Goal: Information Seeking & Learning: Learn about a topic

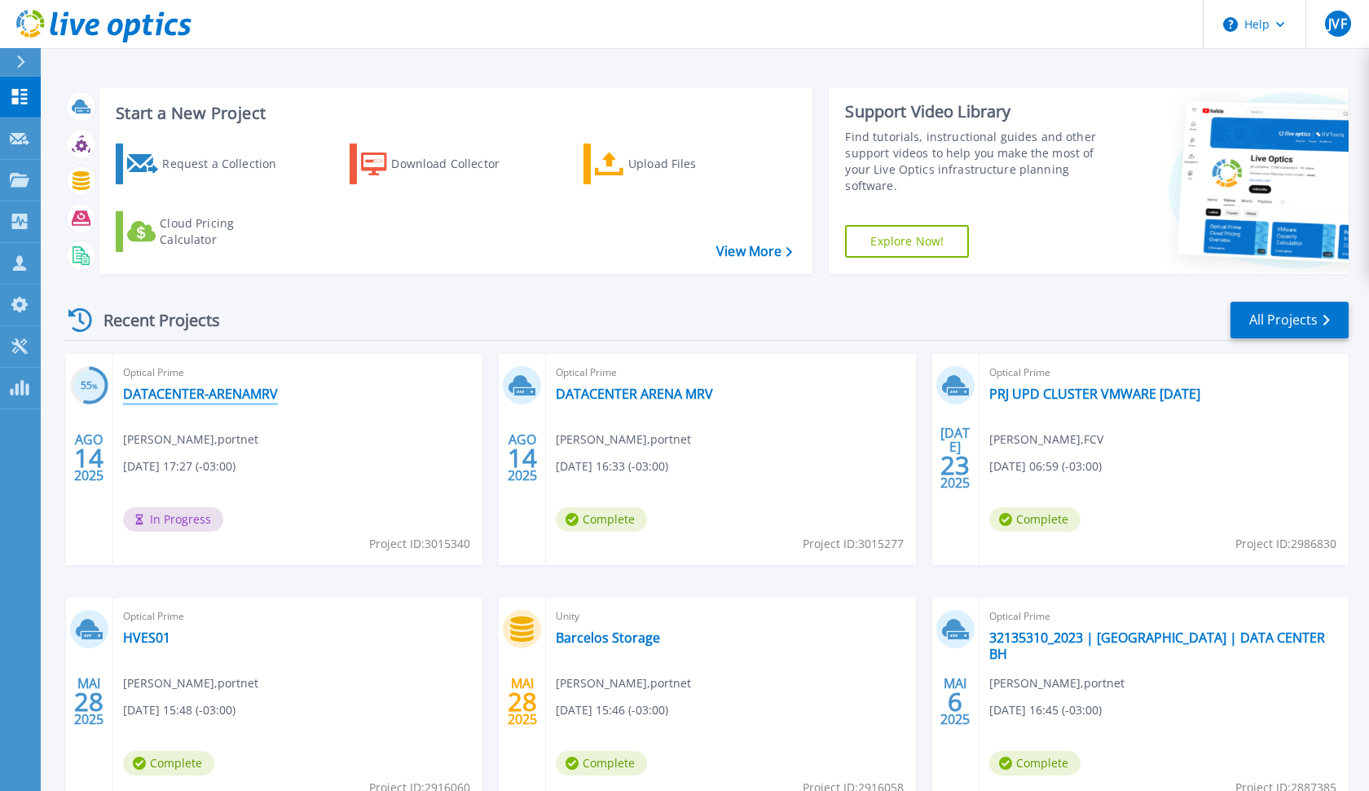
click at [171, 393] on link "DATACENTER-ARENAMRV" at bounding box center [200, 394] width 155 height 16
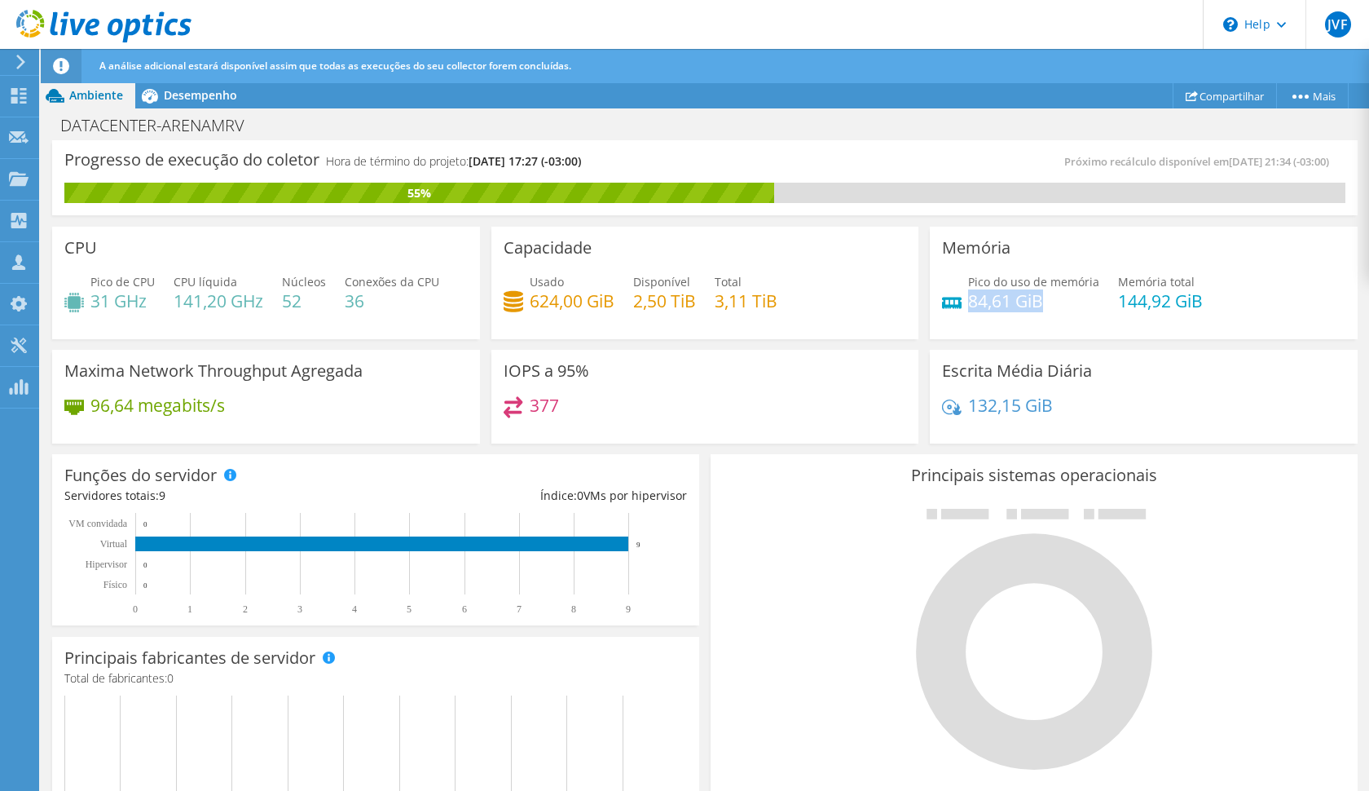
drag, startPoint x: 970, startPoint y: 304, endPoint x: 1050, endPoint y: 302, distance: 79.9
click at [1052, 302] on h4 "84,61 GiB" at bounding box center [1033, 301] width 131 height 18
click at [179, 91] on span "Desempenho" at bounding box center [200, 94] width 73 height 15
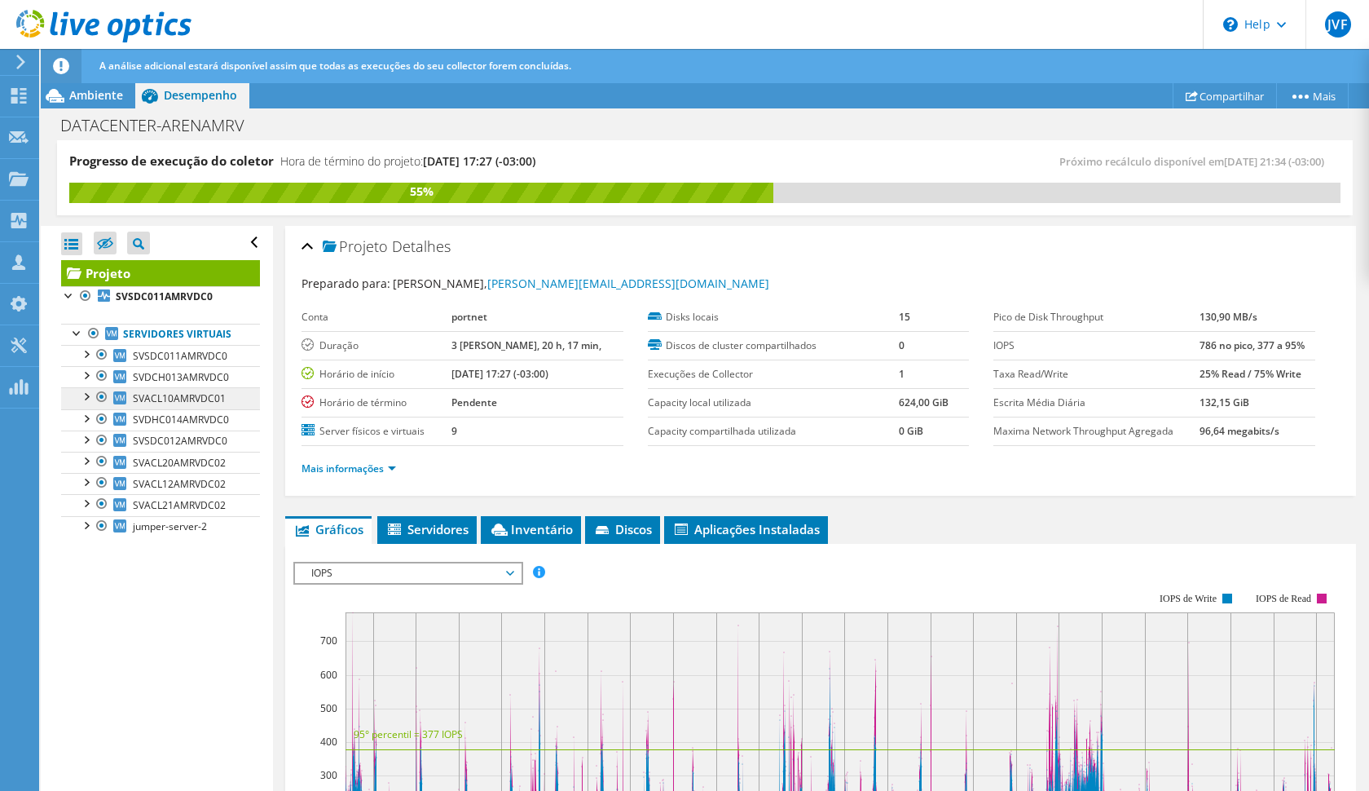
click at [174, 390] on link "SVACL10AMRVDC01" at bounding box center [160, 397] width 199 height 21
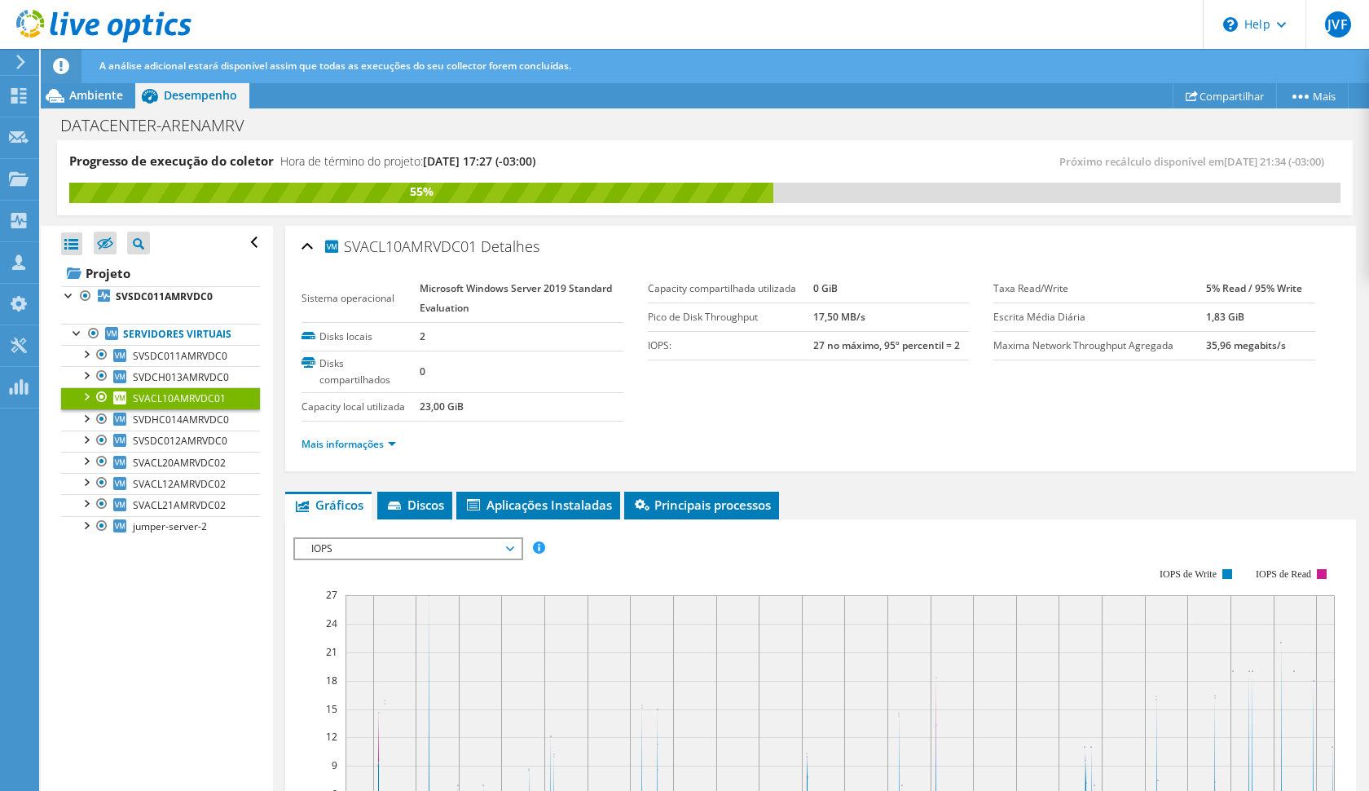
click at [346, 558] on span "IOPS" at bounding box center [407, 549] width 209 height 20
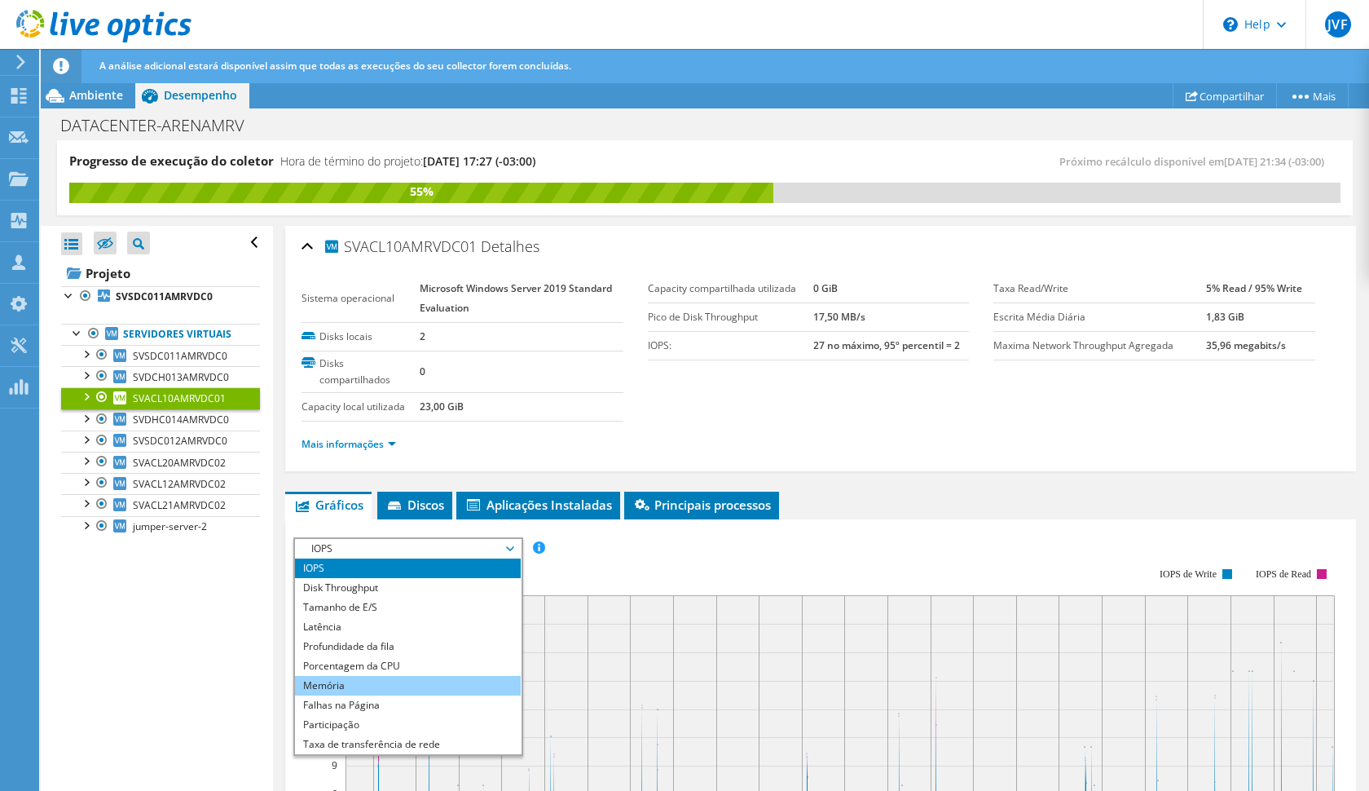
click at [364, 695] on li "Memória" at bounding box center [408, 686] width 226 height 20
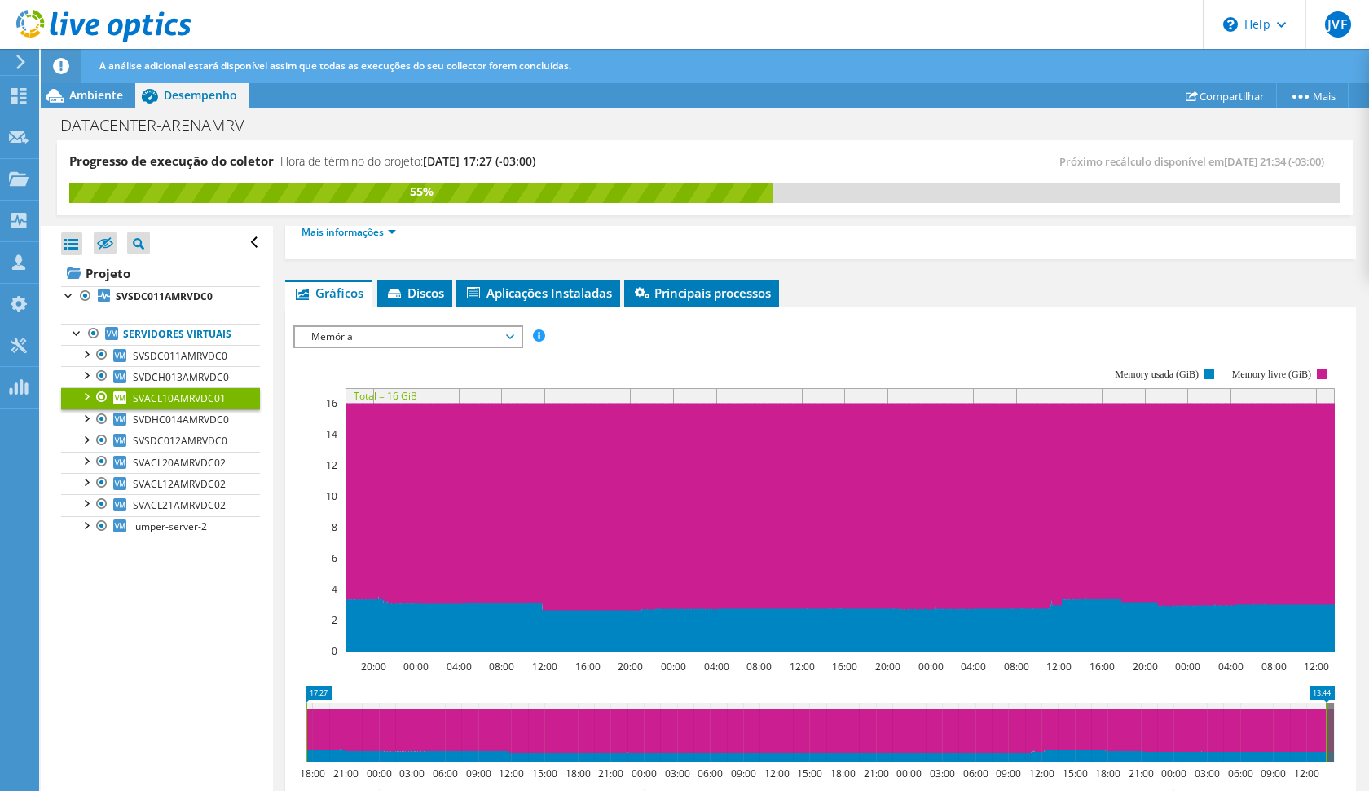
scroll to position [216, 0]
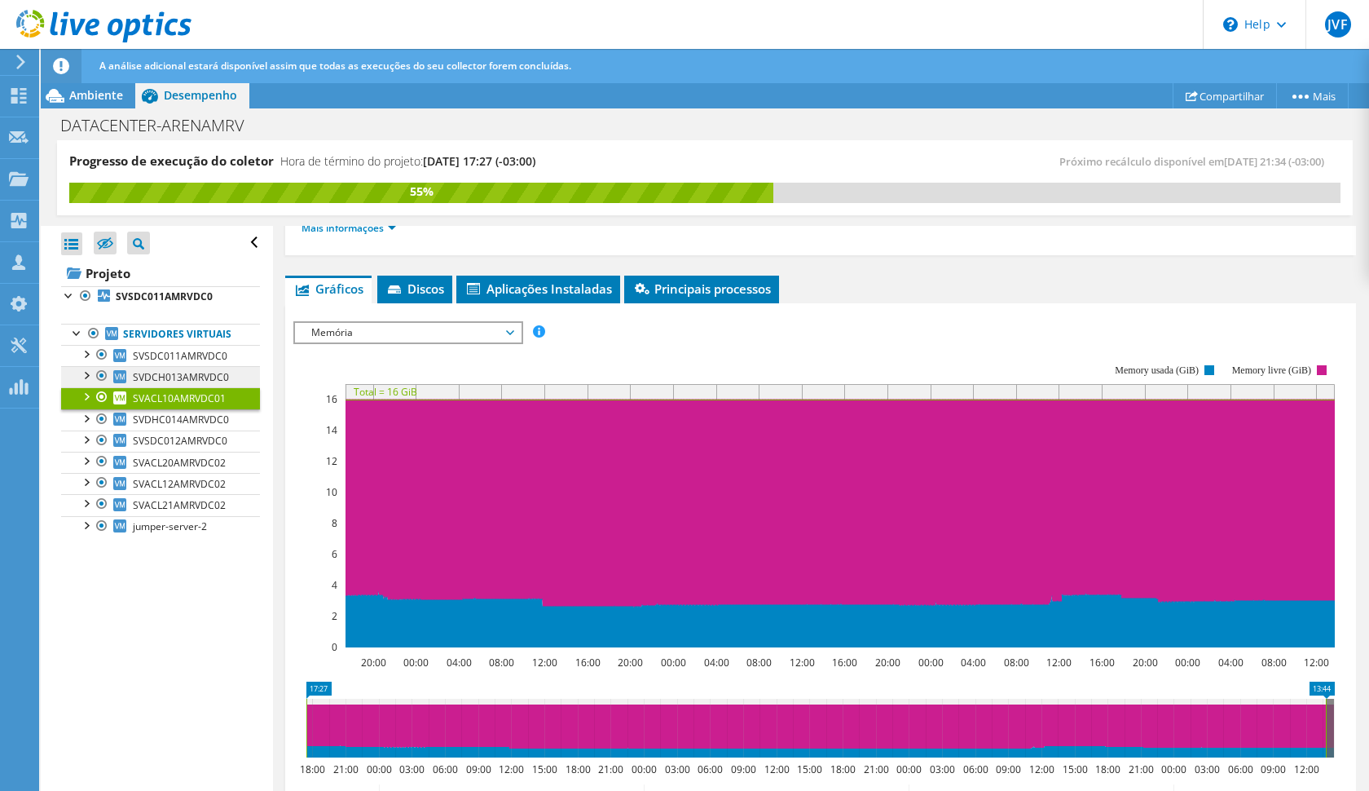
click at [193, 385] on link "SVDCH013AMRVDC0" at bounding box center [160, 376] width 199 height 21
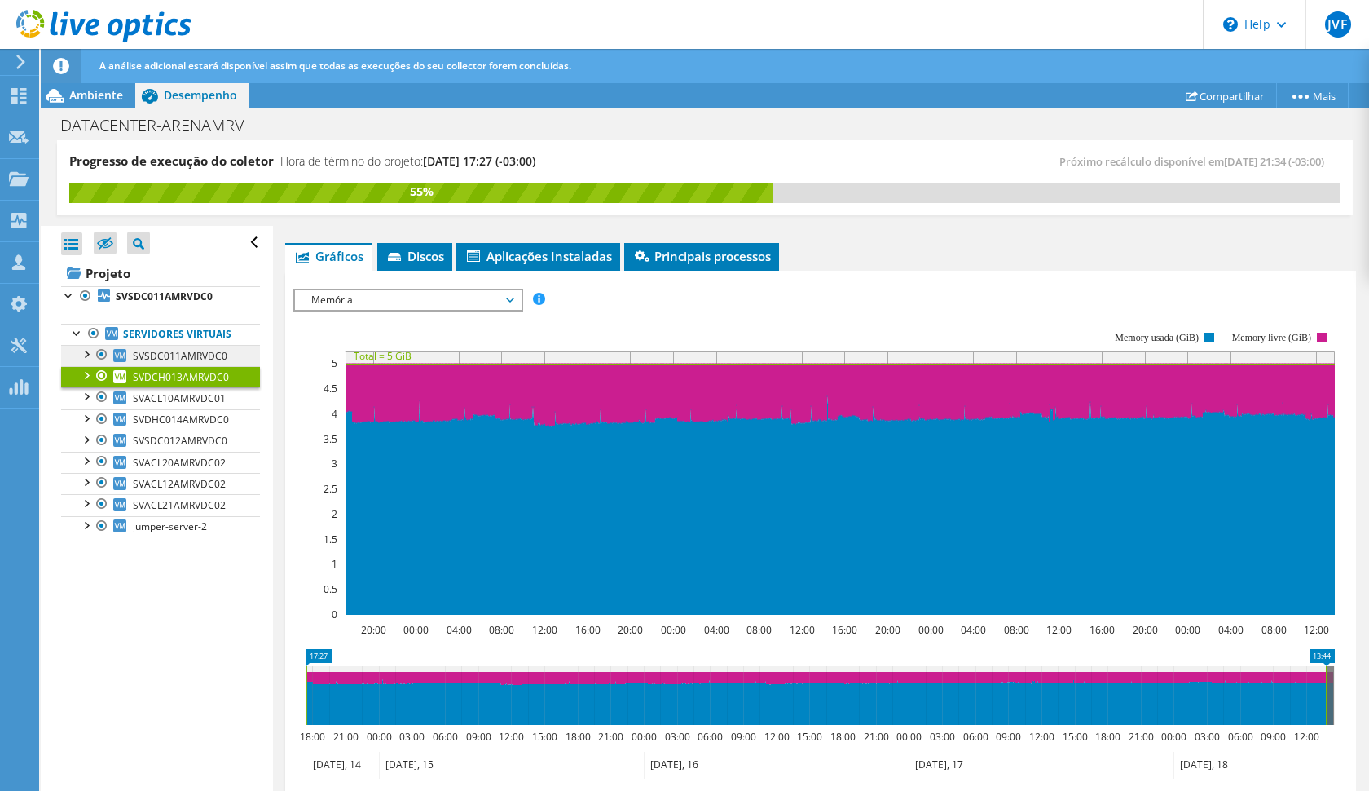
click at [191, 351] on span "SVSDC011AMRVDC0" at bounding box center [180, 356] width 95 height 14
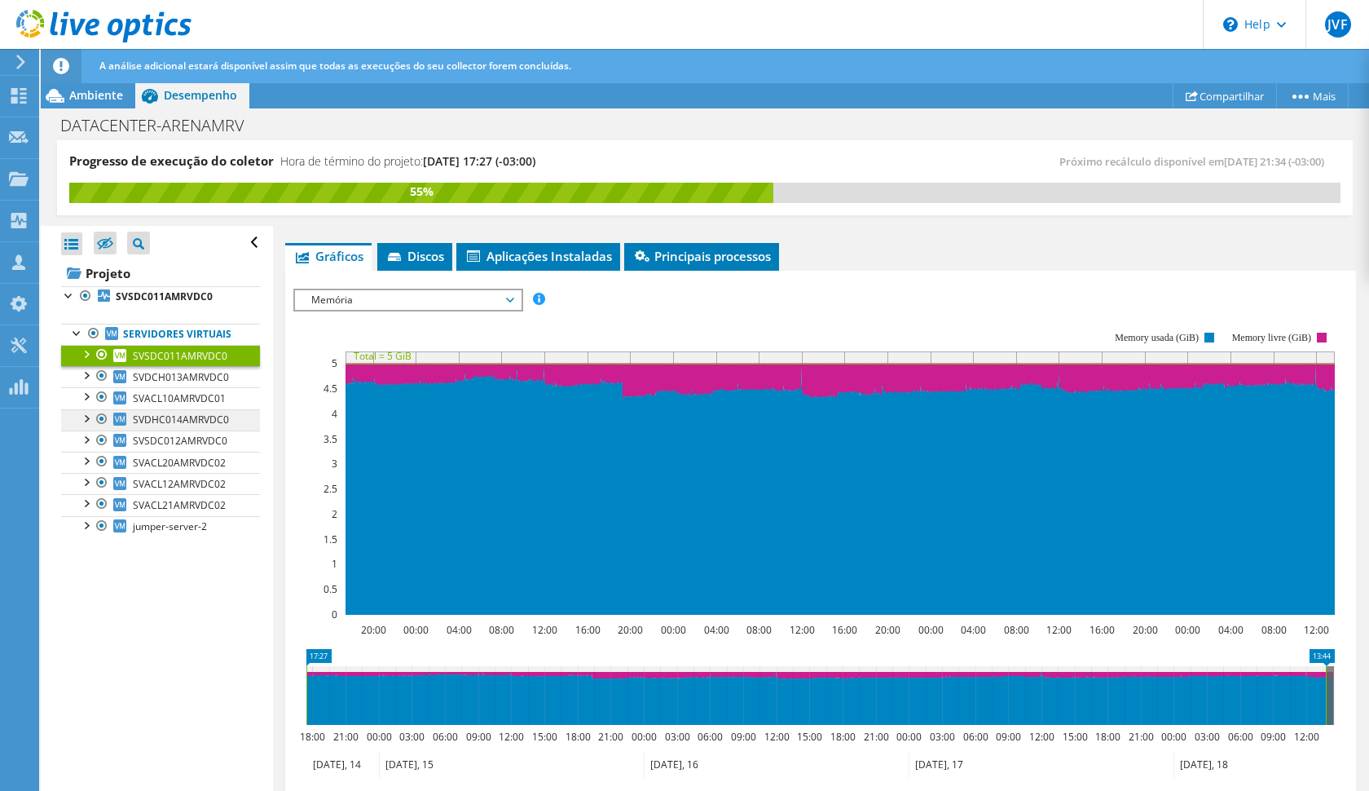
click at [186, 421] on span "SVDHC014AMRVDC0" at bounding box center [181, 419] width 96 height 14
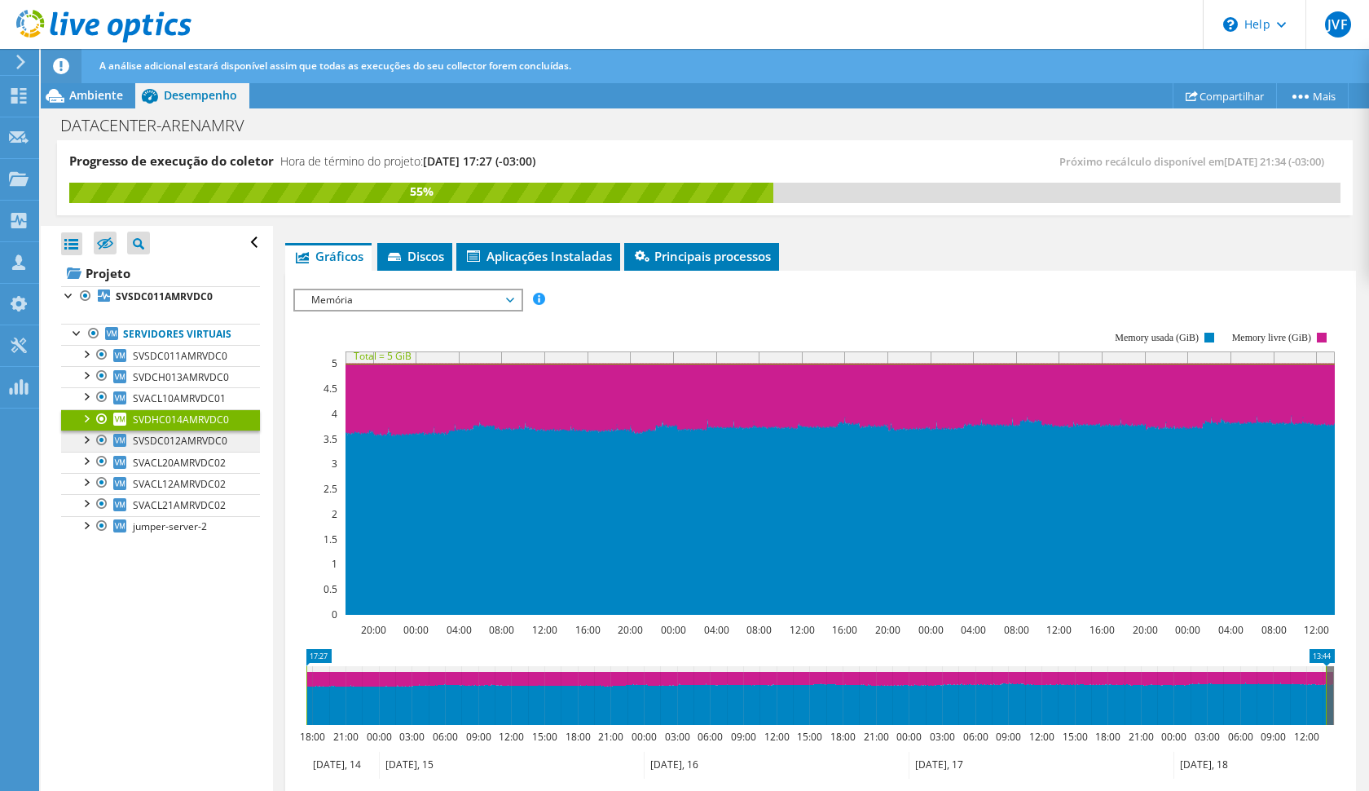
click at [181, 448] on link "SVSDC012AMRVDC0" at bounding box center [160, 440] width 199 height 21
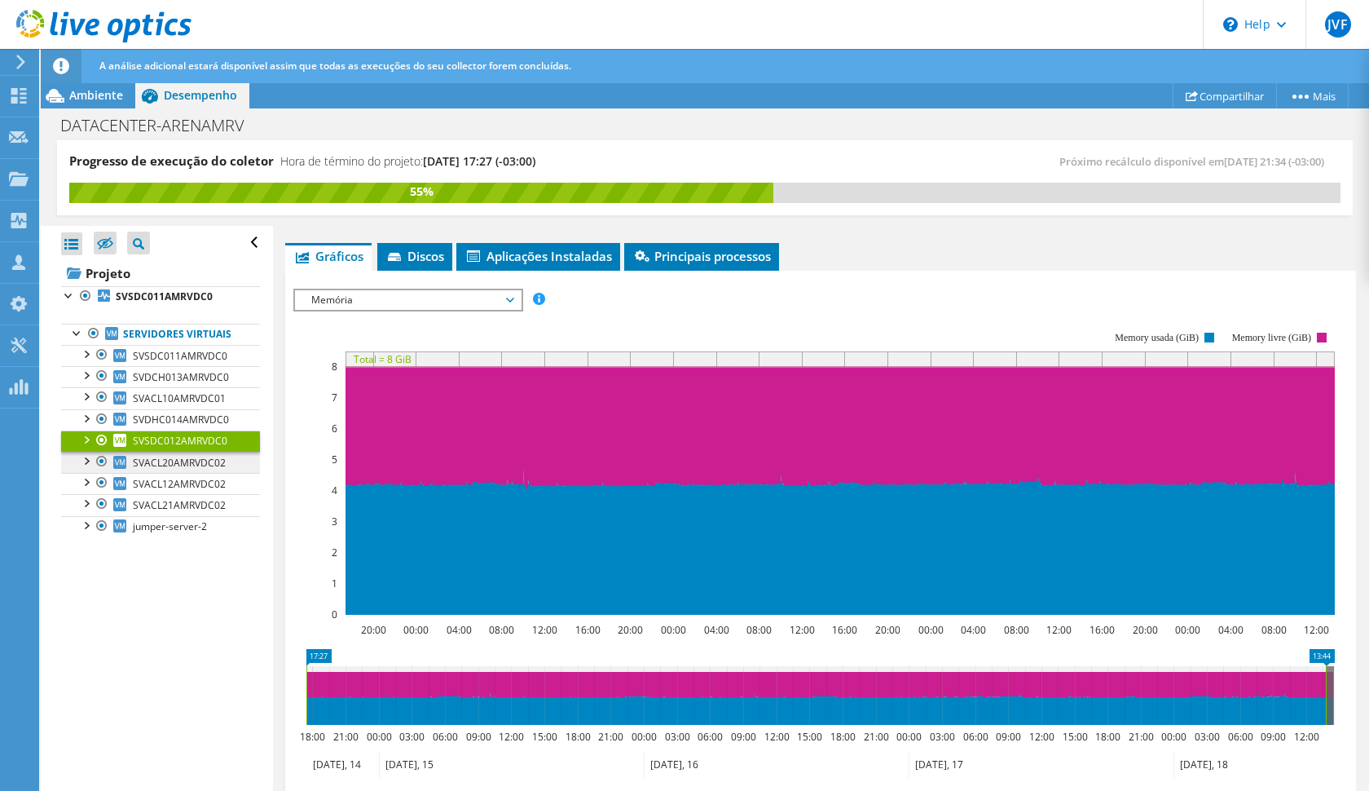
click at [183, 470] on link "SVACL20AMRVDC02" at bounding box center [160, 462] width 199 height 21
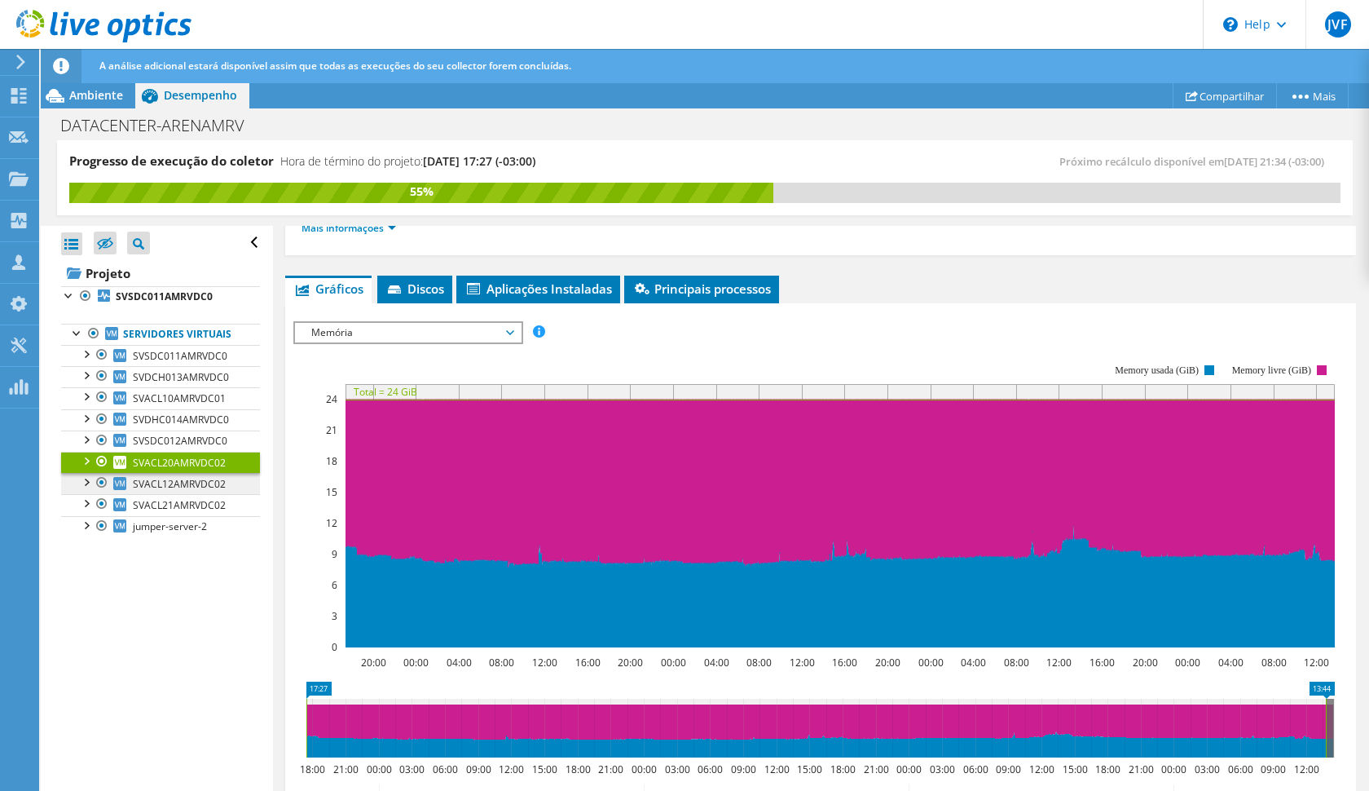
click at [182, 480] on span "SVACL12AMRVDC02" at bounding box center [179, 484] width 93 height 14
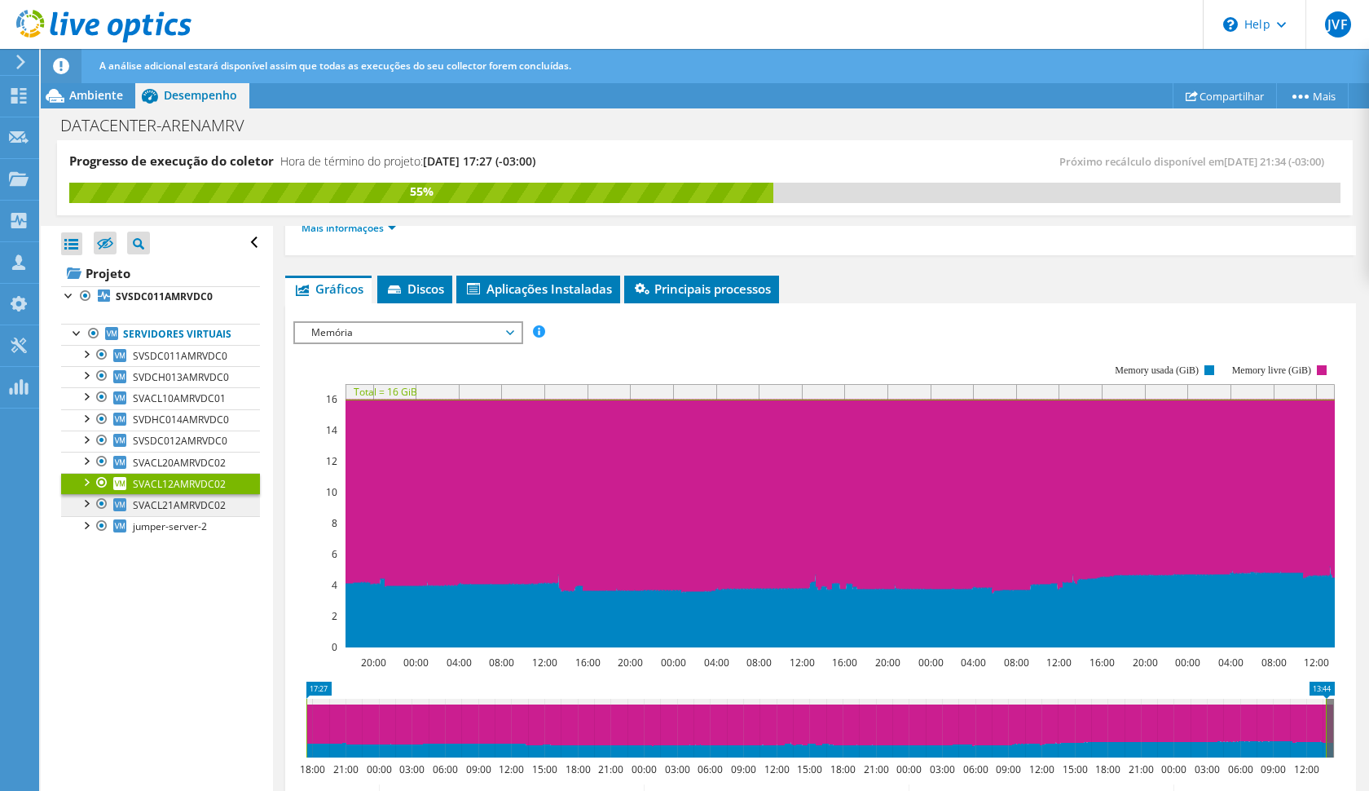
click at [186, 505] on span "SVACL21AMRVDC02" at bounding box center [179, 505] width 93 height 14
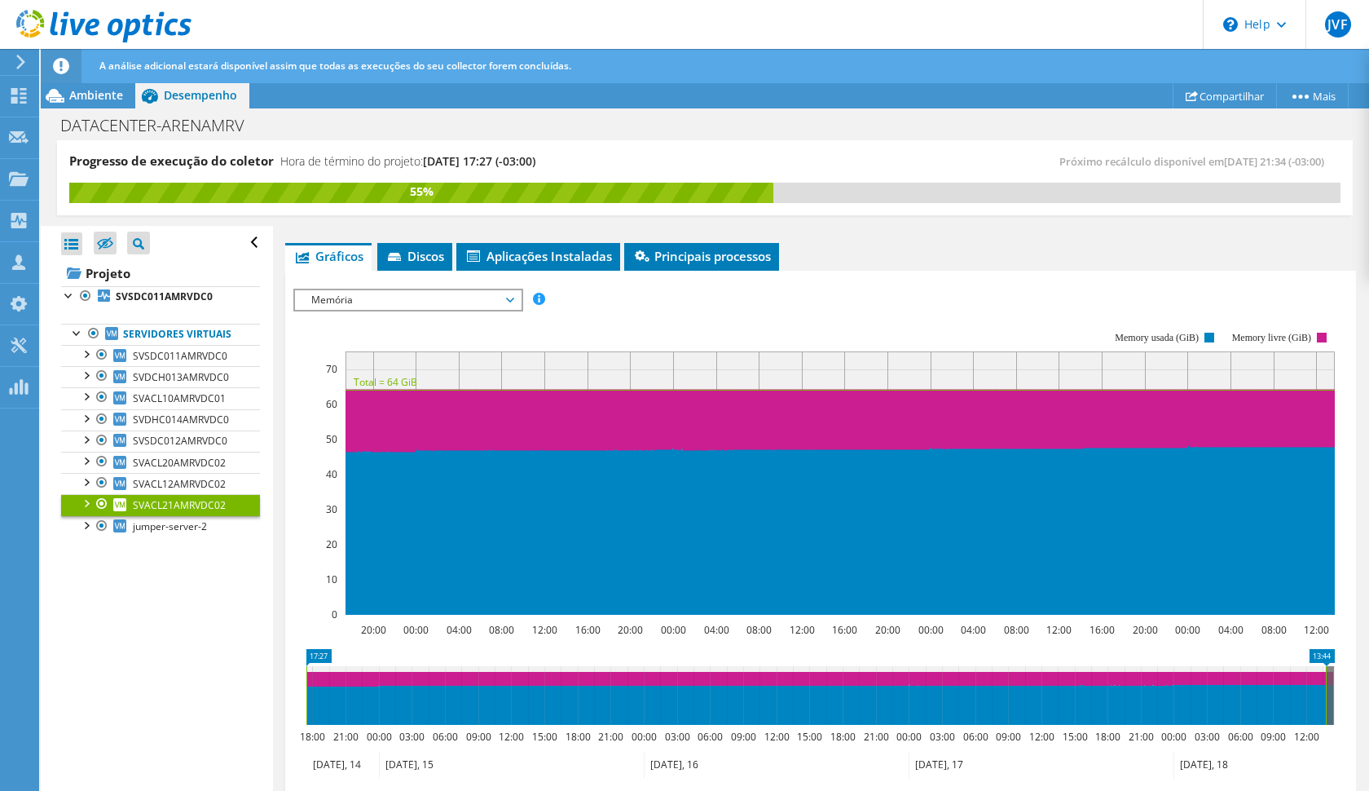
click at [328, 302] on span "Memória" at bounding box center [407, 300] width 209 height 20
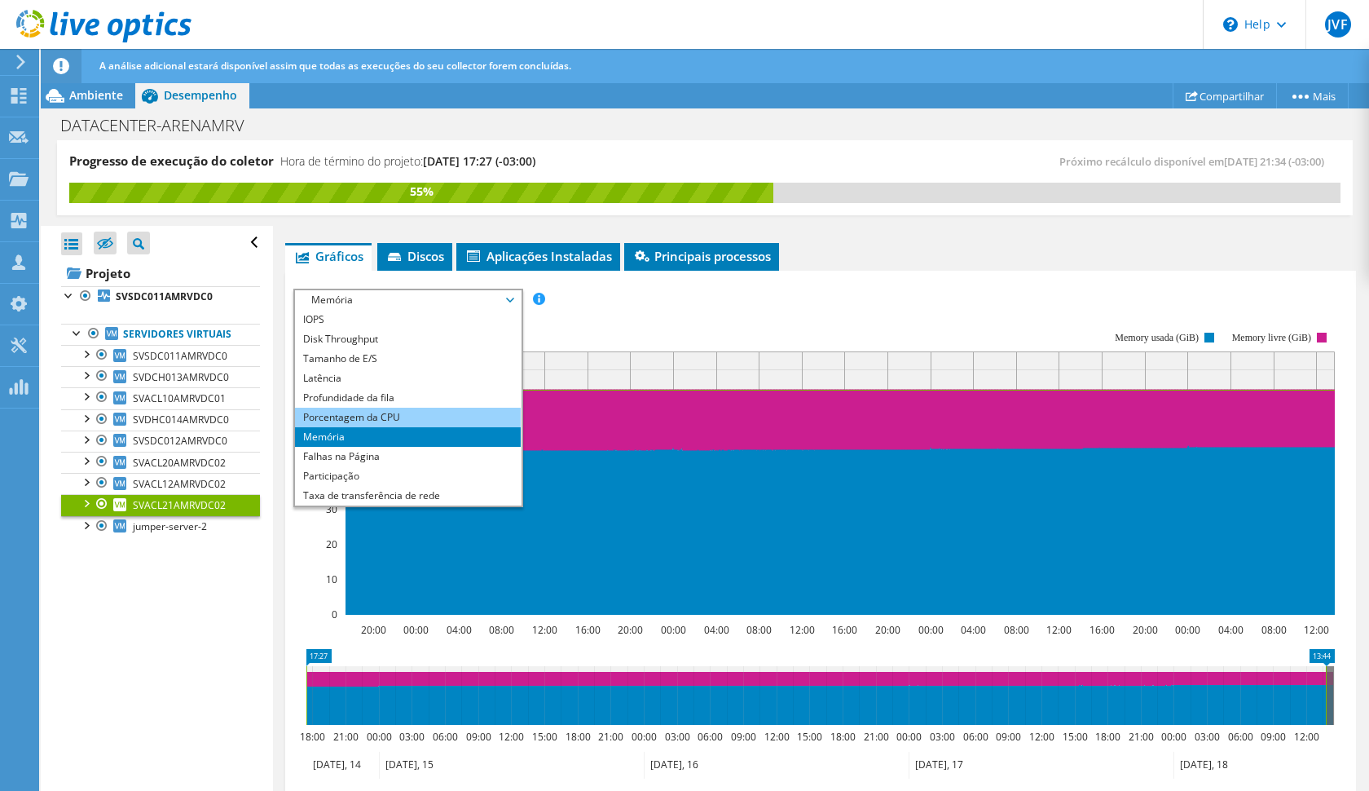
click at [342, 412] on li "Porcentagem da CPU" at bounding box center [408, 418] width 226 height 20
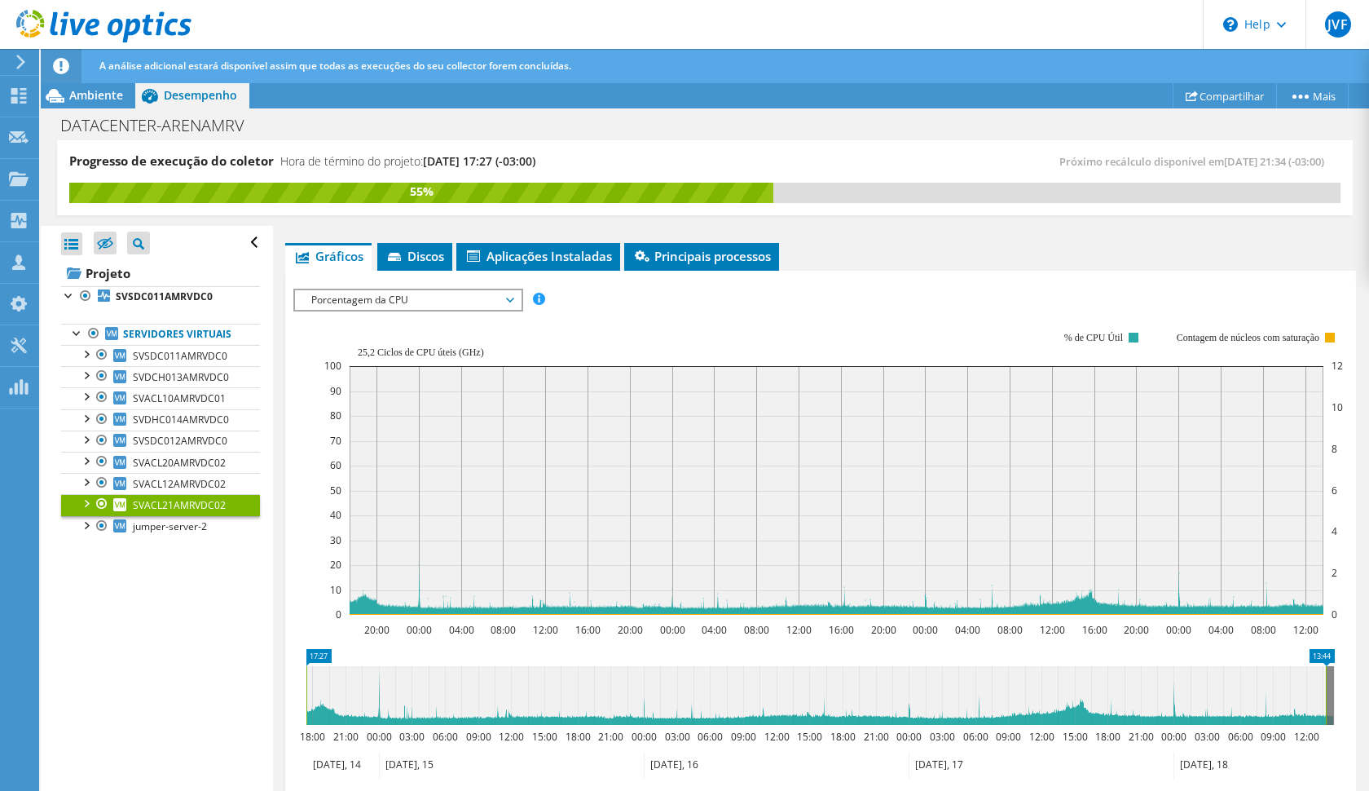
scroll to position [215, 0]
click at [219, 482] on span "SVACL12AMRVDC02" at bounding box center [179, 484] width 93 height 14
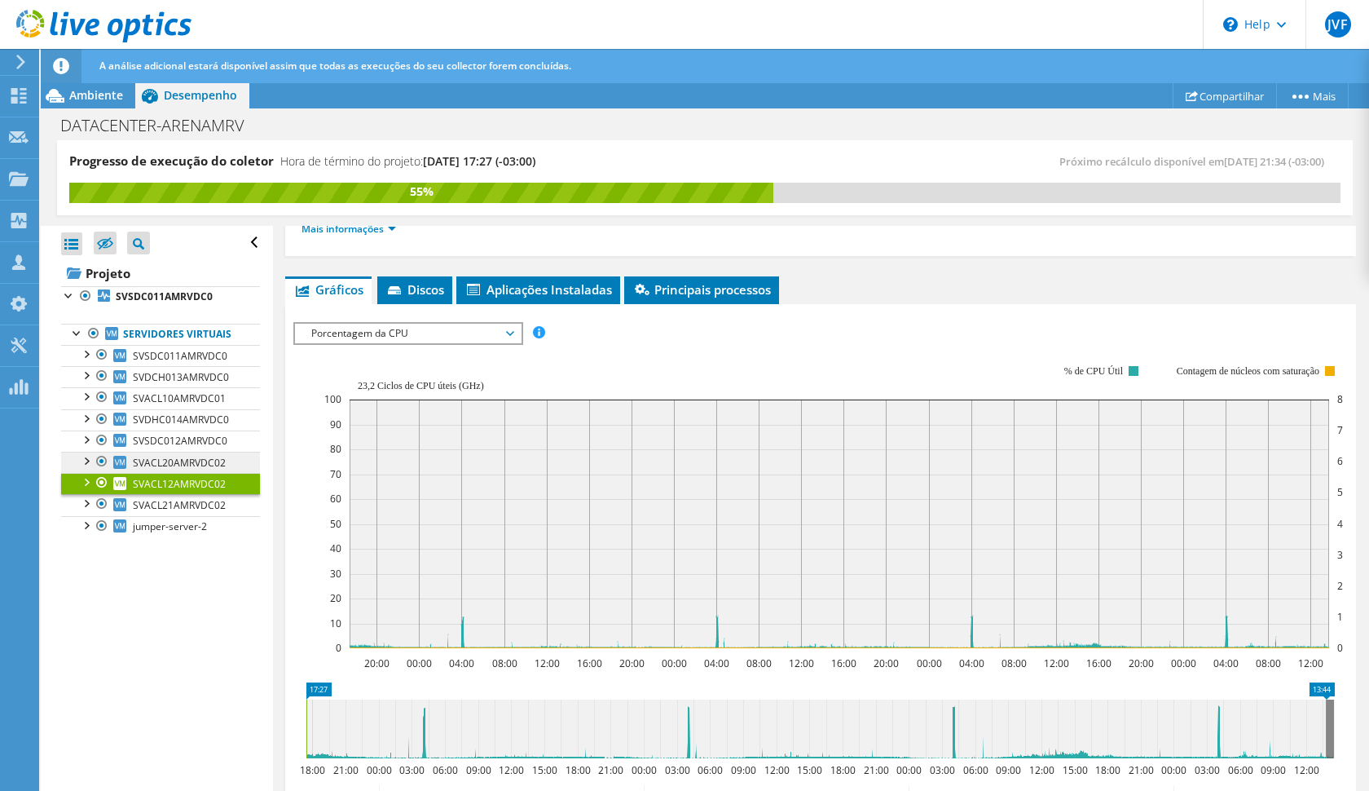
click at [196, 464] on span "SVACL20AMRVDC02" at bounding box center [179, 463] width 93 height 14
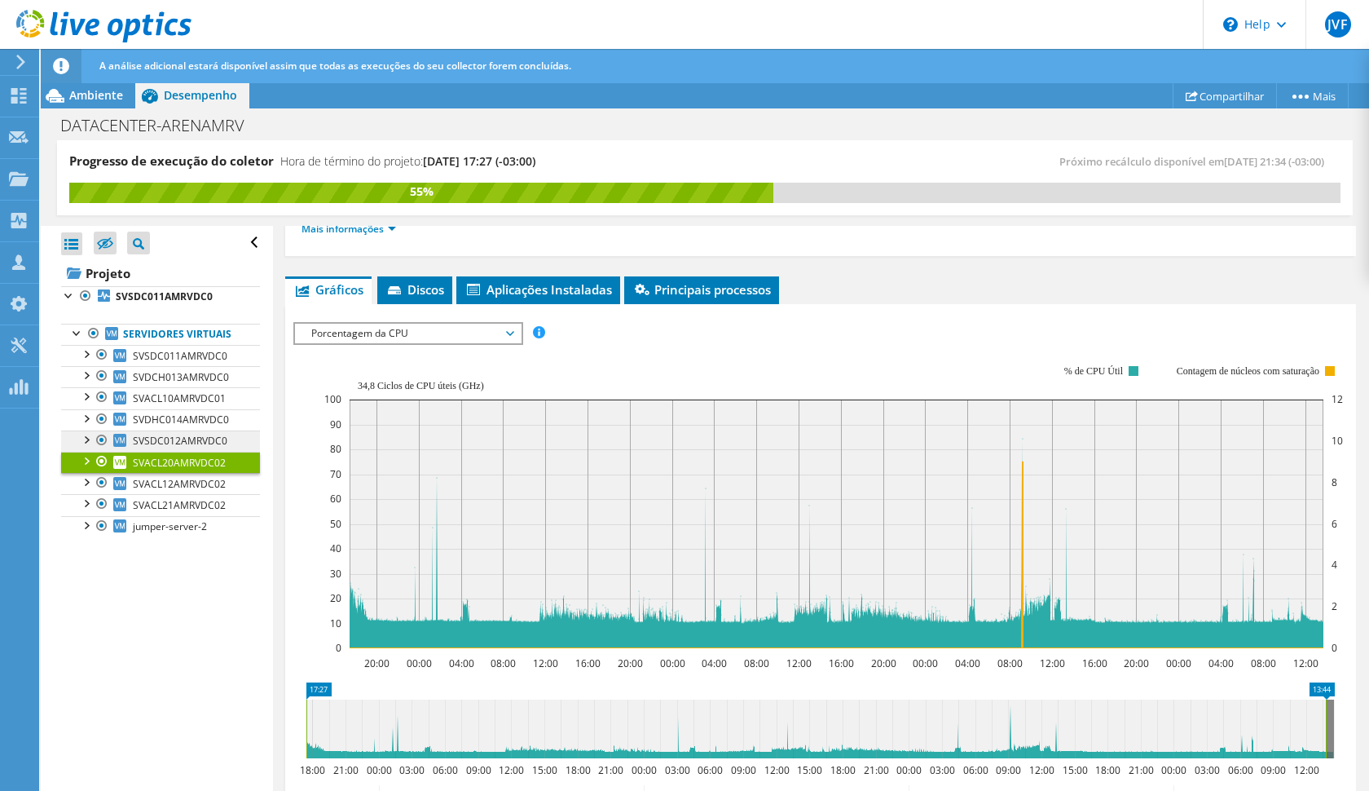
click at [200, 439] on span "SVSDC012AMRVDC0" at bounding box center [180, 441] width 95 height 14
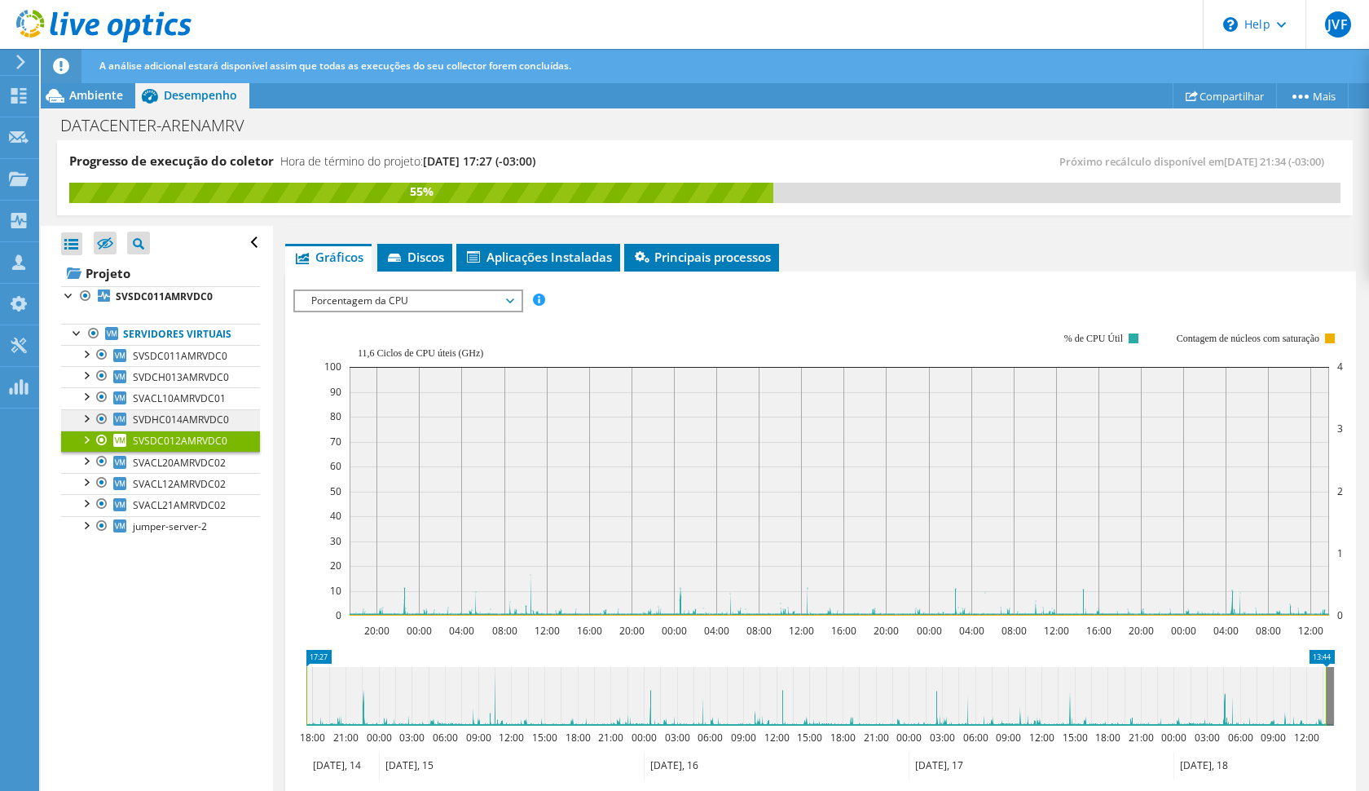
click at [201, 417] on span "SVDHC014AMRVDC0" at bounding box center [181, 419] width 96 height 14
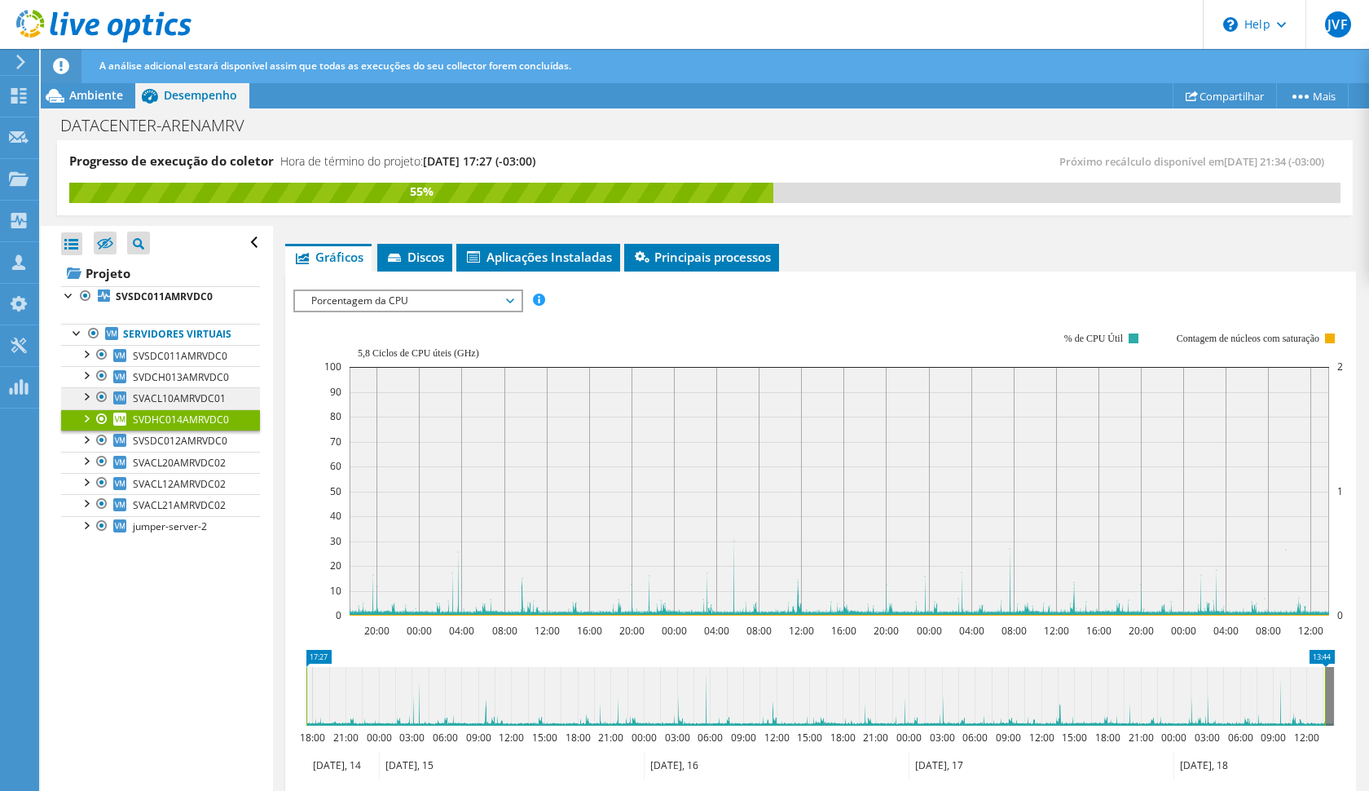
click at [206, 397] on span "SVACL10AMRVDC01" at bounding box center [179, 398] width 93 height 14
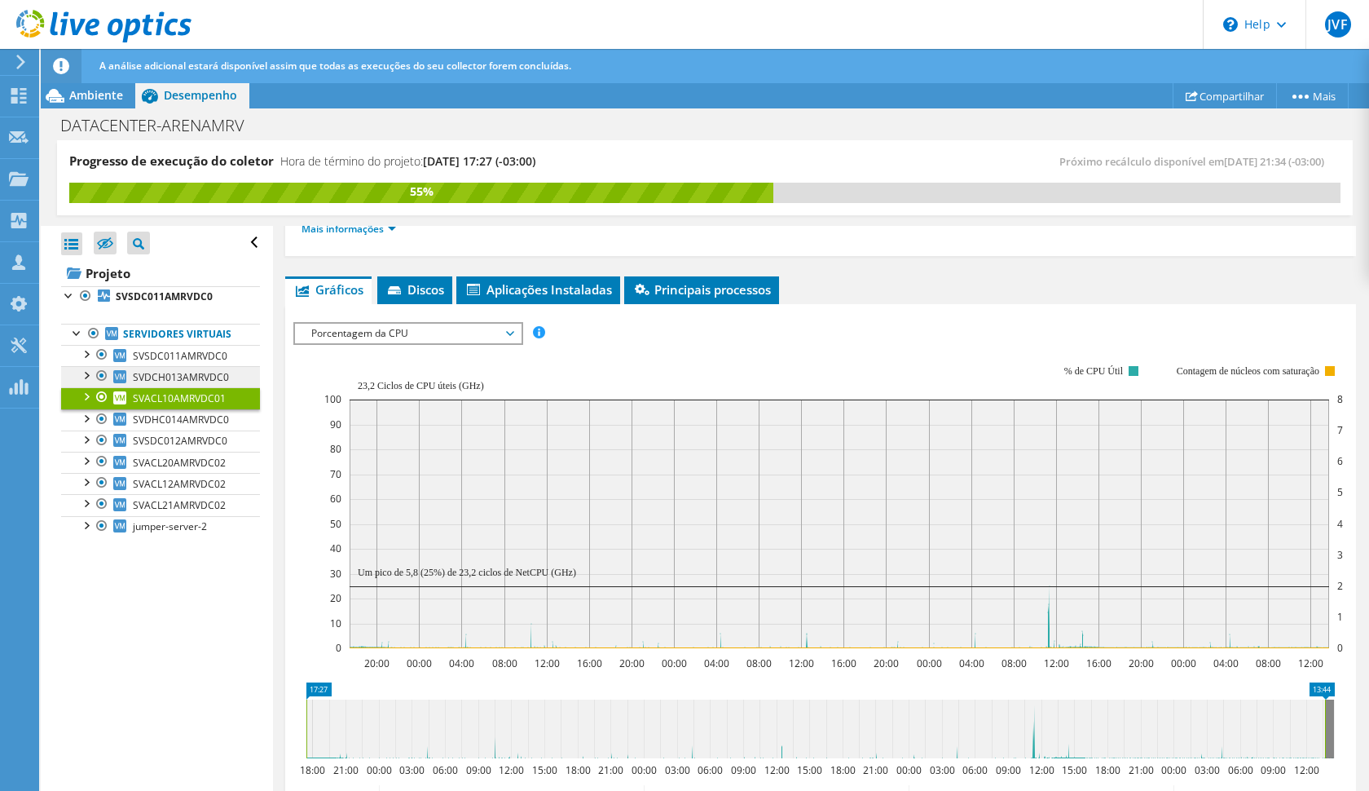
click at [209, 381] on span "SVDCH013AMRVDC0" at bounding box center [181, 377] width 96 height 14
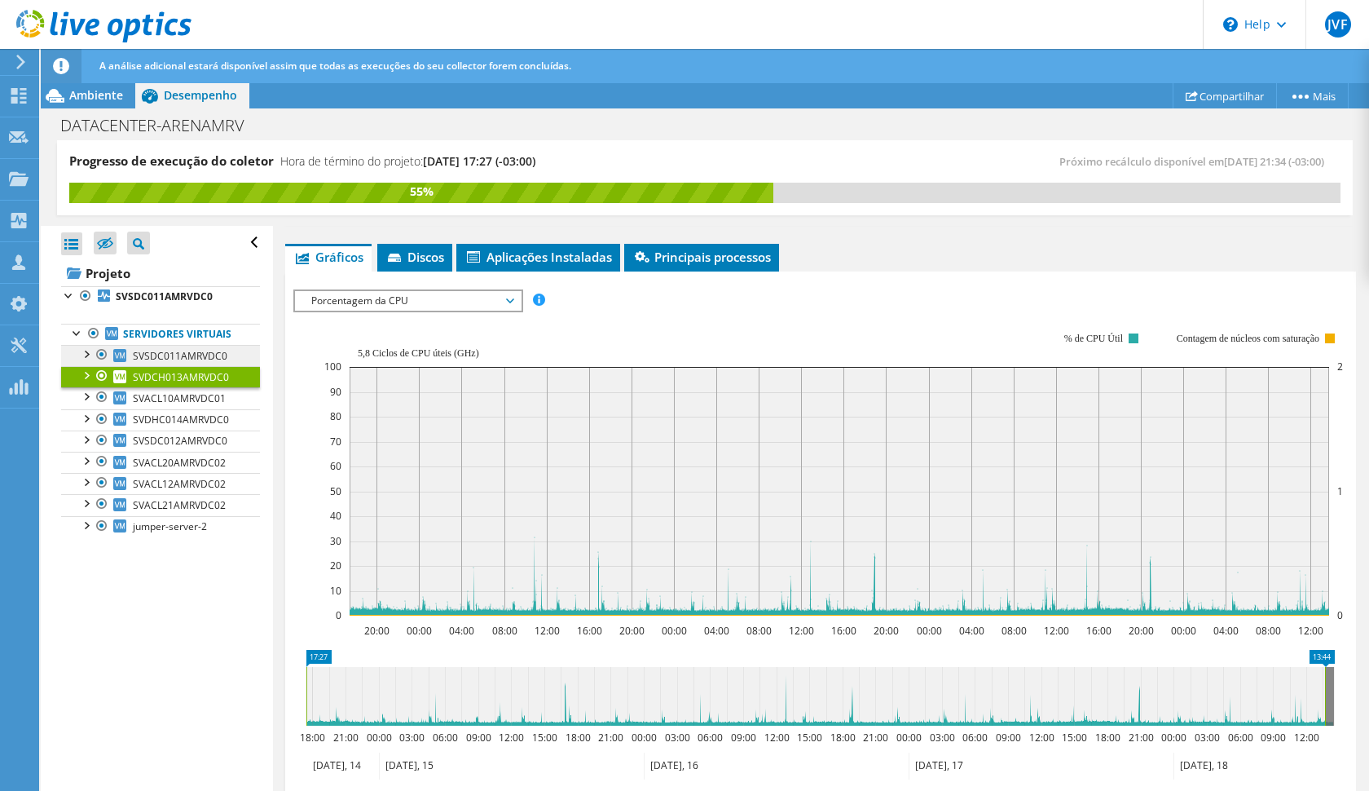
click at [205, 352] on span "SVSDC011AMRVDC0" at bounding box center [180, 356] width 95 height 14
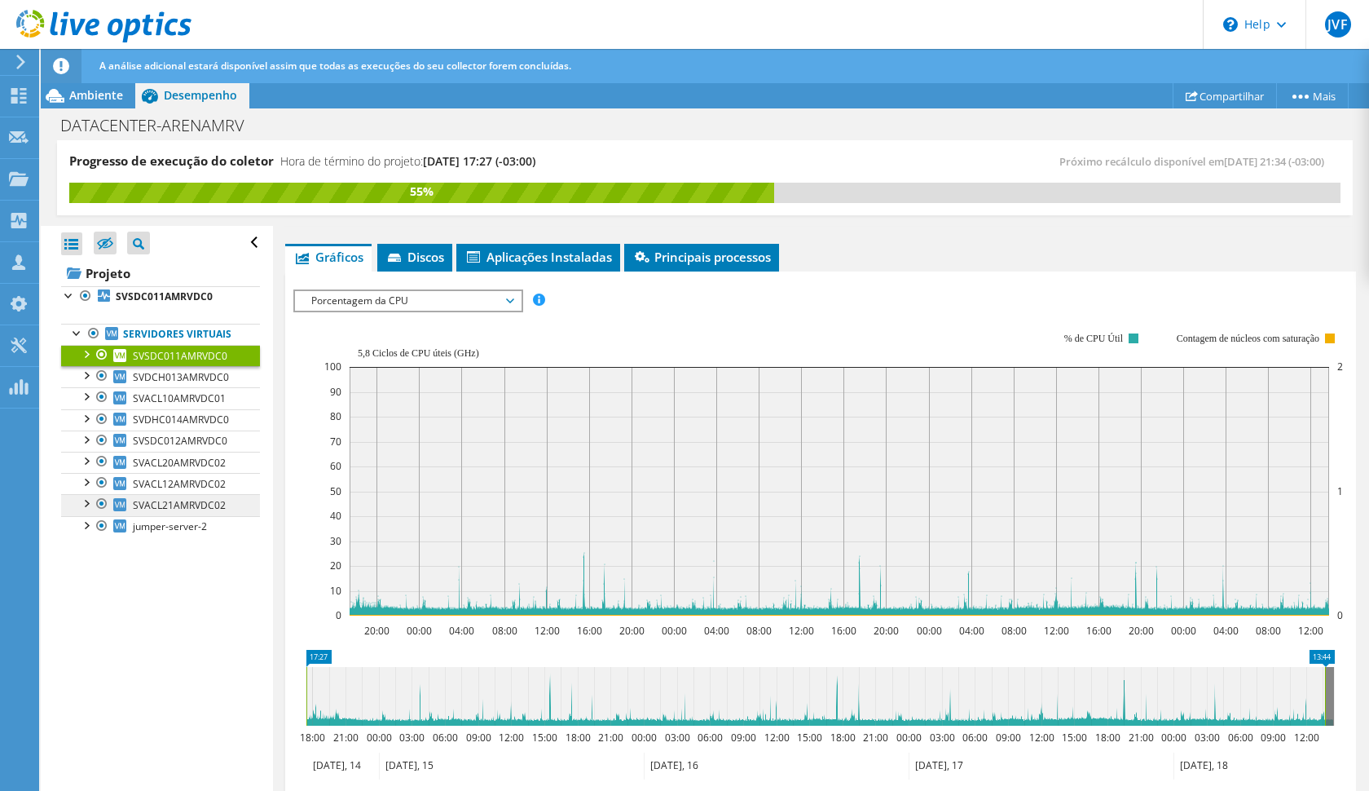
click at [213, 512] on span "SVACL21AMRVDC02" at bounding box center [179, 505] width 93 height 14
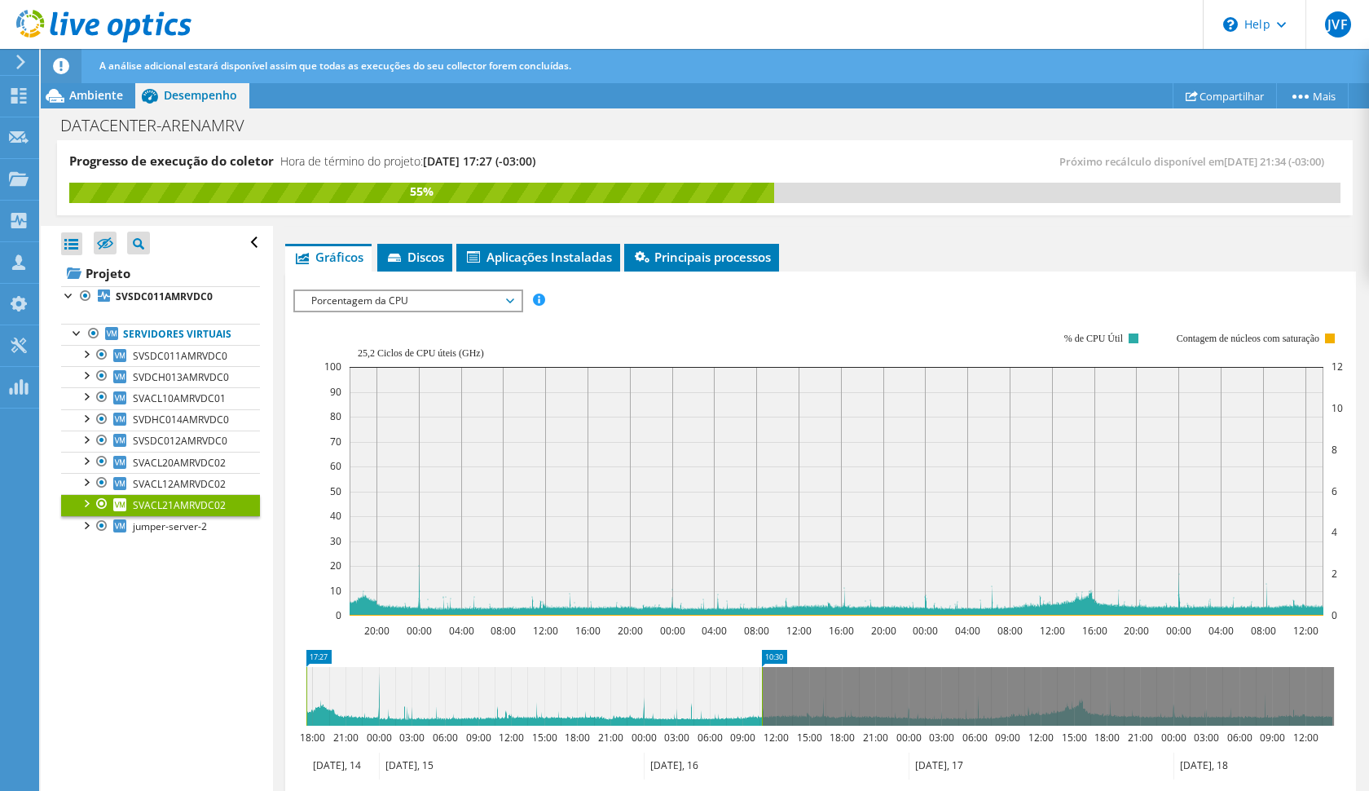
drag, startPoint x: 1328, startPoint y: 697, endPoint x: 765, endPoint y: 672, distance: 562.9
click at [765, 672] on rect at bounding box center [762, 696] width 7 height 59
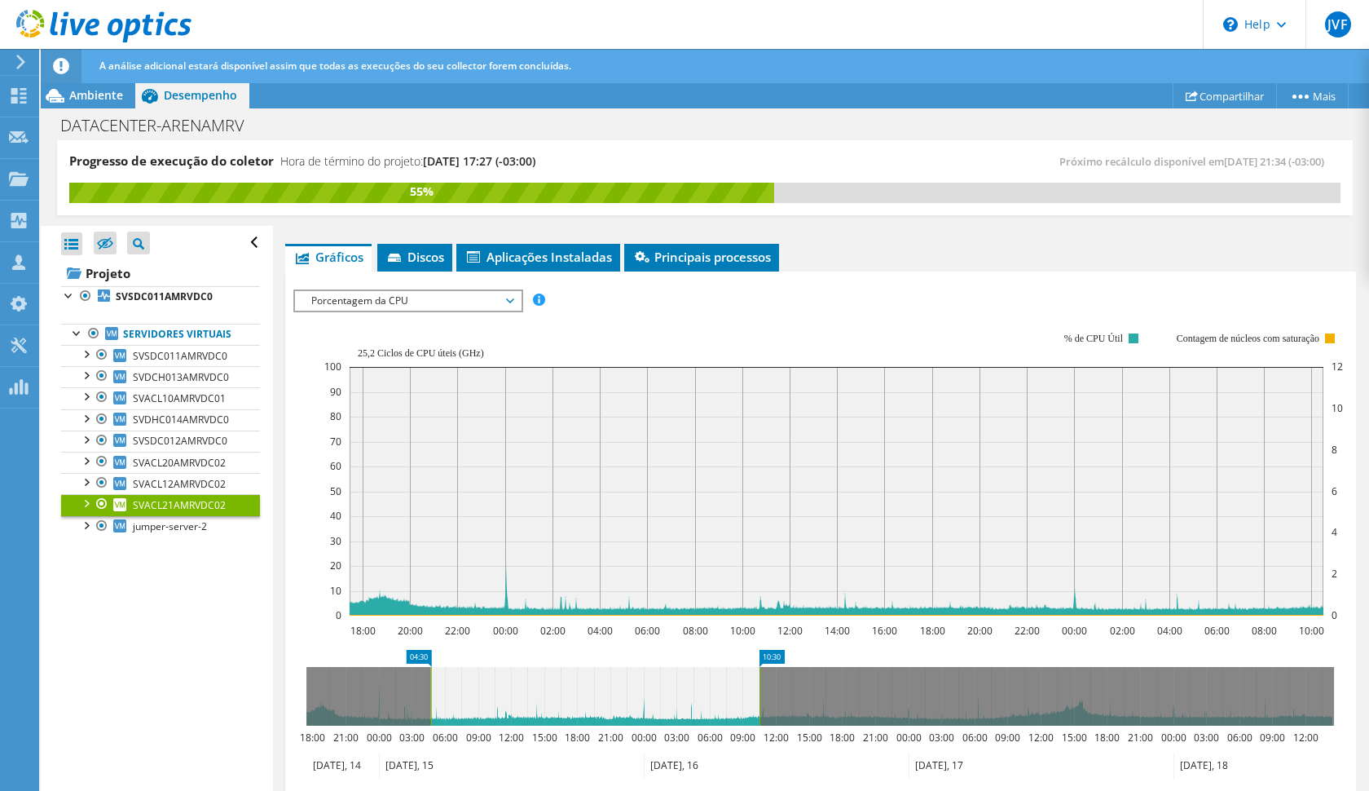
drag, startPoint x: 766, startPoint y: 674, endPoint x: 430, endPoint y: 690, distance: 336.2
click at [430, 690] on g at bounding box center [820, 696] width 1028 height 59
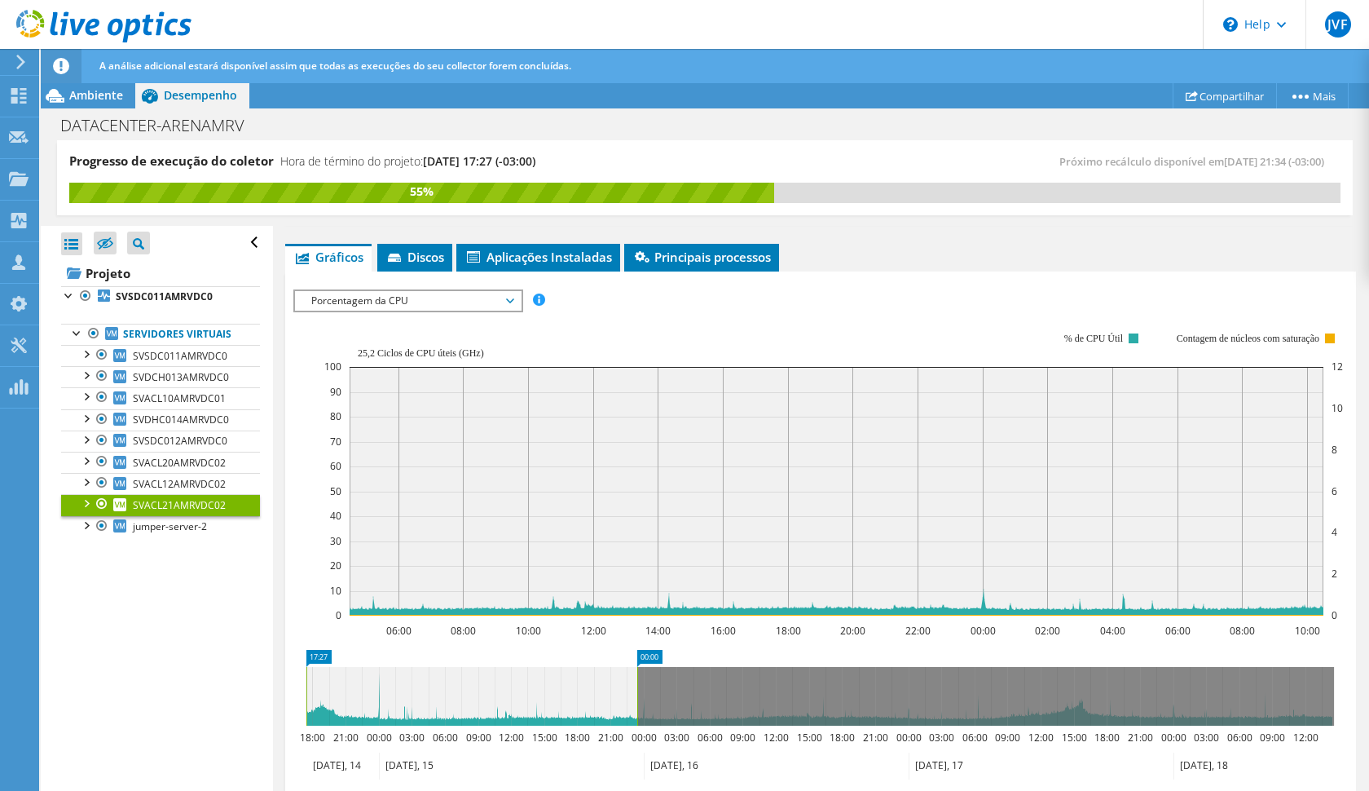
drag, startPoint x: 434, startPoint y: 691, endPoint x: 304, endPoint y: 700, distance: 129.9
click at [304, 700] on g at bounding box center [818, 696] width 1031 height 59
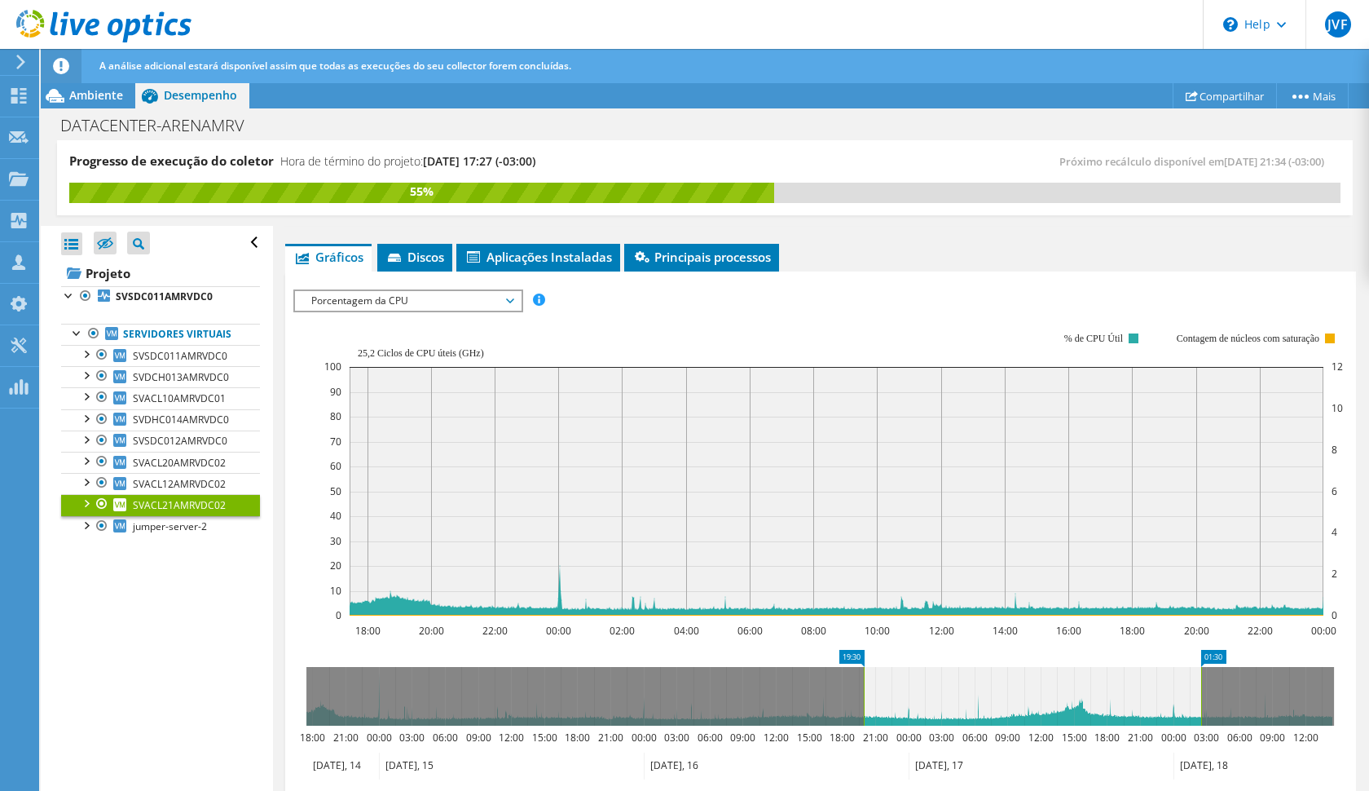
drag, startPoint x: 384, startPoint y: 688, endPoint x: 941, endPoint y: 679, distance: 557.6
click at [941, 679] on icon at bounding box center [1032, 696] width 337 height 59
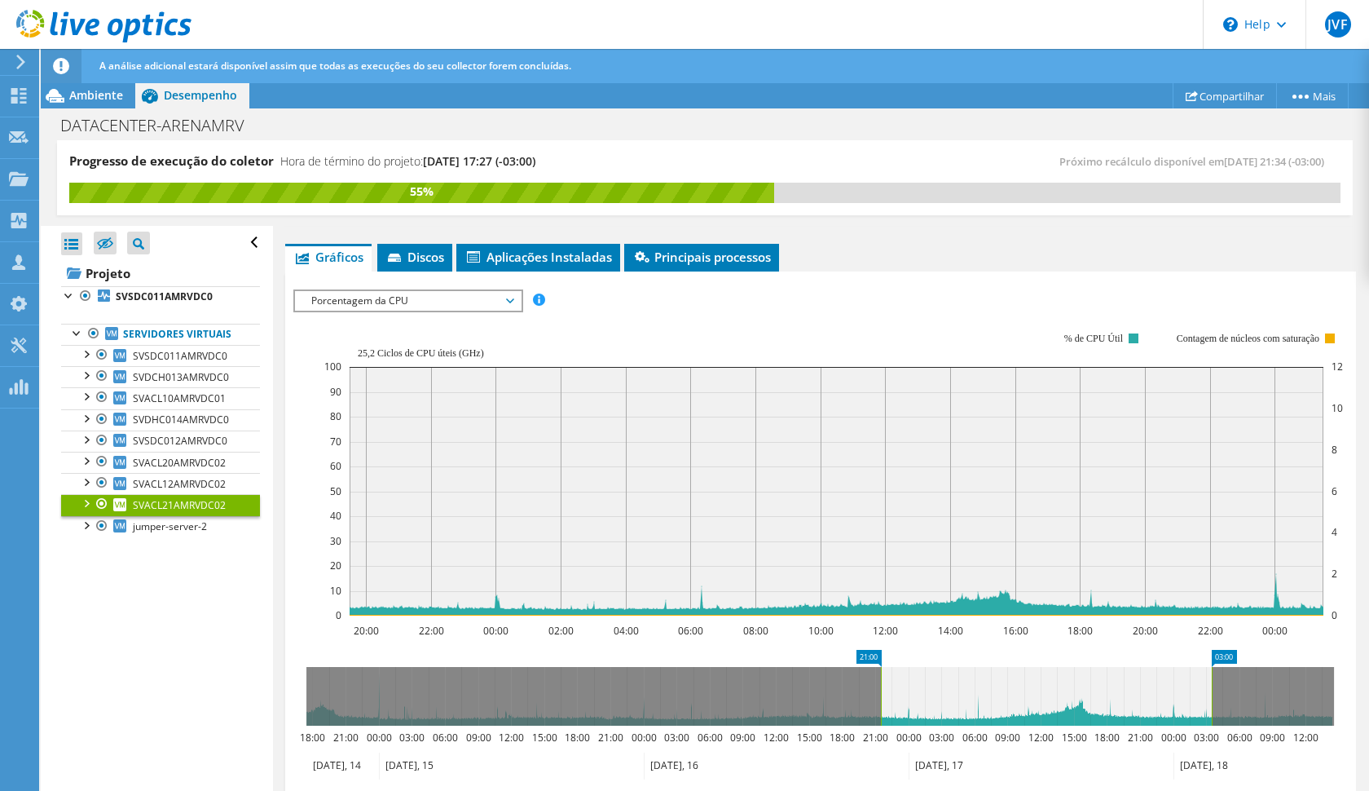
drag, startPoint x: 1078, startPoint y: 711, endPoint x: 1102, endPoint y: 710, distance: 23.7
click at [1102, 710] on icon at bounding box center [1046, 696] width 331 height 59
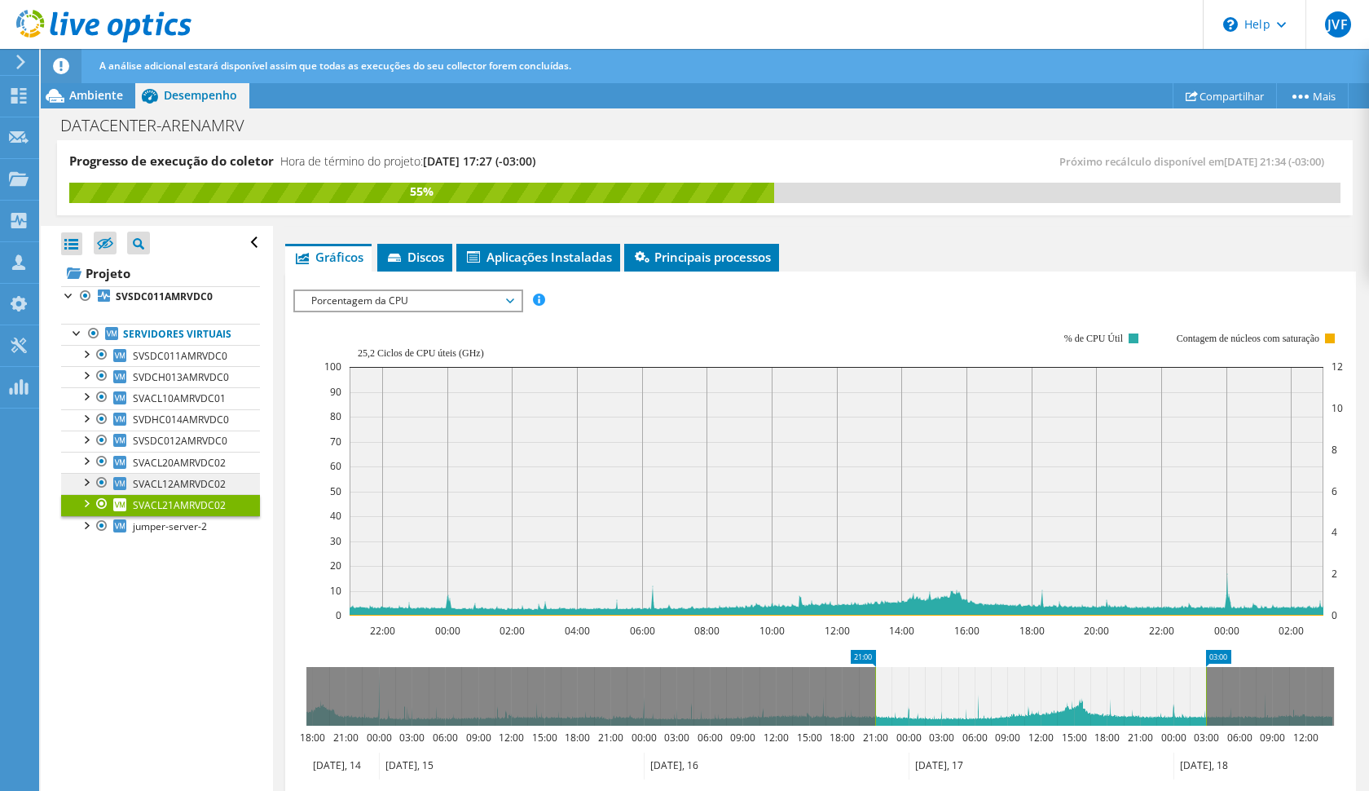
click at [244, 478] on link "SVACL12AMRVDC02" at bounding box center [160, 483] width 199 height 21
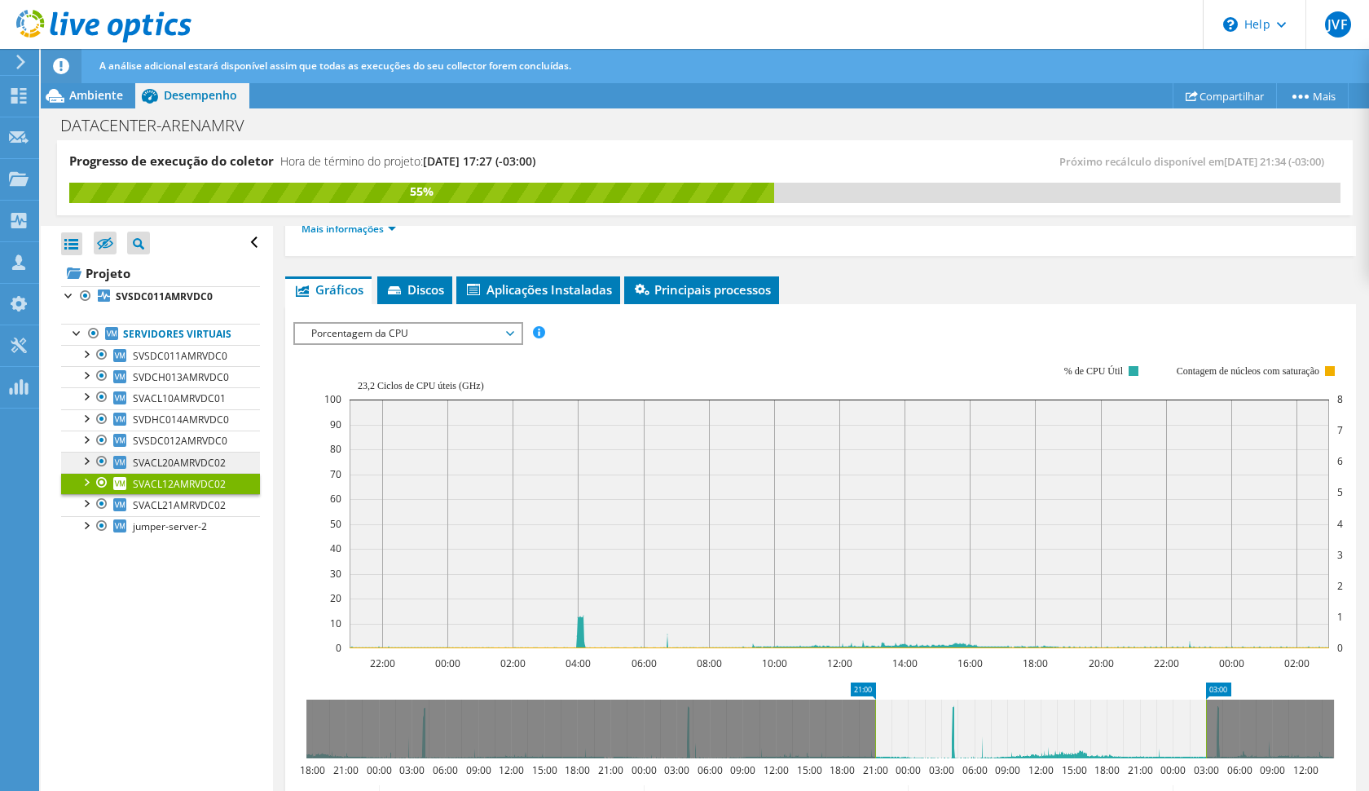
click at [185, 465] on span "SVACL20AMRVDC02" at bounding box center [179, 463] width 93 height 14
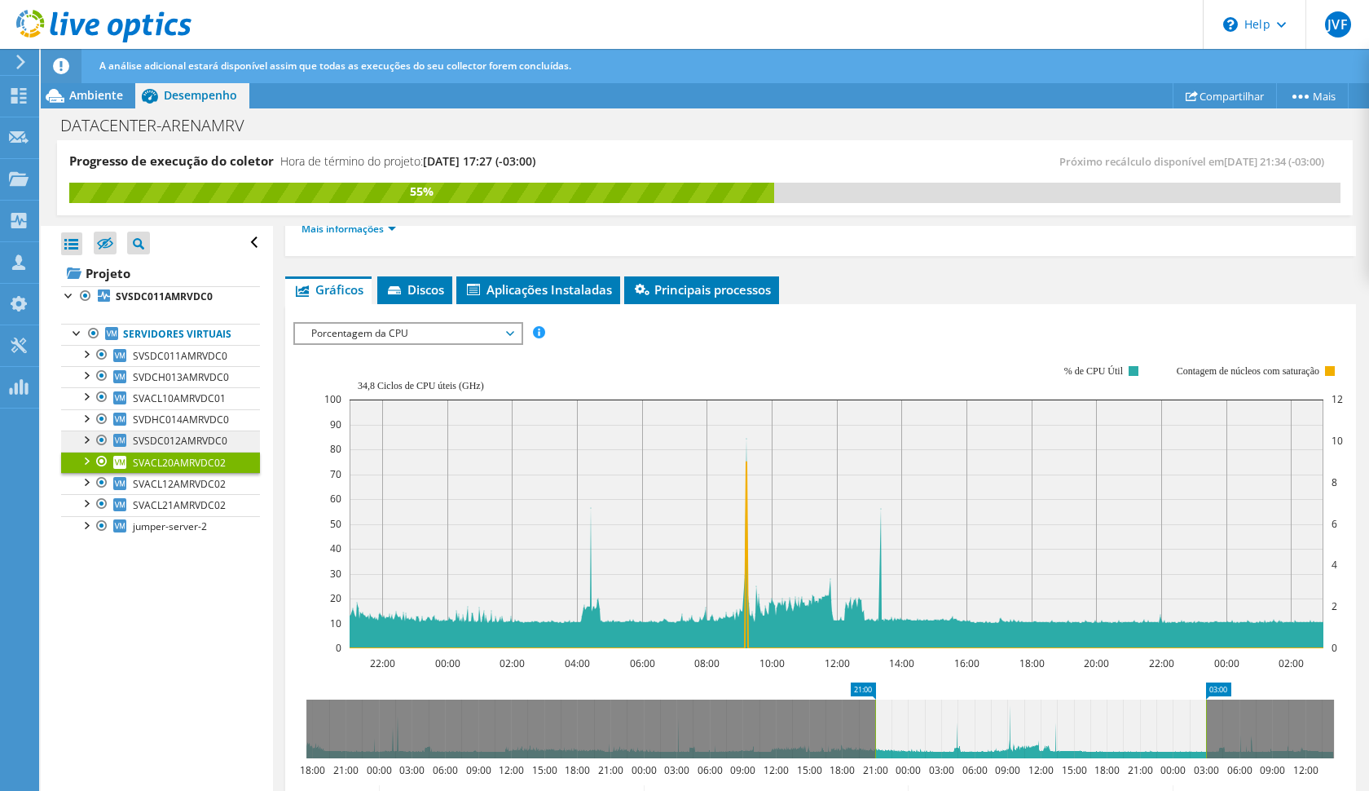
click at [218, 435] on span "SVSDC012AMRVDC0" at bounding box center [180, 441] width 95 height 14
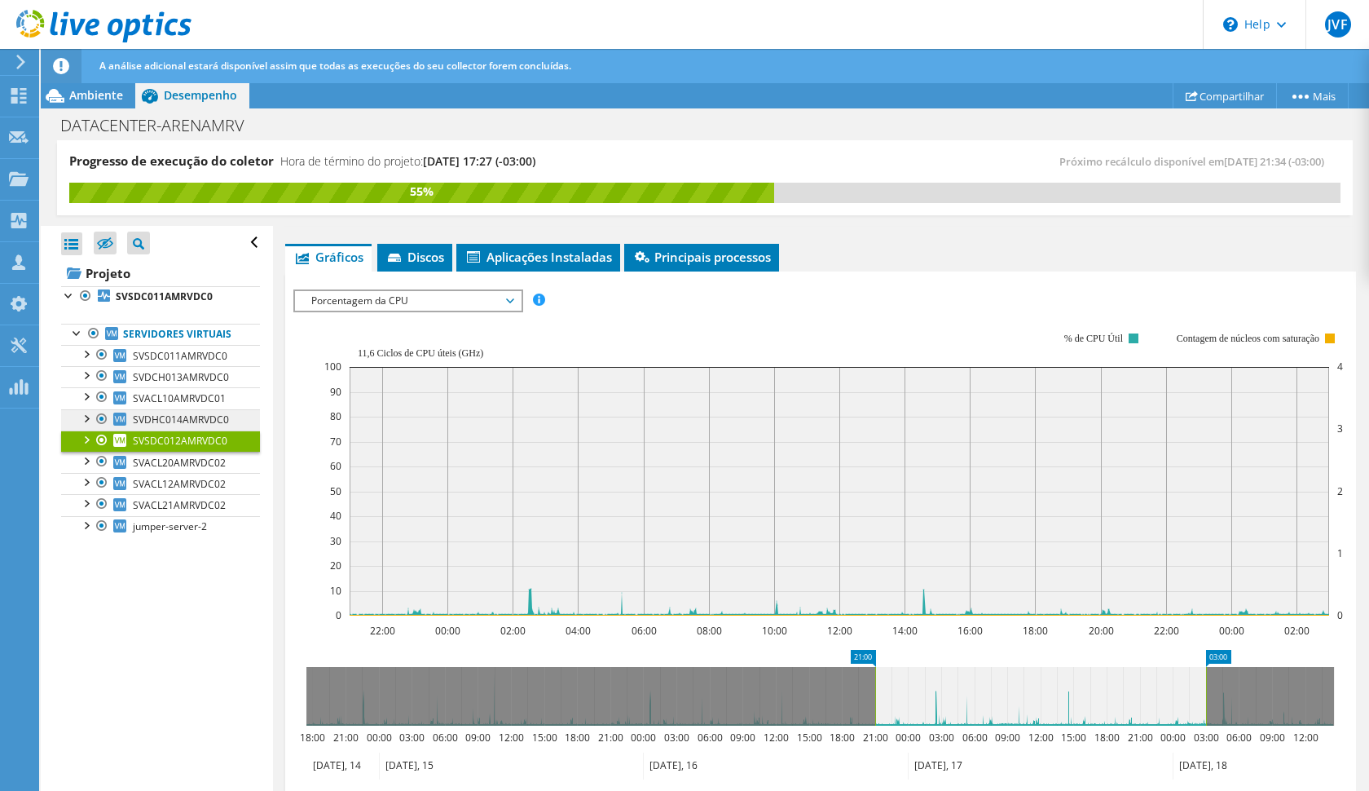
click at [214, 413] on span "SVDHC014AMRVDC0" at bounding box center [181, 419] width 96 height 14
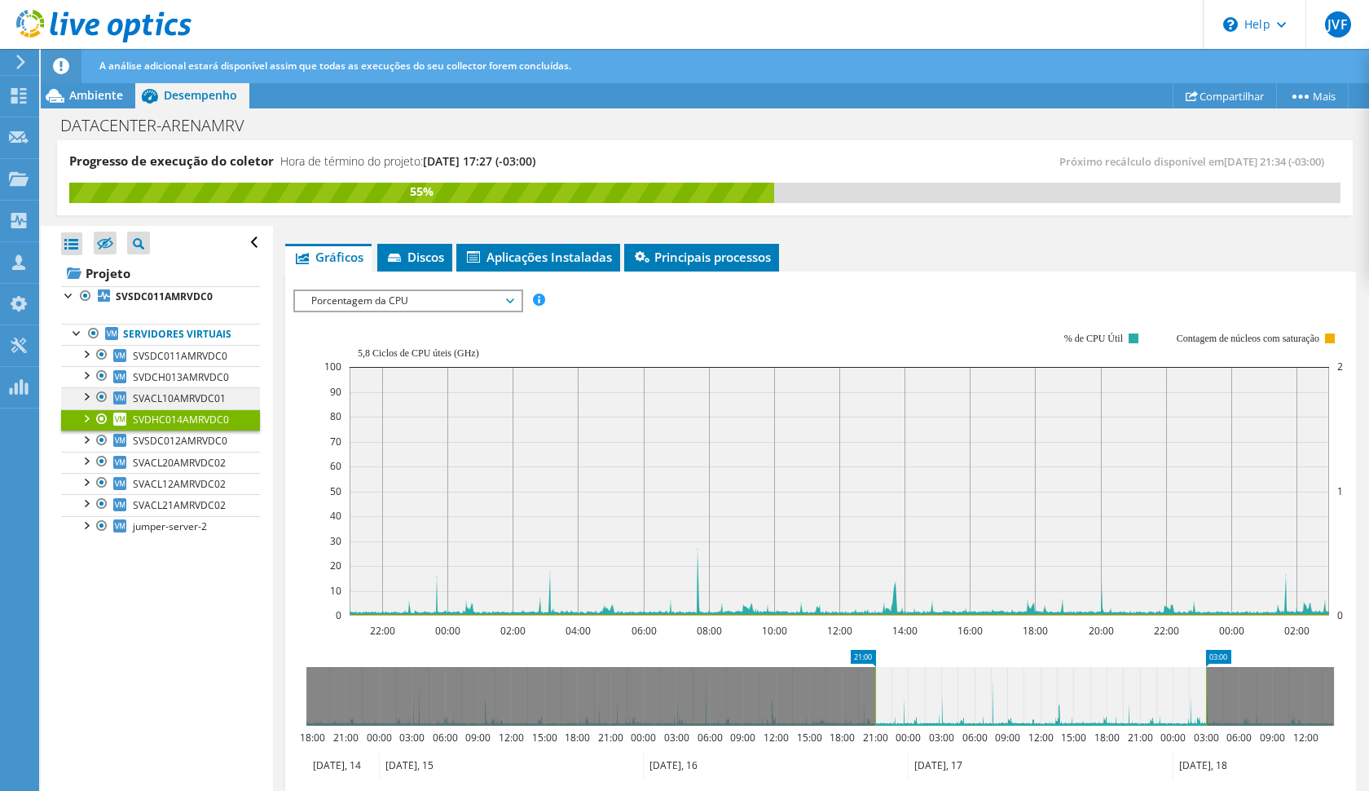
click at [214, 395] on span "SVACL10AMRVDC01" at bounding box center [179, 398] width 93 height 14
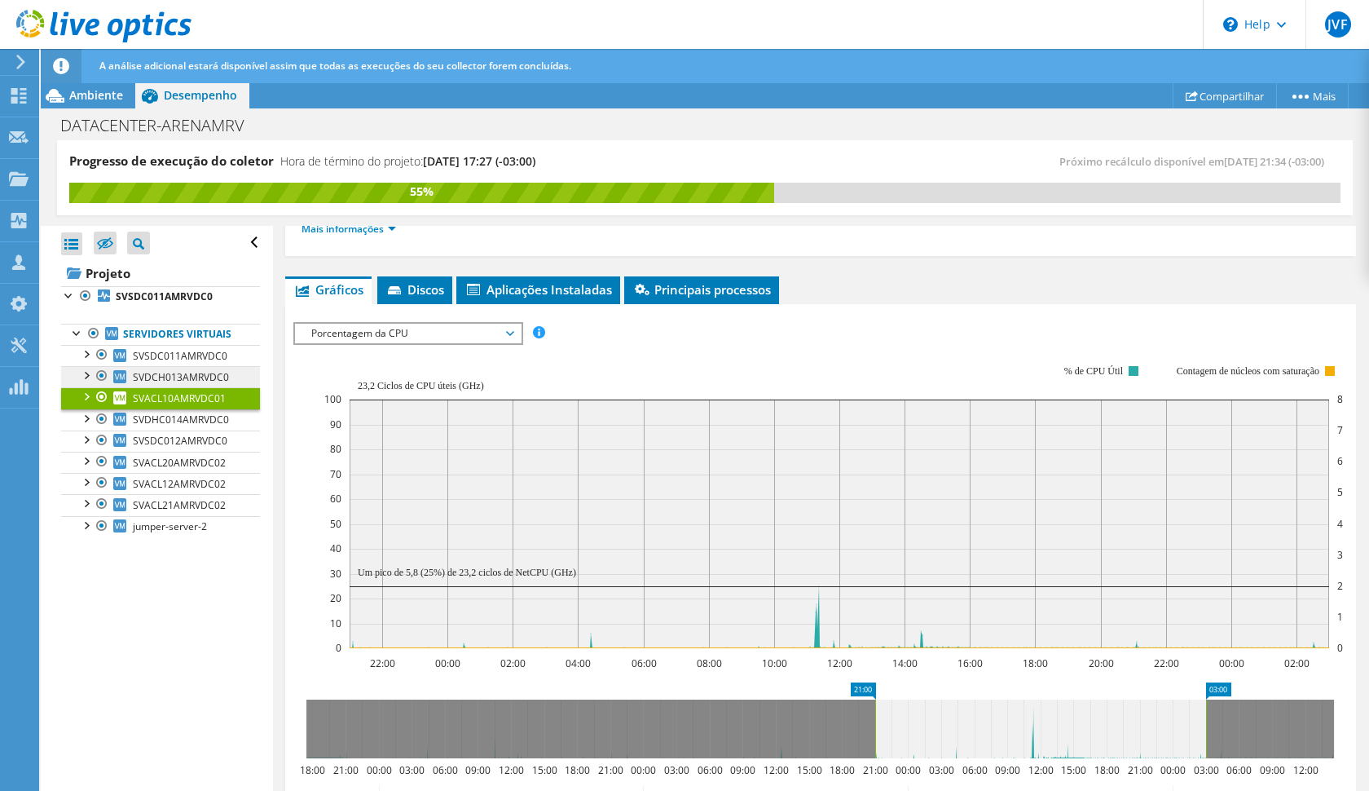
click at [130, 370] on link "SVDCH013AMRVDC0" at bounding box center [160, 376] width 199 height 21
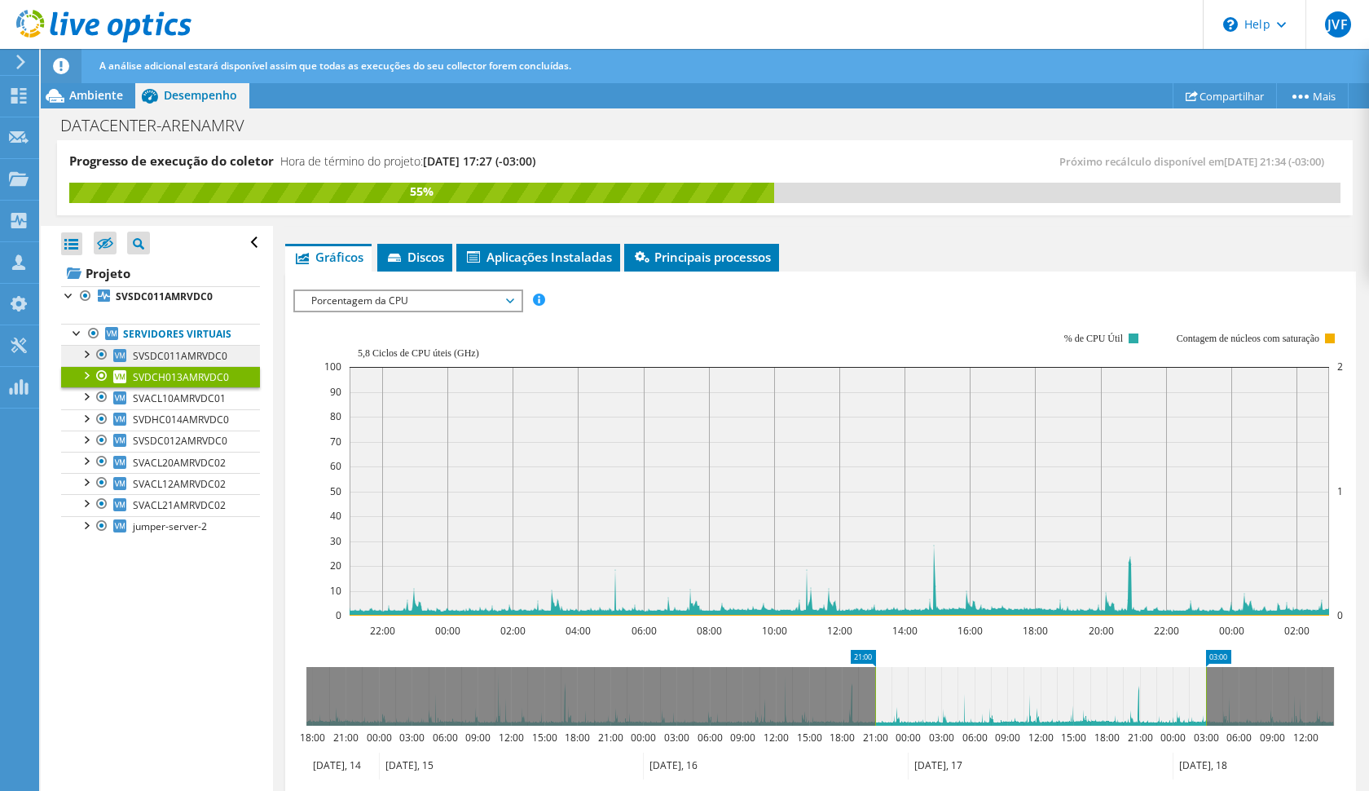
click at [143, 361] on span "SVSDC011AMRVDC0" at bounding box center [180, 356] width 95 height 14
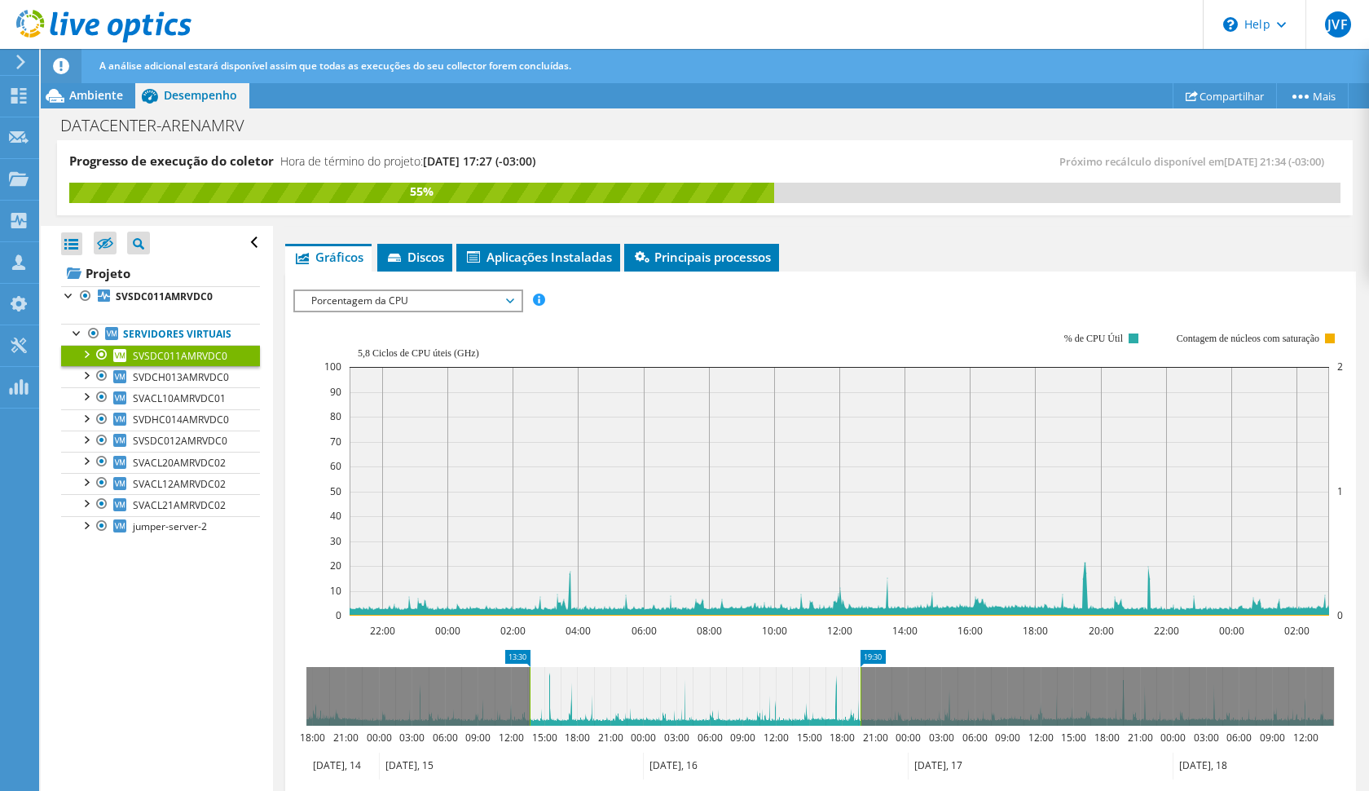
drag, startPoint x: 1012, startPoint y: 681, endPoint x: 667, endPoint y: 685, distance: 345.6
click at [667, 685] on icon at bounding box center [695, 696] width 331 height 59
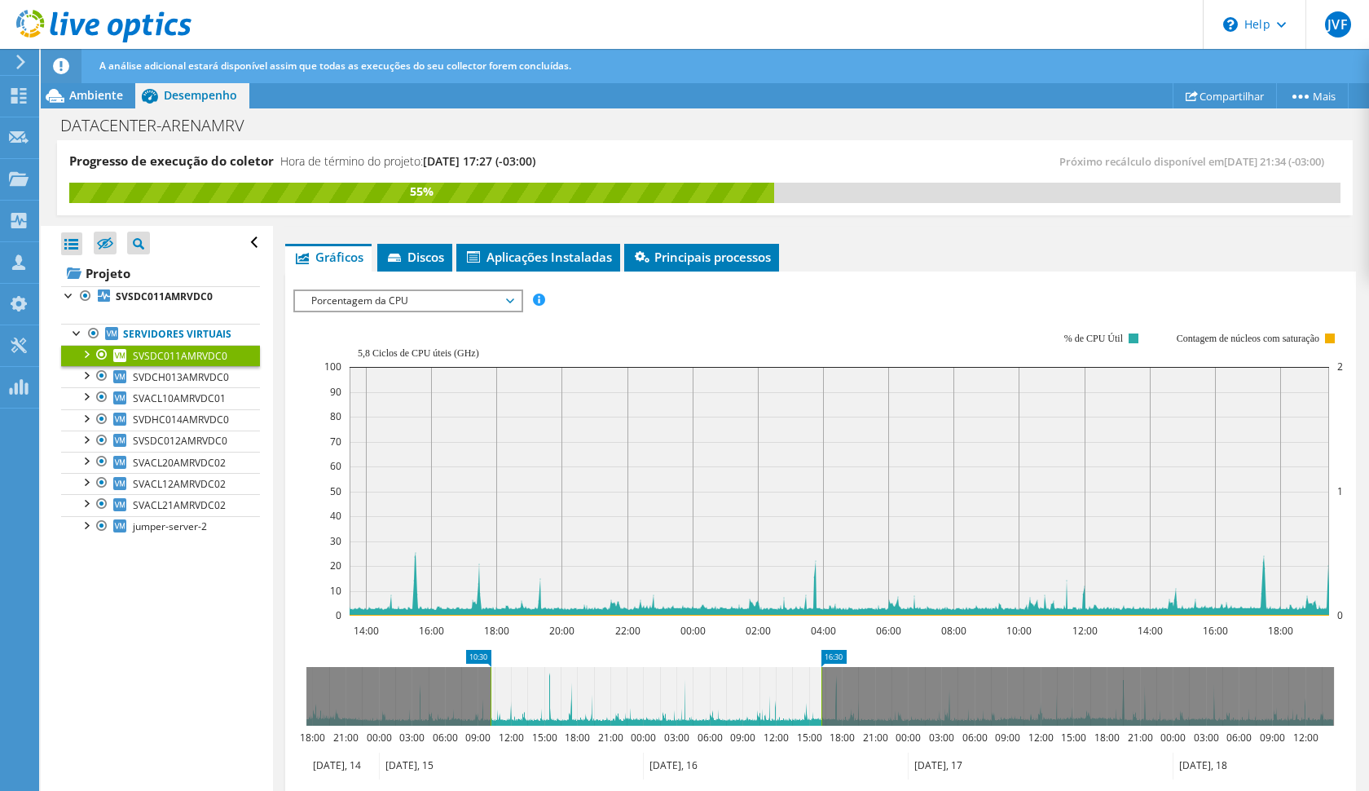
drag, startPoint x: 668, startPoint y: 685, endPoint x: 571, endPoint y: 674, distance: 97.6
click at [571, 674] on icon at bounding box center [656, 696] width 331 height 59
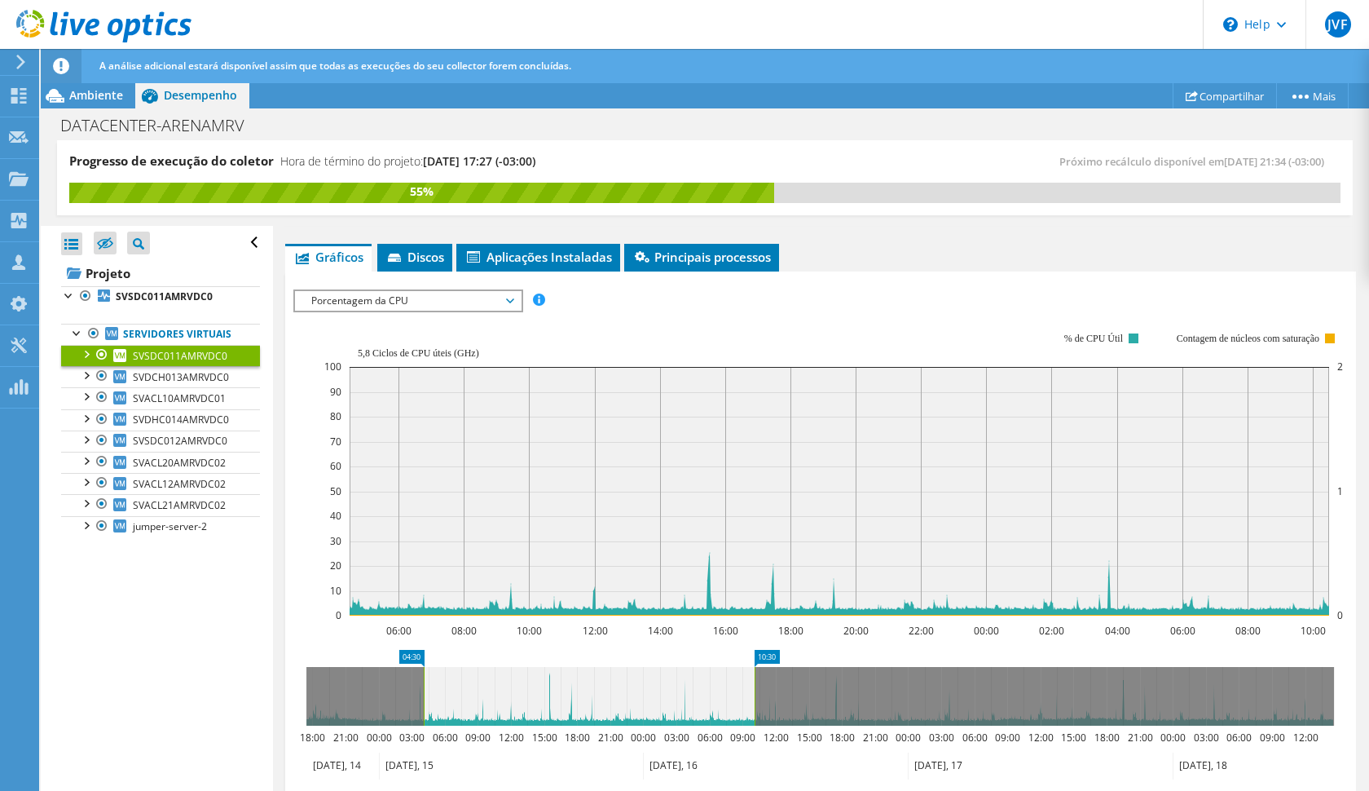
drag, startPoint x: 551, startPoint y: 684, endPoint x: 541, endPoint y: 684, distance: 9.8
click at [541, 684] on icon at bounding box center [589, 696] width 331 height 59
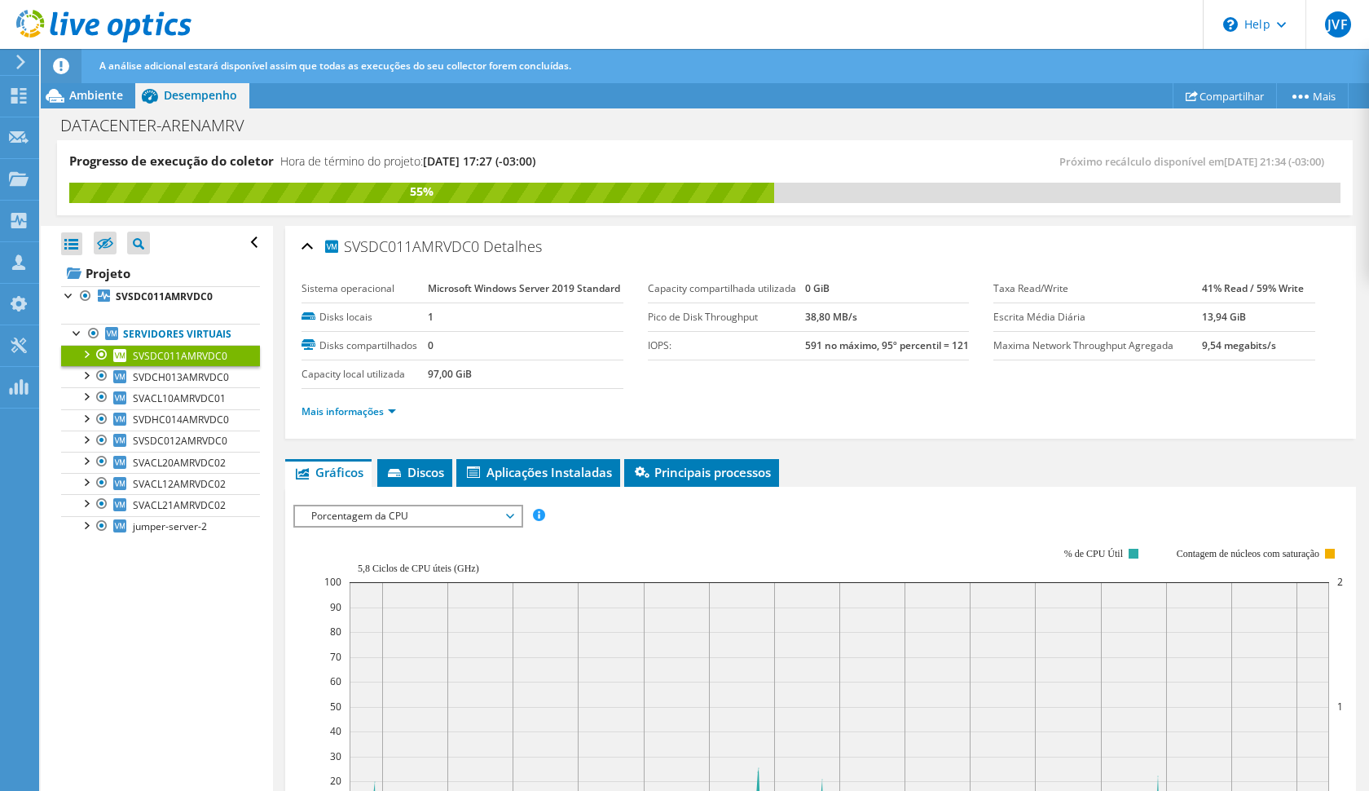
scroll to position [215, 0]
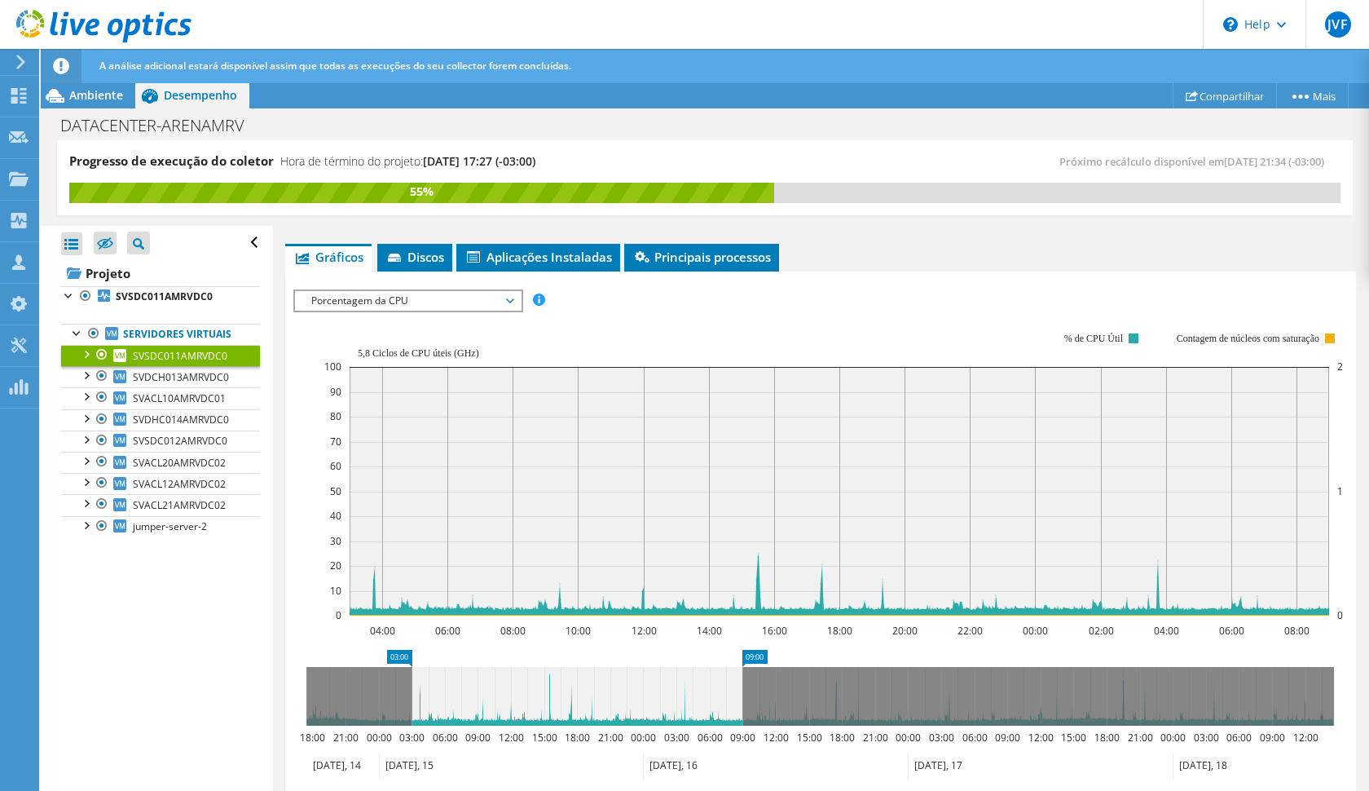
click at [549, 684] on icon at bounding box center [577, 696] width 331 height 59
drag, startPoint x: 572, startPoint y: 686, endPoint x: 582, endPoint y: 684, distance: 10.1
click at [587, 685] on icon at bounding box center [580, 696] width 331 height 59
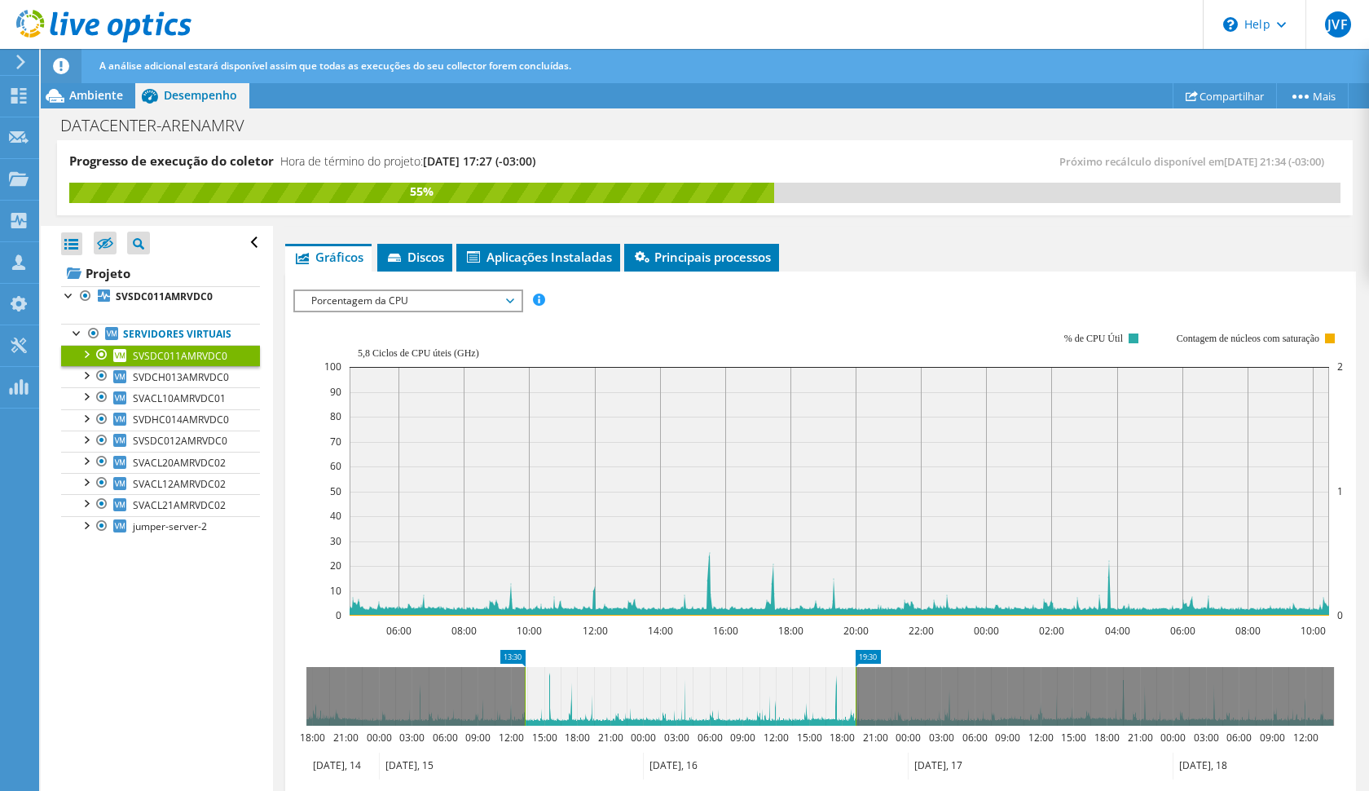
drag, startPoint x: 582, startPoint y: 684, endPoint x: 678, endPoint y: 685, distance: 96.2
click at [678, 685] on icon at bounding box center [690, 696] width 331 height 59
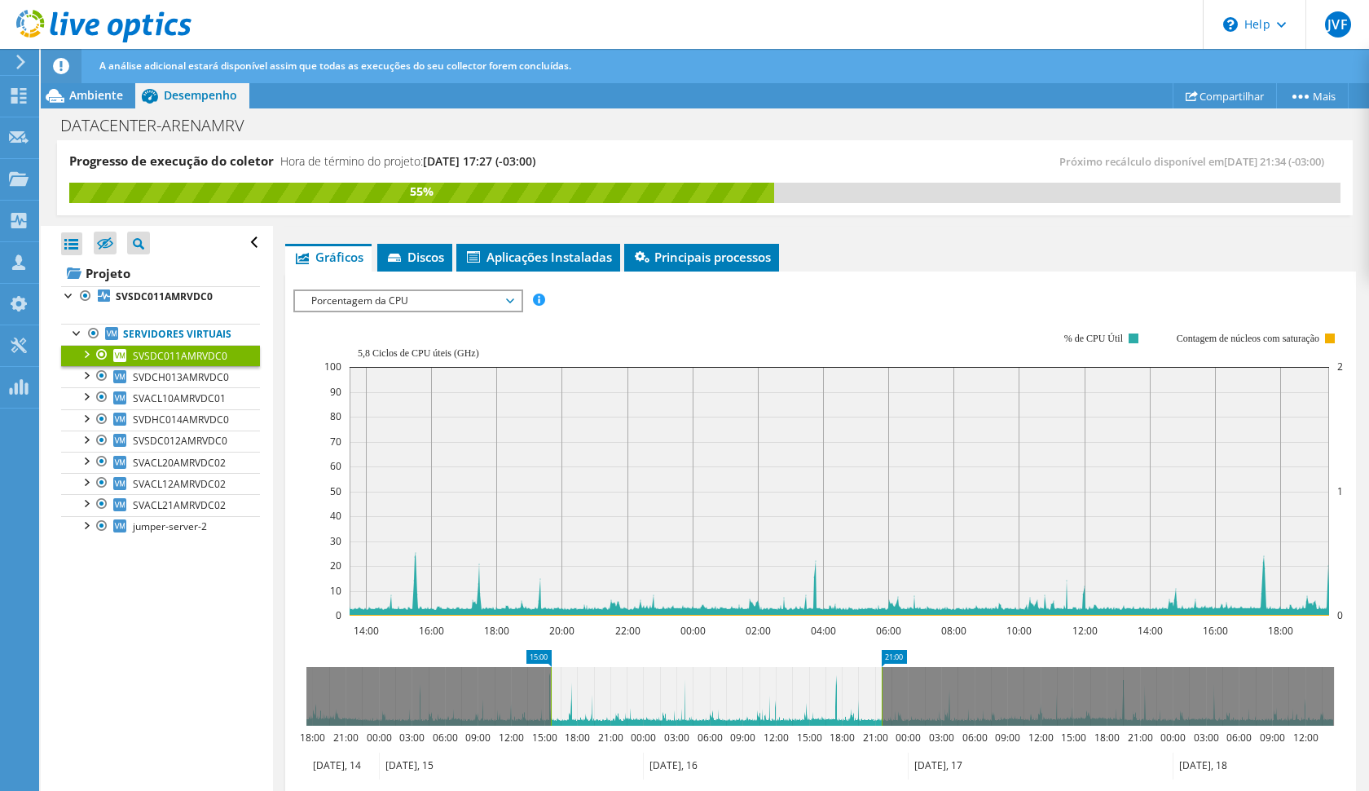
drag, startPoint x: 678, startPoint y: 685, endPoint x: 703, endPoint y: 684, distance: 24.5
click at [703, 684] on icon at bounding box center [716, 696] width 331 height 59
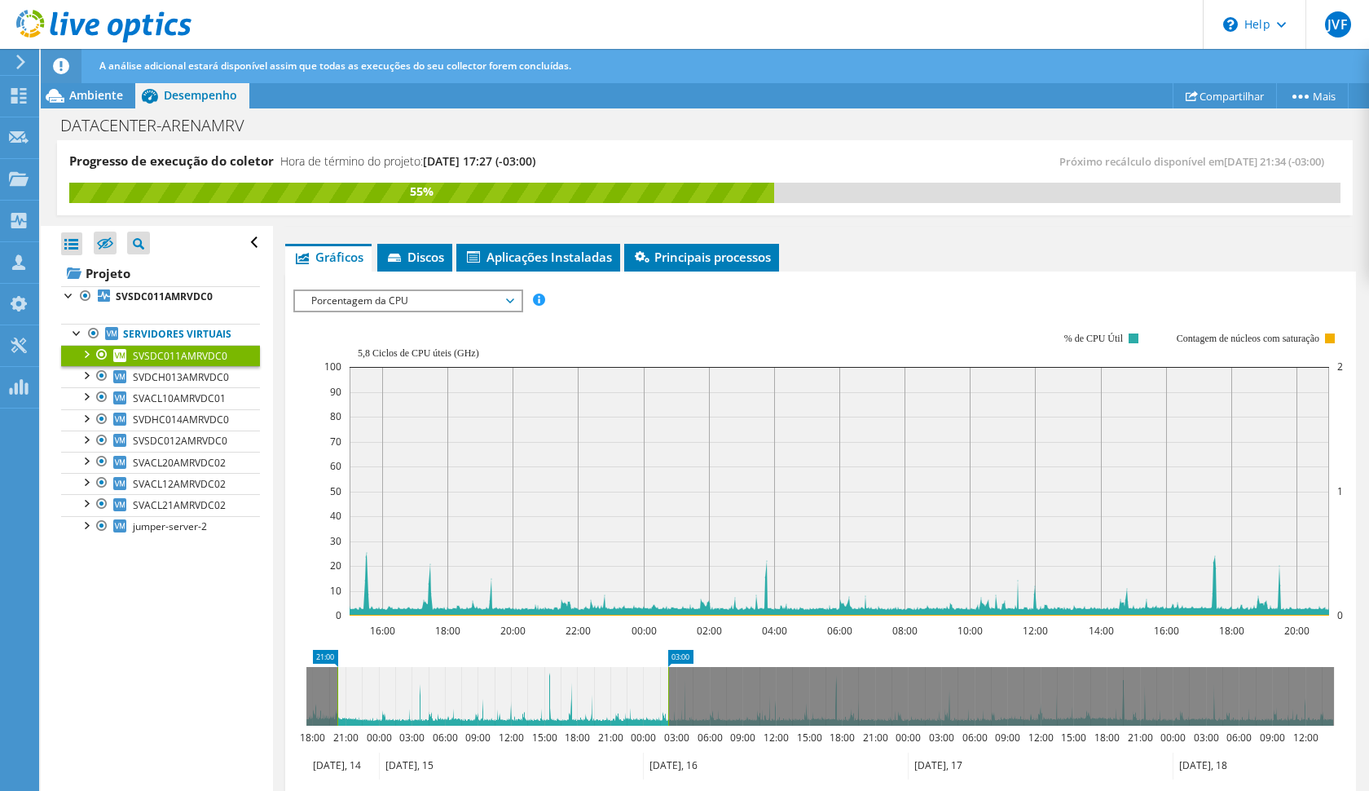
drag, startPoint x: 699, startPoint y: 681, endPoint x: 479, endPoint y: 688, distance: 220.2
click at [479, 688] on icon at bounding box center [502, 696] width 331 height 59
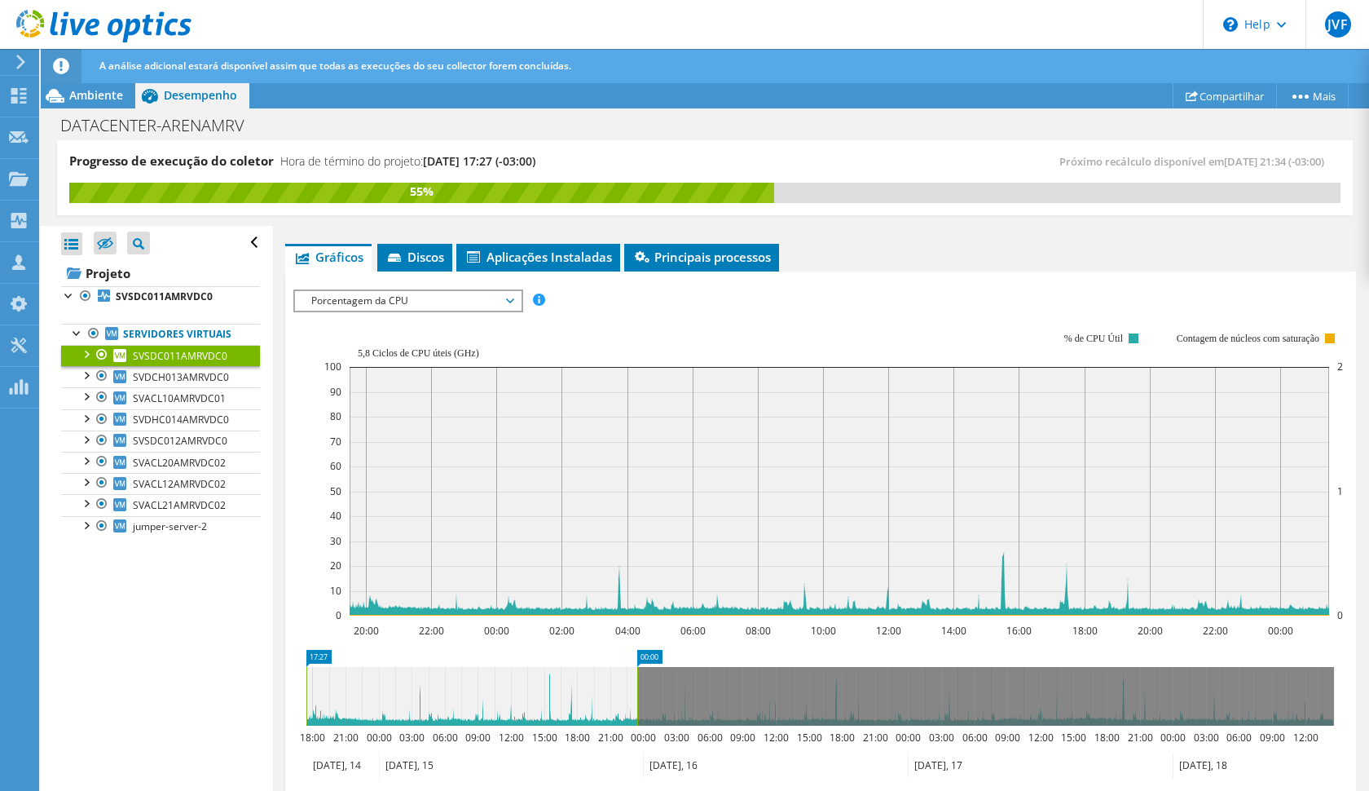
drag, startPoint x: 479, startPoint y: 688, endPoint x: 410, endPoint y: 681, distance: 69.6
click at [410, 681] on icon at bounding box center [471, 696] width 331 height 59
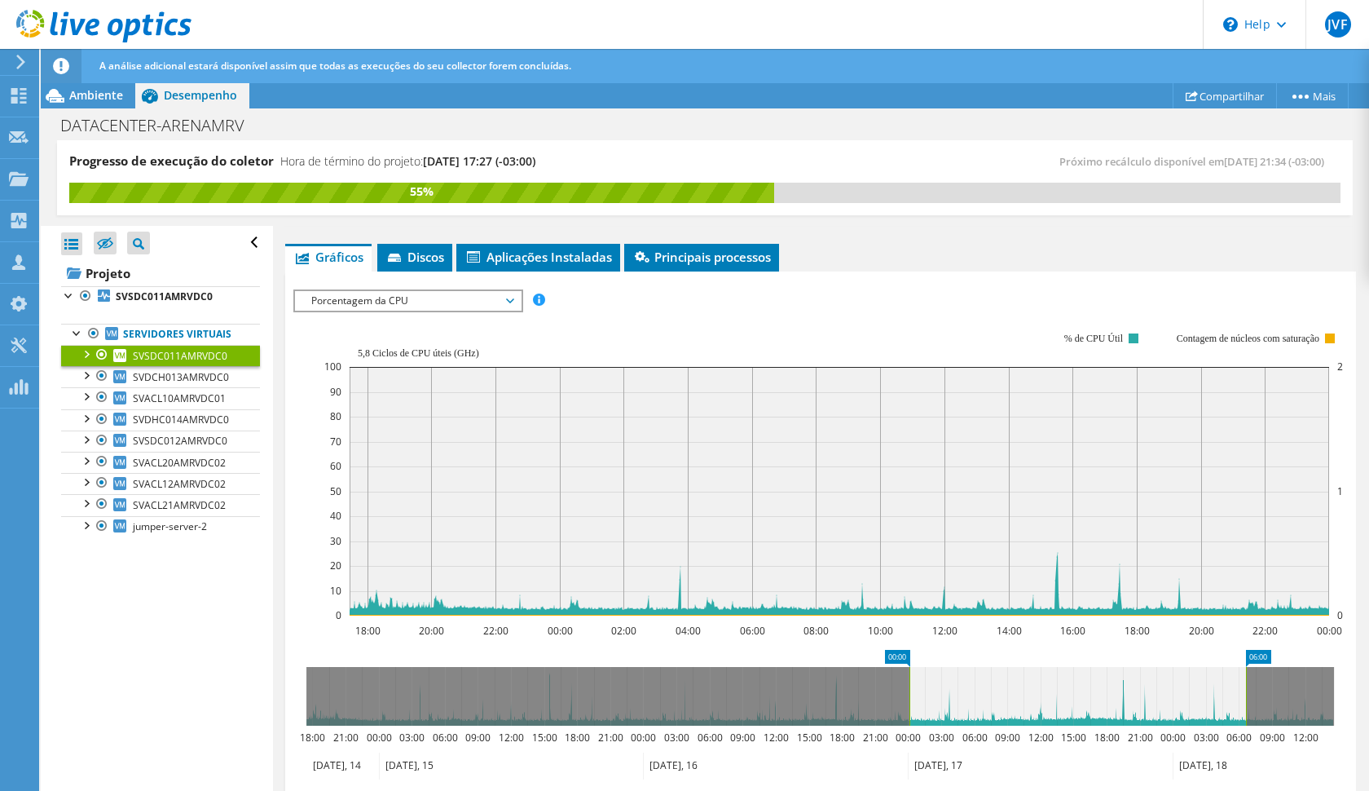
drag, startPoint x: 570, startPoint y: 694, endPoint x: 1179, endPoint y: 667, distance: 610.3
click at [1179, 667] on icon at bounding box center [1078, 696] width 337 height 59
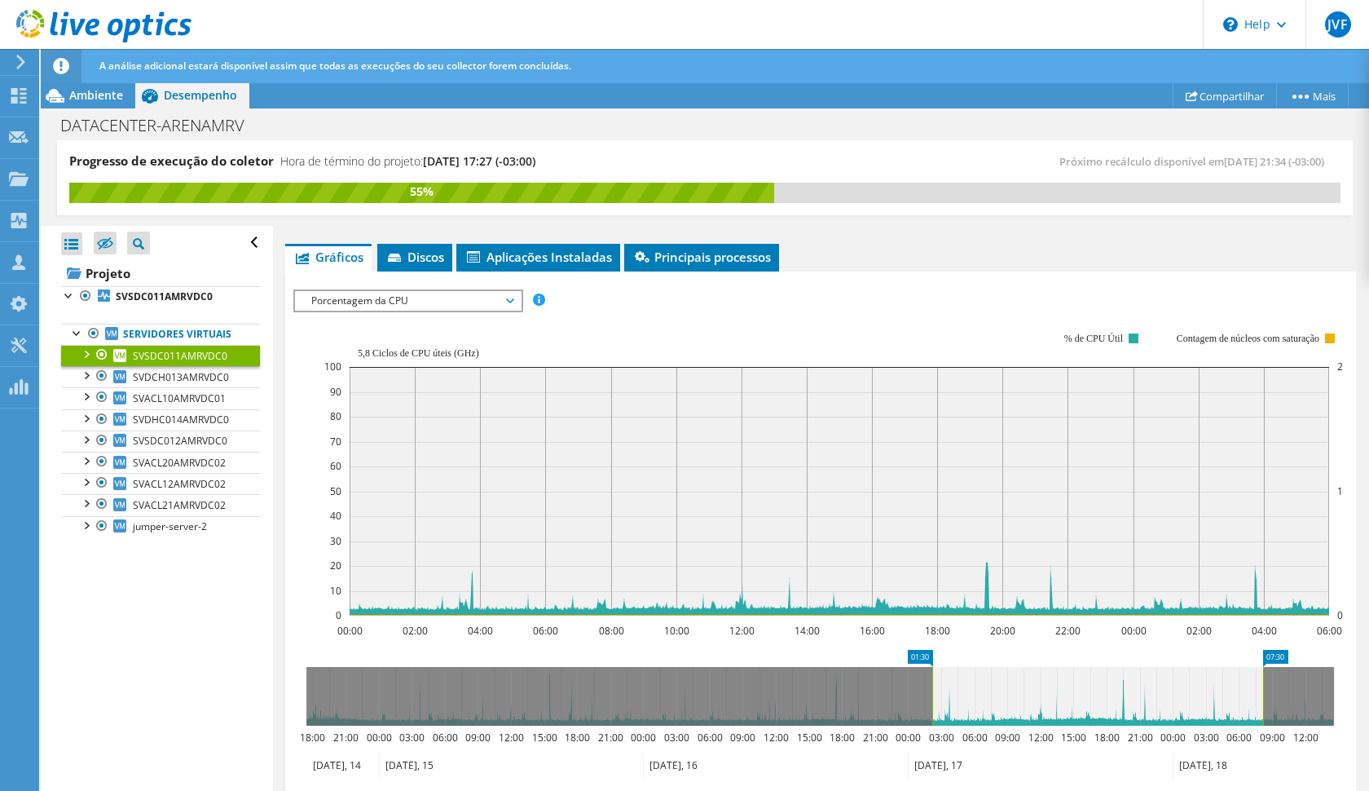
drag, startPoint x: 1113, startPoint y: 691, endPoint x: 1137, endPoint y: 691, distance: 24.5
click at [1137, 691] on icon at bounding box center [1097, 696] width 331 height 59
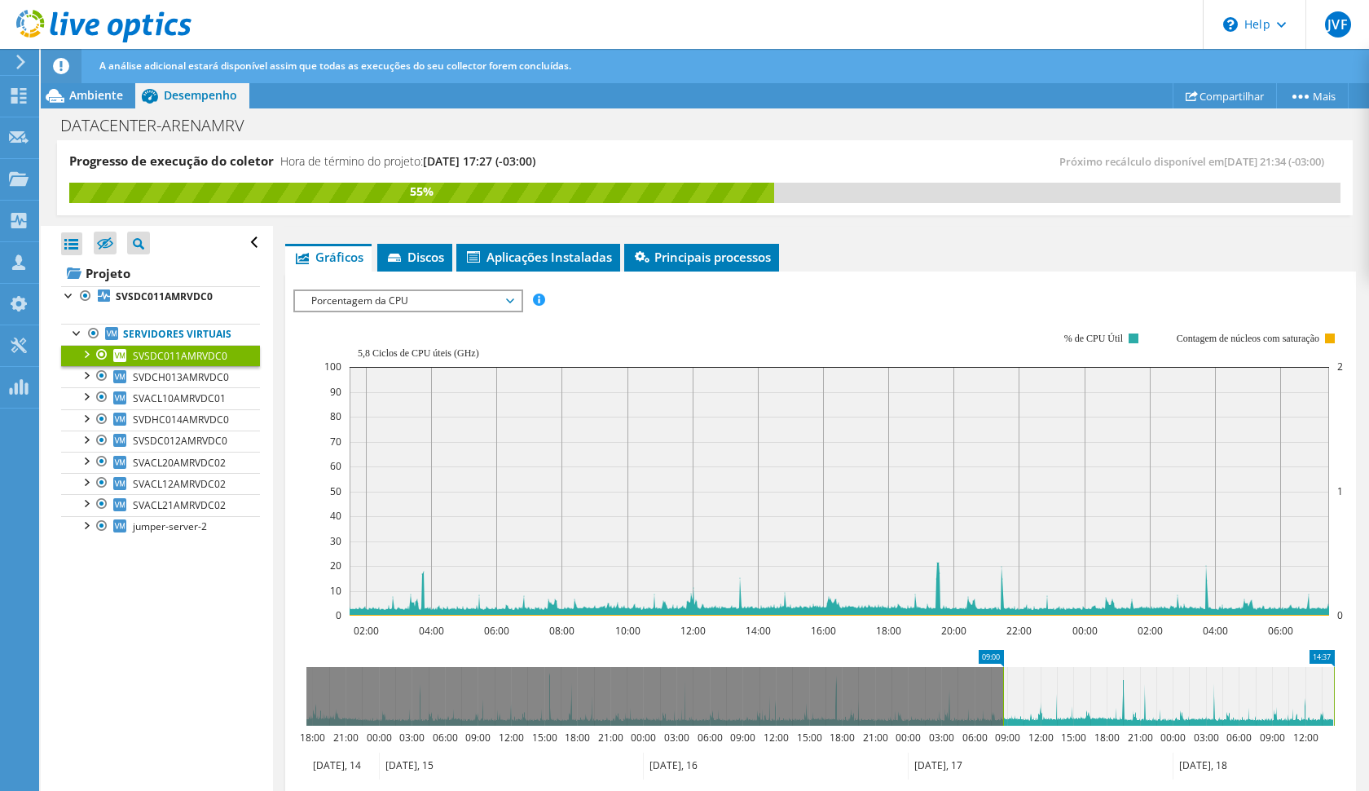
drag, startPoint x: 1137, startPoint y: 691, endPoint x: 1239, endPoint y: 686, distance: 102.0
click at [1239, 686] on icon at bounding box center [1168, 696] width 331 height 59
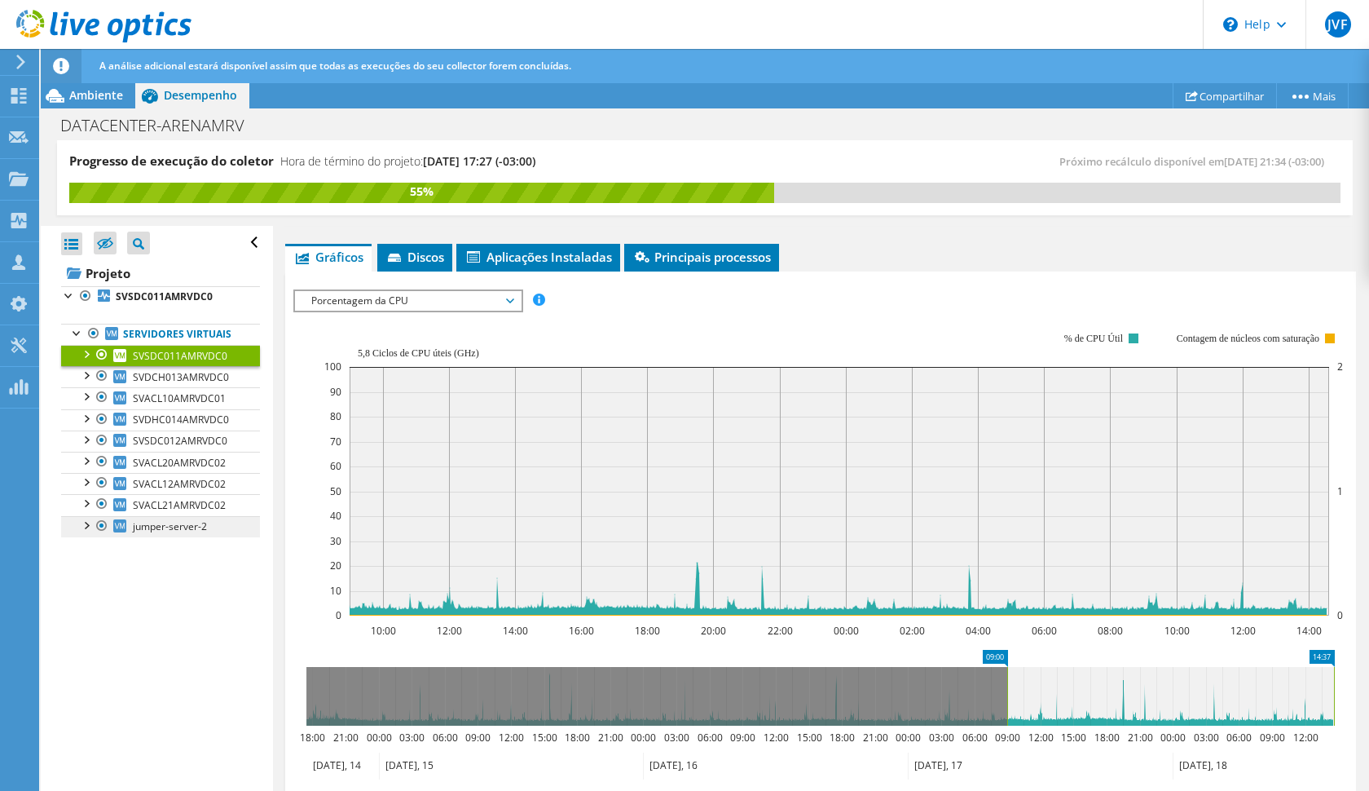
click at [158, 522] on span "jumper-server-2" at bounding box center [170, 526] width 74 height 14
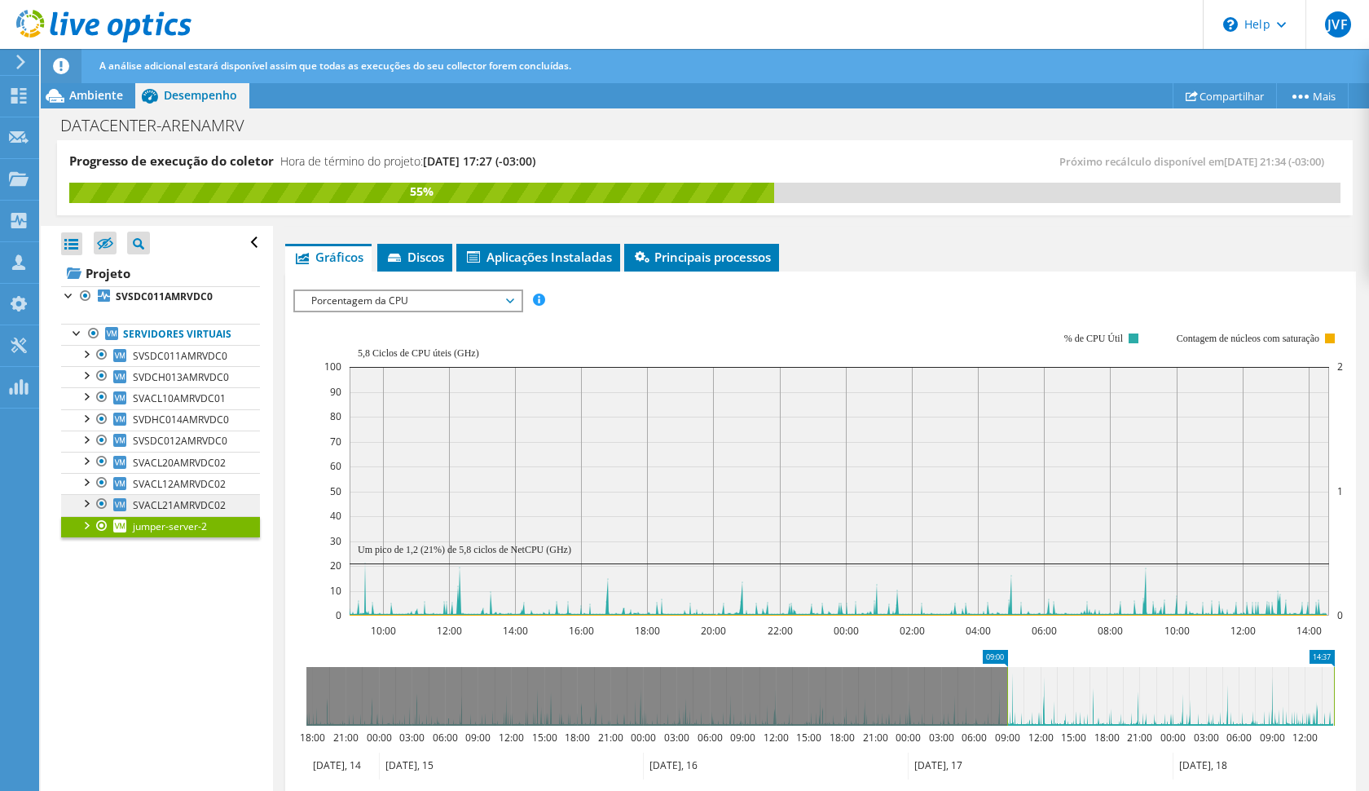
click at [162, 509] on span "SVACL21AMRVDC02" at bounding box center [179, 505] width 93 height 14
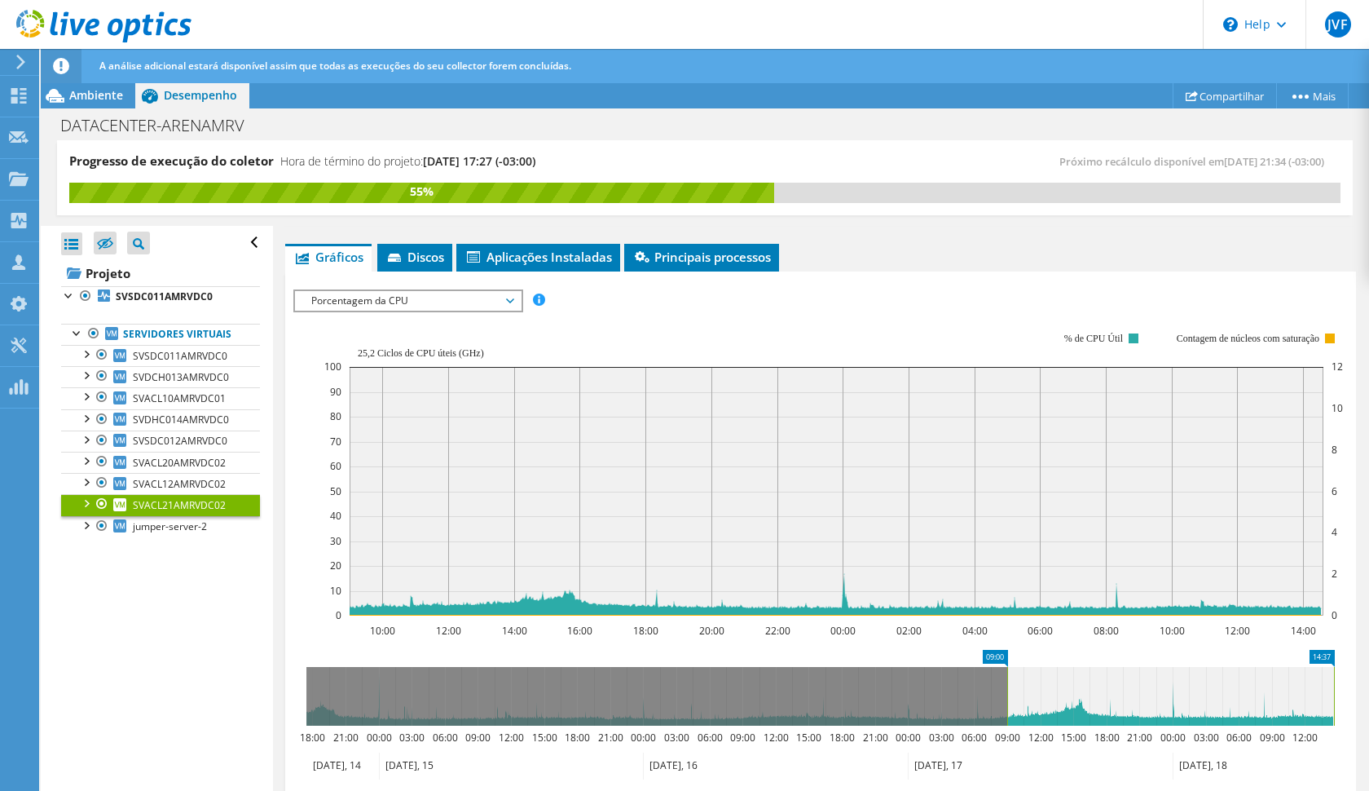
click at [370, 311] on div "Porcentagem da CPU IOPS Disk Throughput Tamanho de E/S Latência Profundidade da…" at bounding box center [408, 300] width 230 height 23
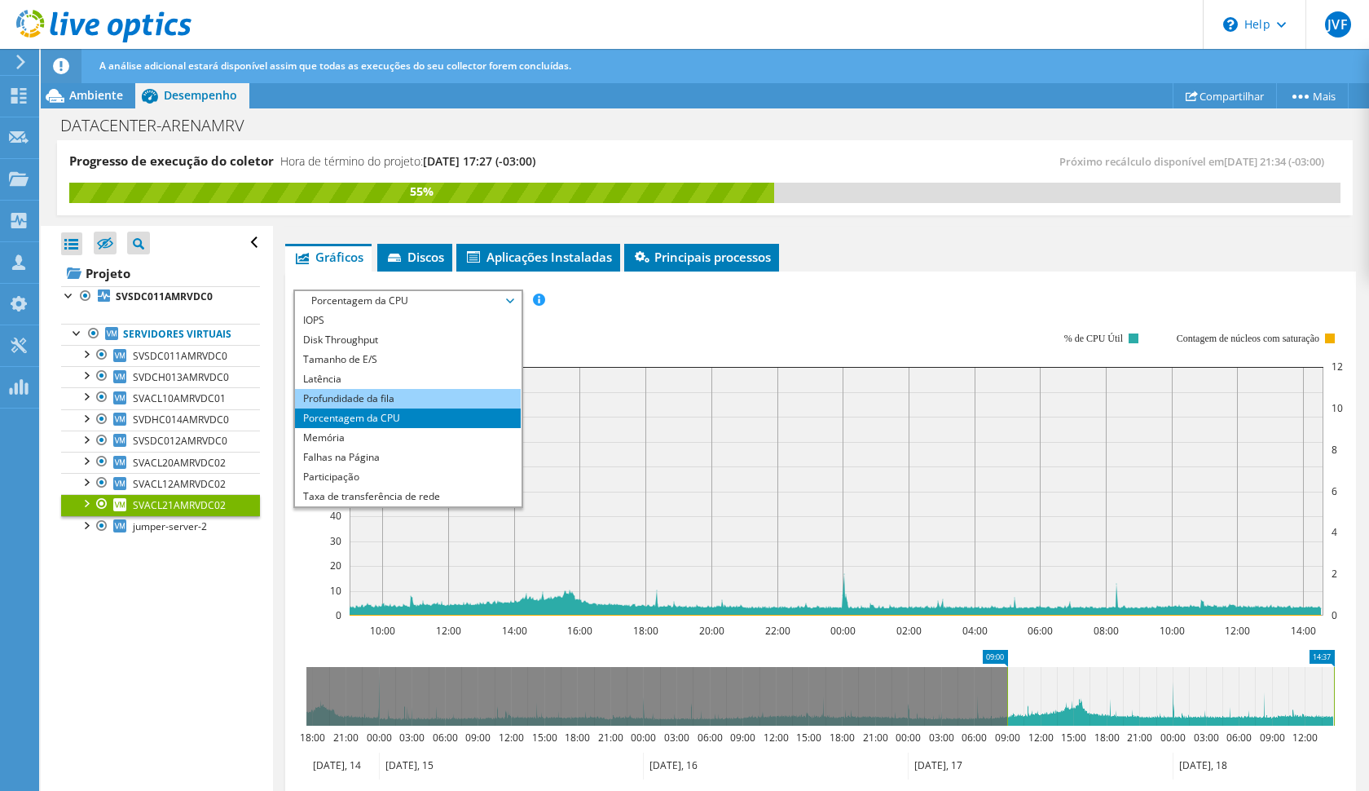
click at [370, 395] on li "Profundidade da fila" at bounding box center [408, 399] width 226 height 20
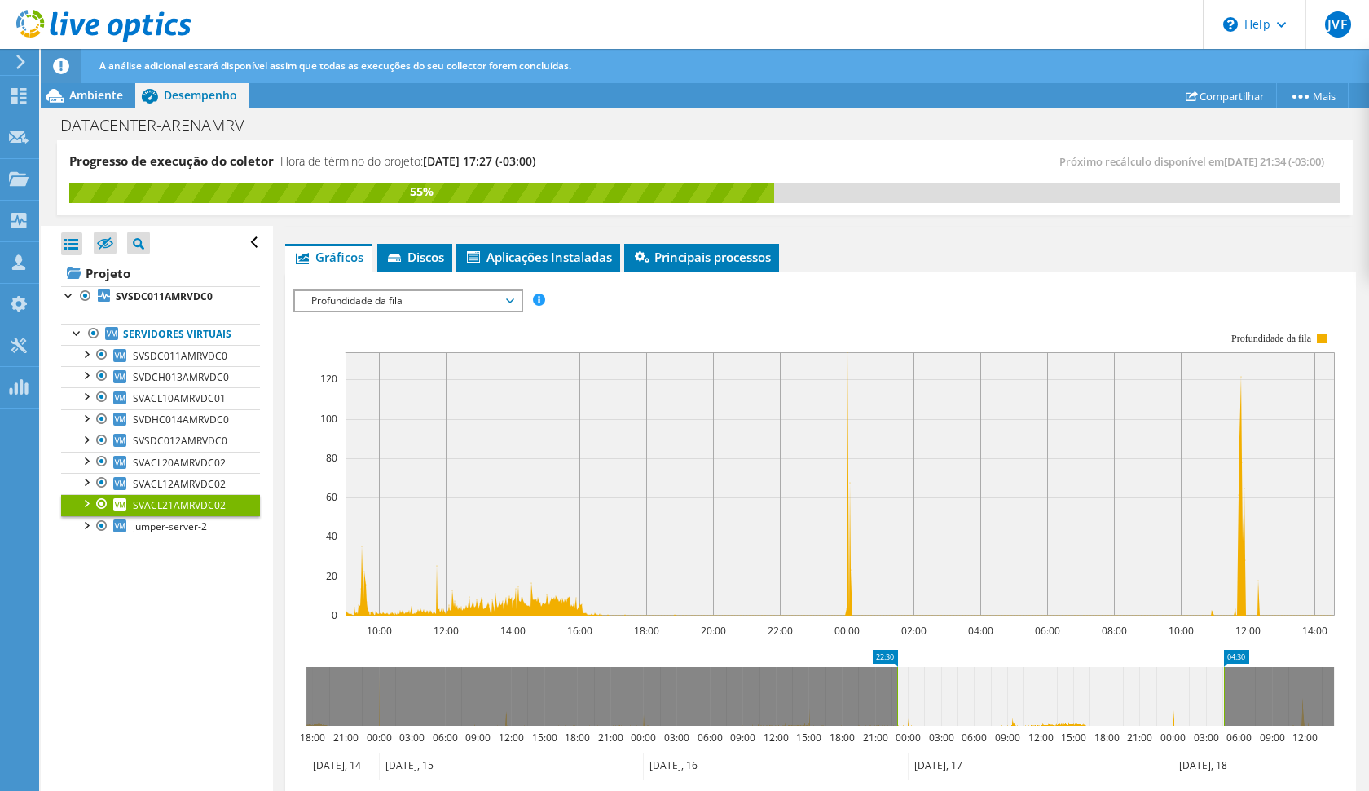
drag, startPoint x: 1057, startPoint y: 684, endPoint x: 913, endPoint y: 663, distance: 145.8
click at [913, 663] on icon "04:30 22:30 18:00 21:00 00:00 03:00 06:00 09:00 12:00 15:00 18:00 21:00 00:00 0…" at bounding box center [820, 715] width 1054 height 130
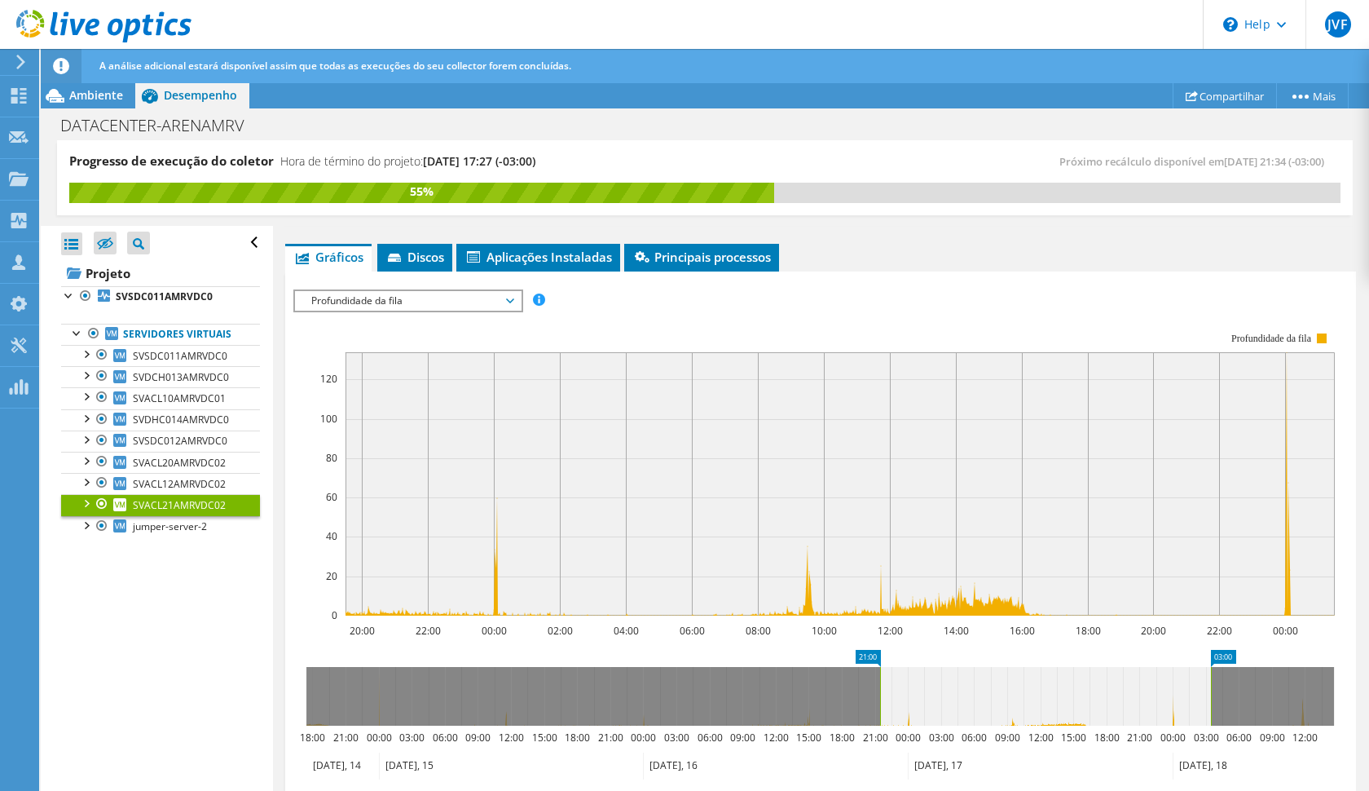
drag, startPoint x: 915, startPoint y: 668, endPoint x: 937, endPoint y: 665, distance: 22.1
click at [937, 665] on icon "03:00 21:00 18:00 21:00 00:00 03:00 06:00 09:00 12:00 15:00 18:00 21:00 00:00 0…" at bounding box center [820, 715] width 1054 height 130
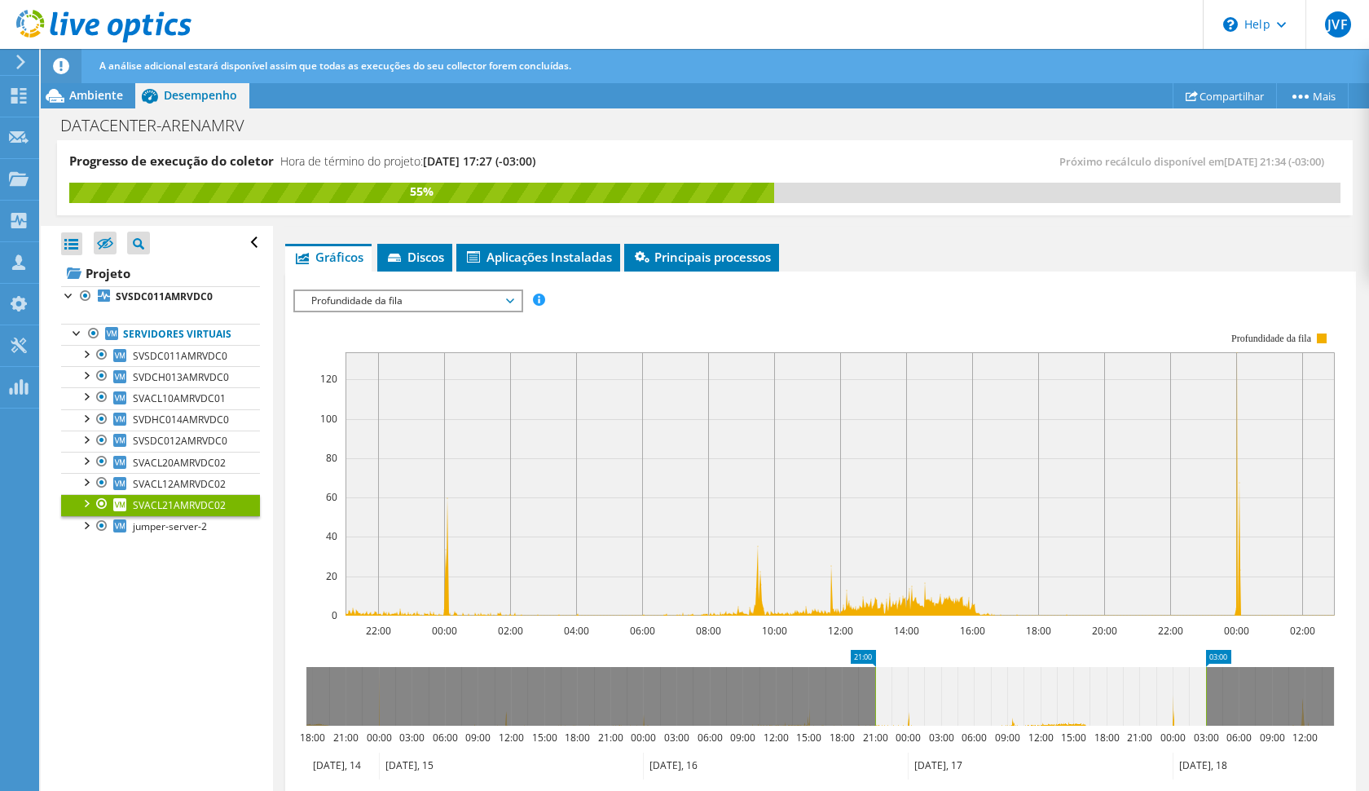
click at [447, 307] on span "Profundidade da fila" at bounding box center [407, 301] width 209 height 20
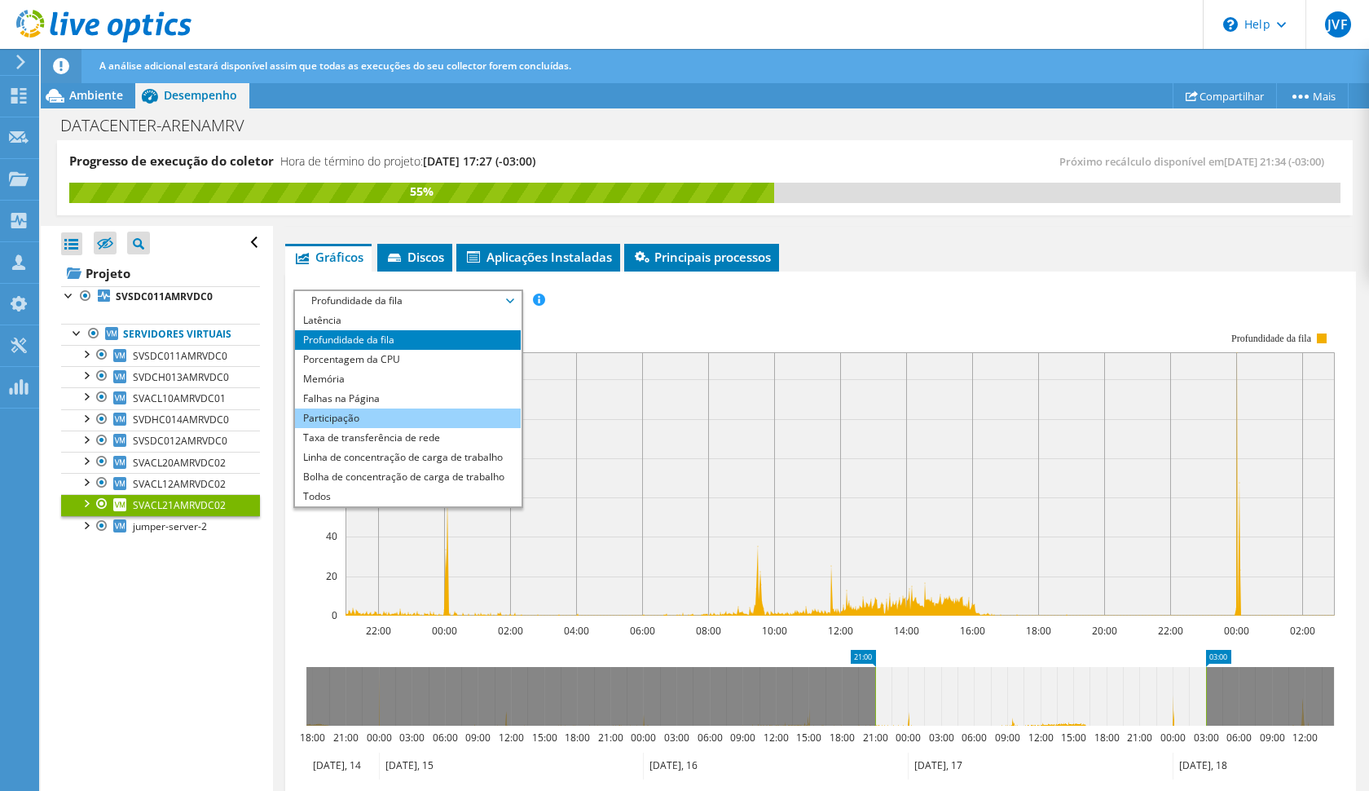
scroll to position [59, 0]
click at [399, 402] on li "Falhas na Página" at bounding box center [408, 399] width 226 height 20
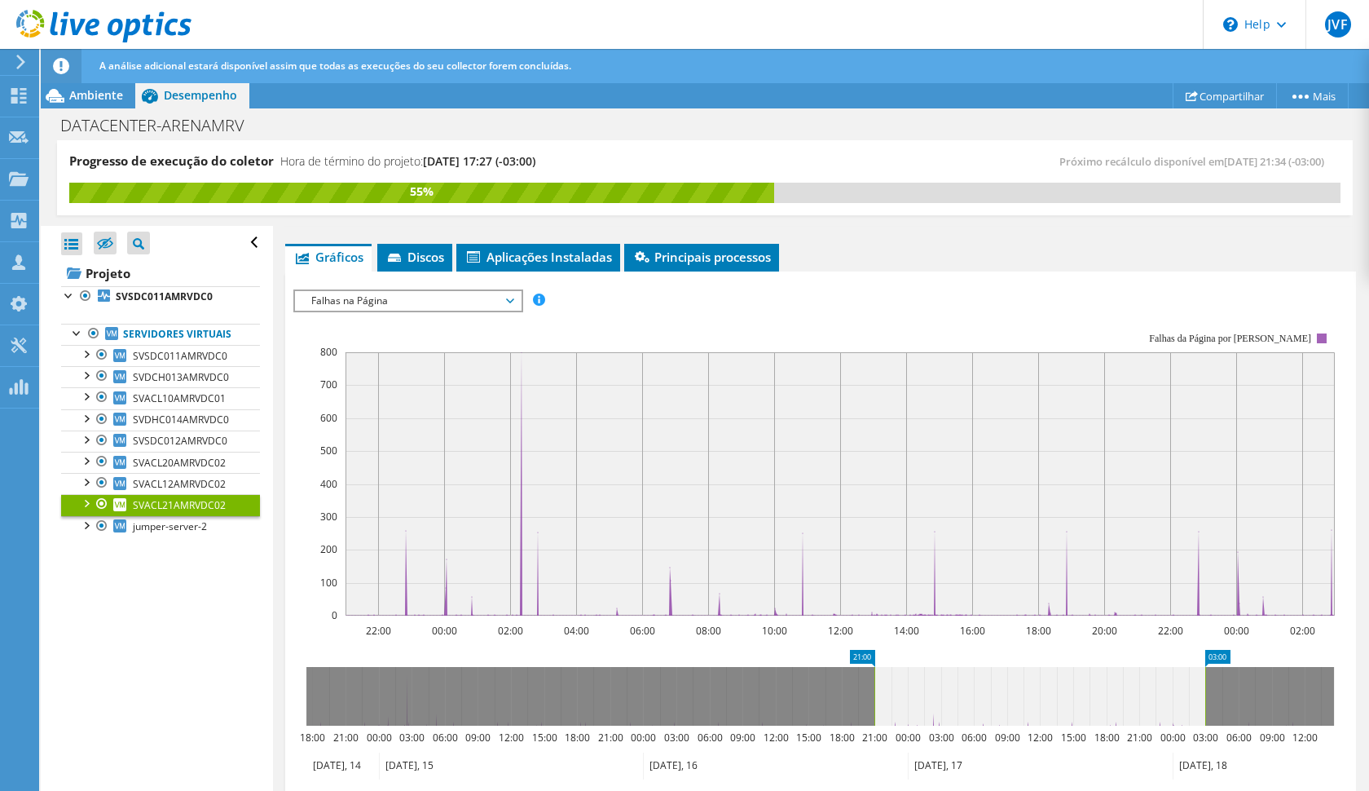
click at [433, 308] on span "Falhas na Página" at bounding box center [407, 301] width 209 height 20
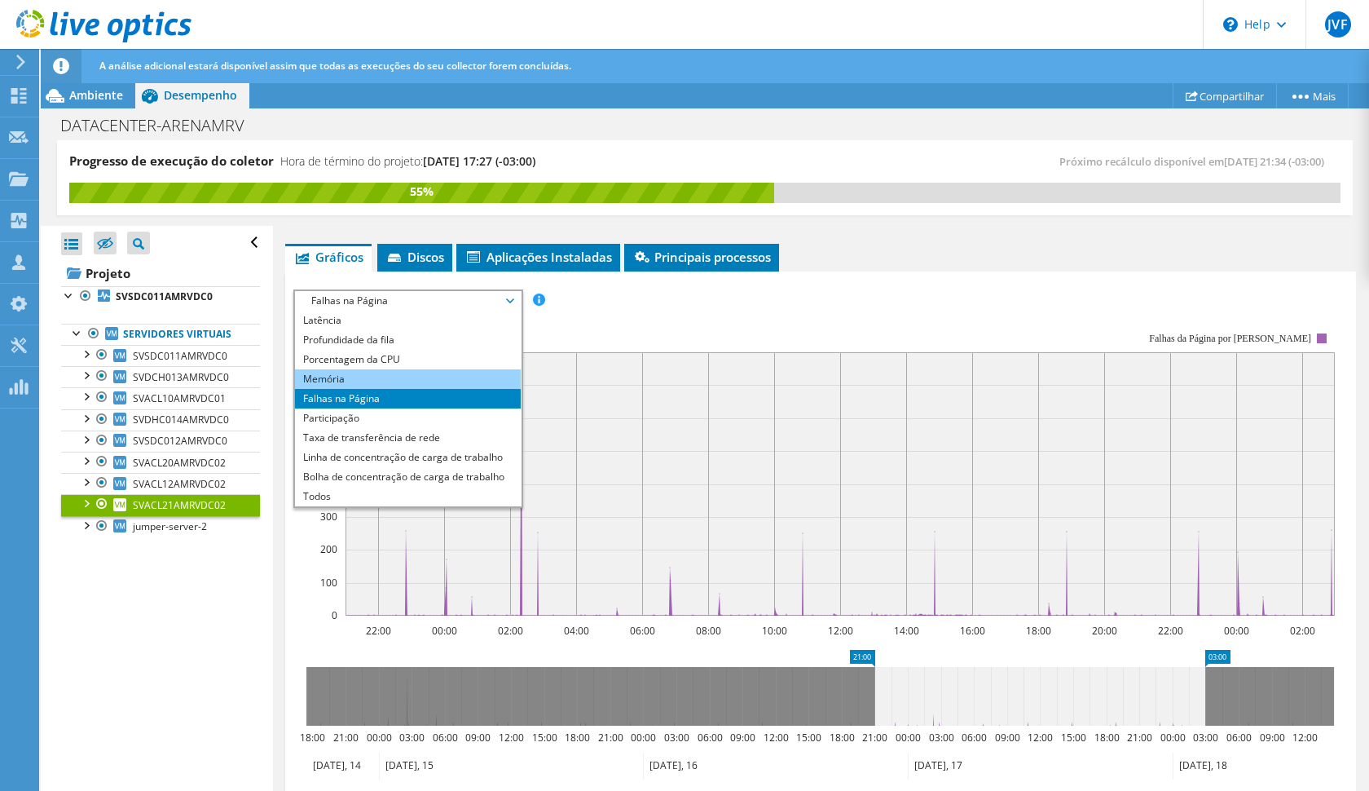
click at [408, 375] on li "Memória" at bounding box center [408, 379] width 226 height 20
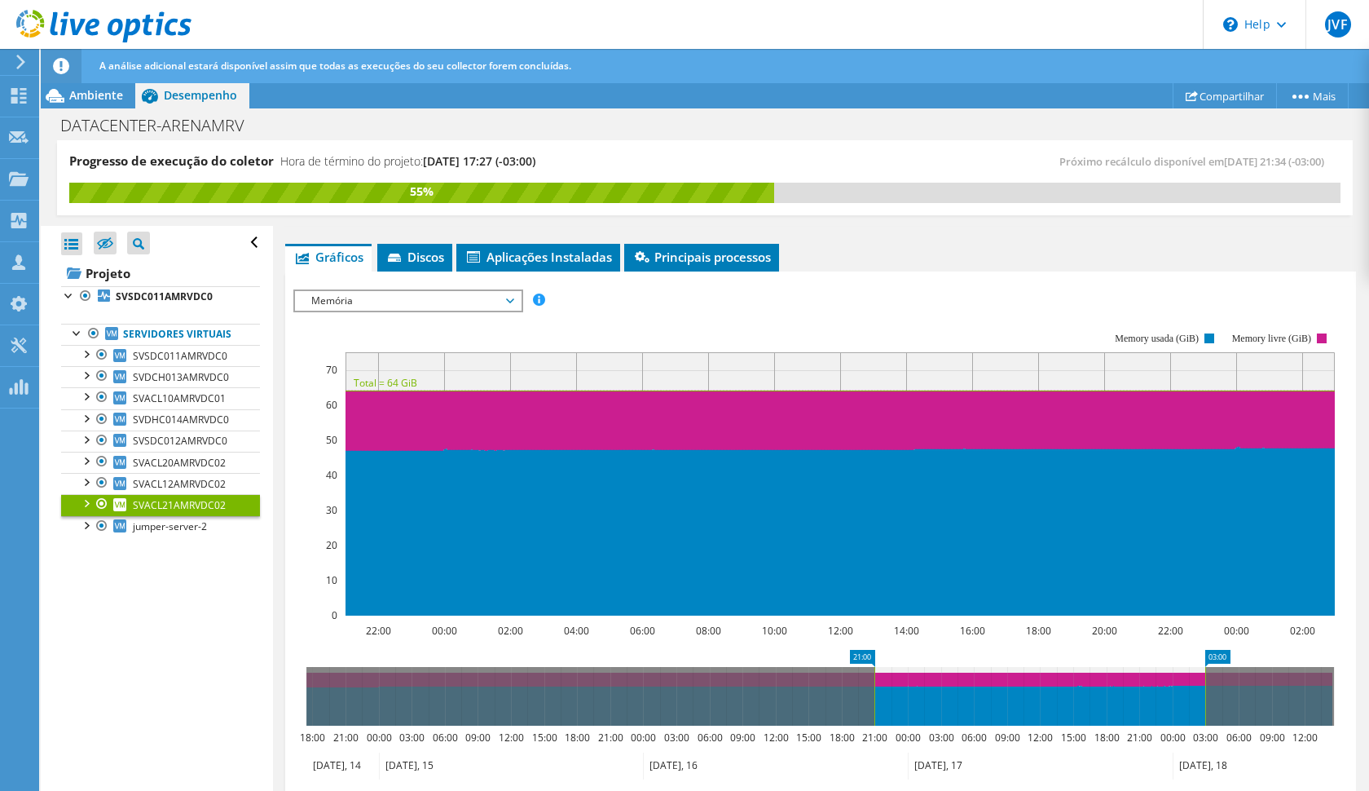
click at [460, 286] on div "IOPS Disk Throughput Tamanho de E/S Latência Profundidade da fila Porcentagem d…" at bounding box center [820, 569] width 1055 height 577
click at [460, 296] on span "Memória" at bounding box center [407, 301] width 209 height 20
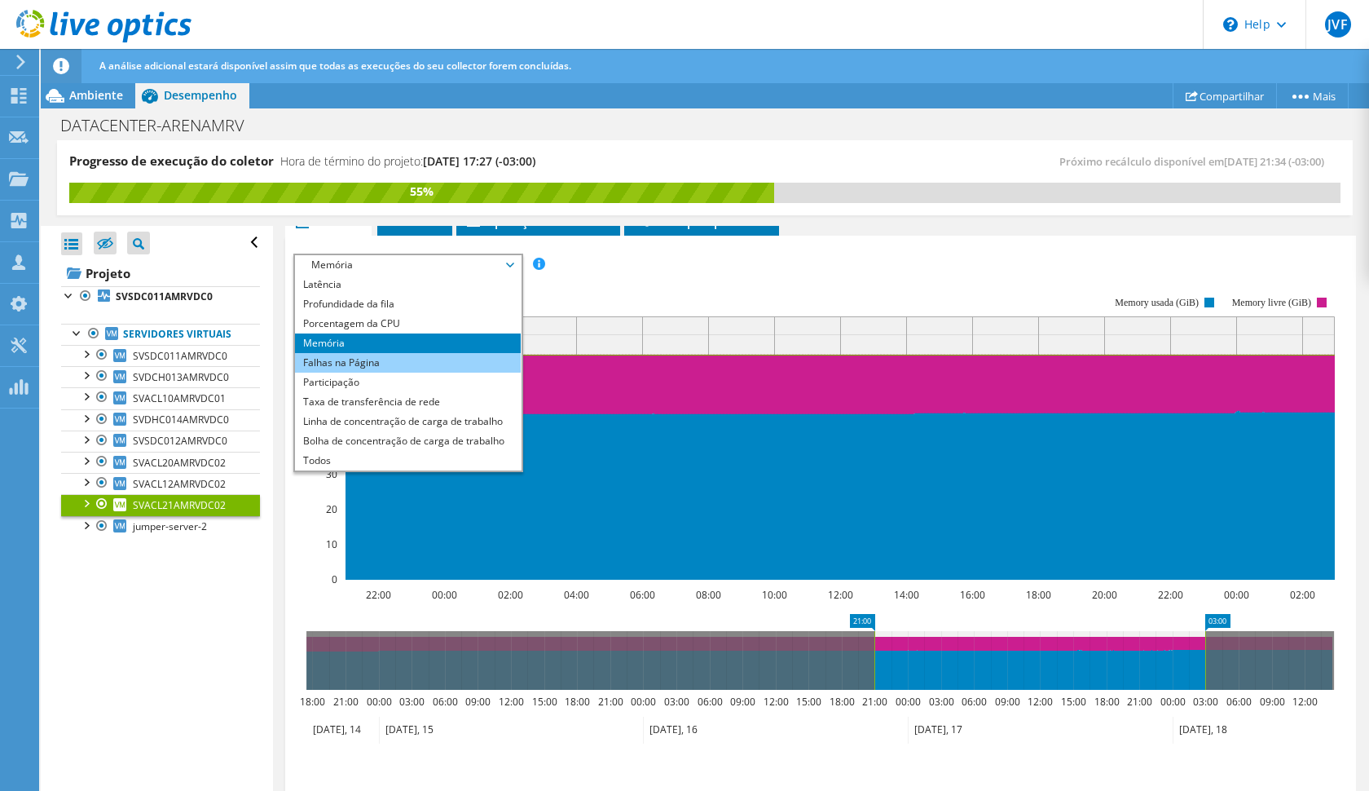
scroll to position [253, 0]
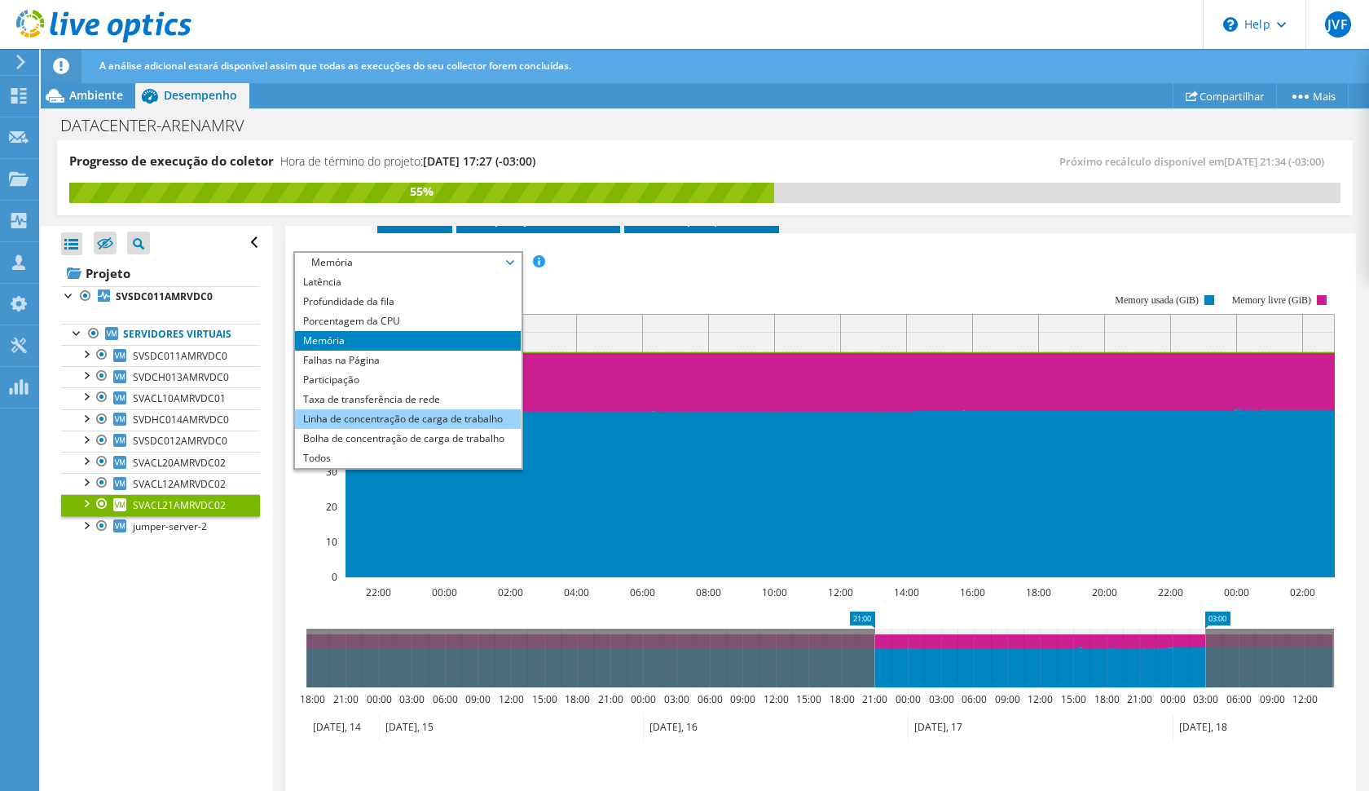
click at [423, 421] on li "Linha de concentração de carga de trabalho" at bounding box center [408, 419] width 226 height 20
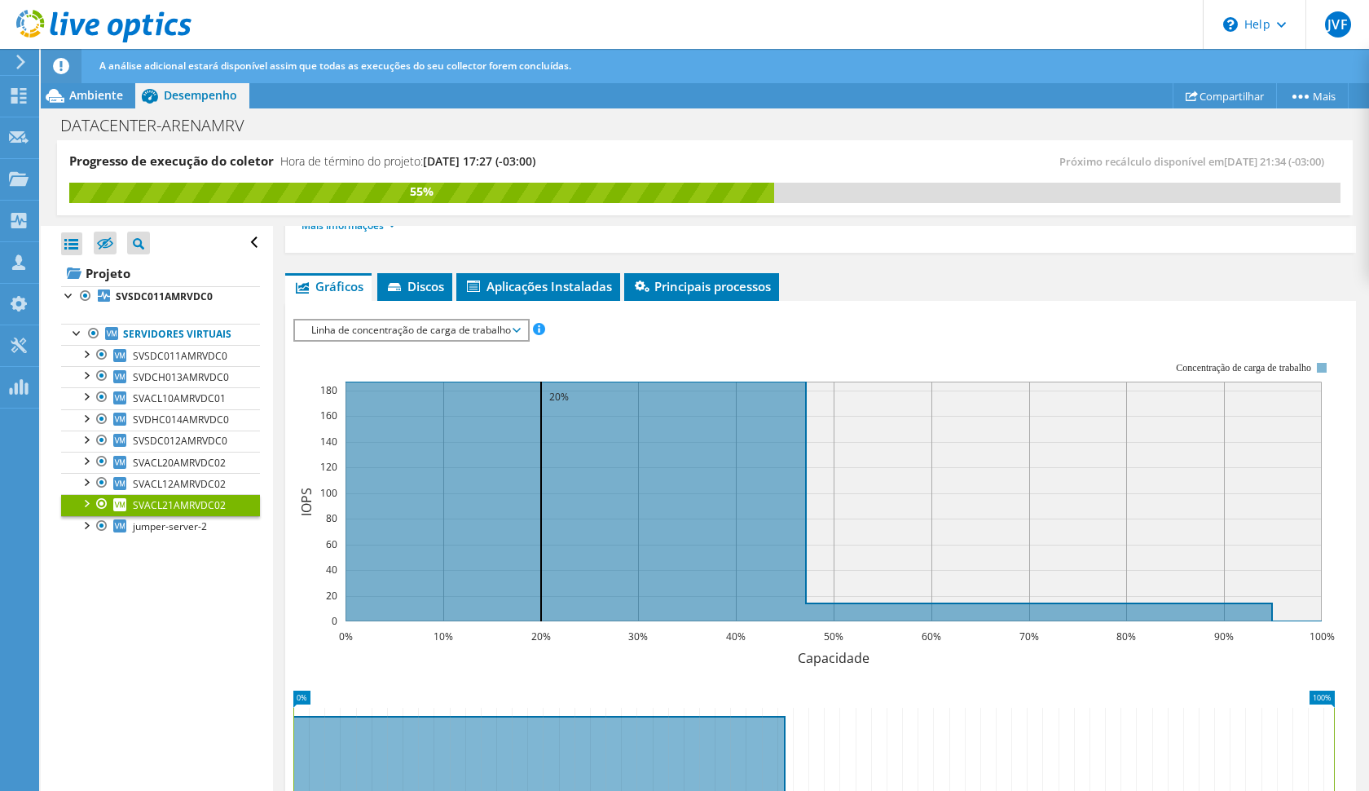
scroll to position [190, 0]
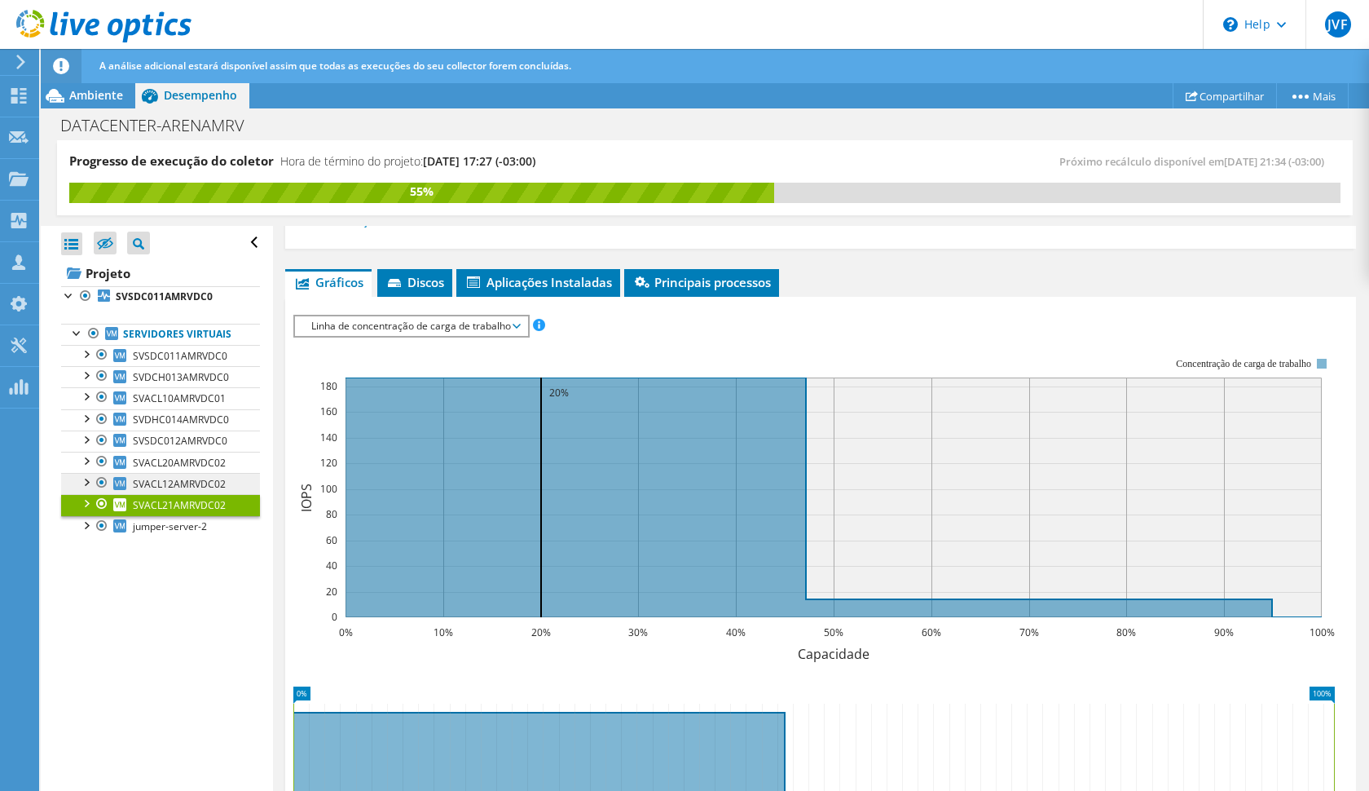
click at [196, 483] on span "SVACL12AMRVDC02" at bounding box center [179, 484] width 93 height 14
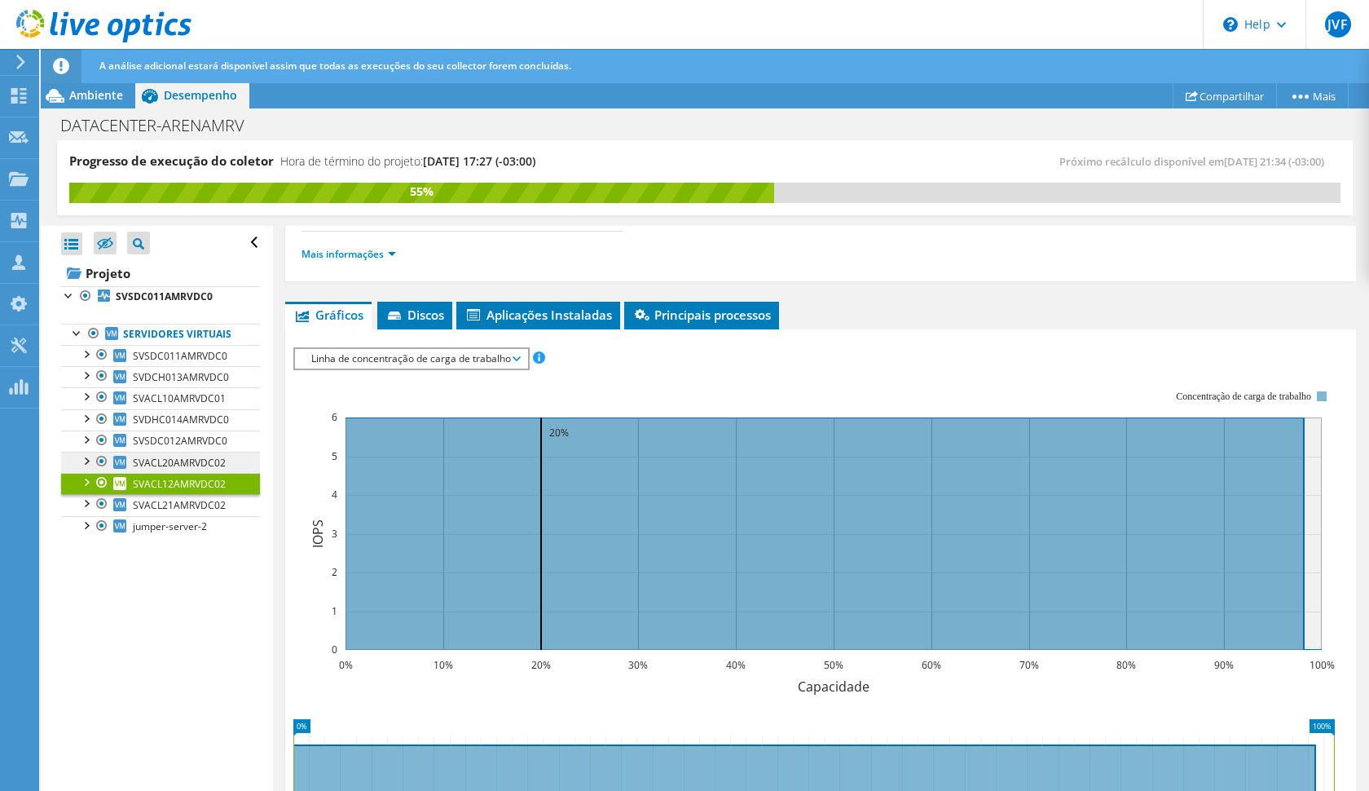
click at [197, 459] on span "SVACL20AMRVDC02" at bounding box center [179, 463] width 93 height 14
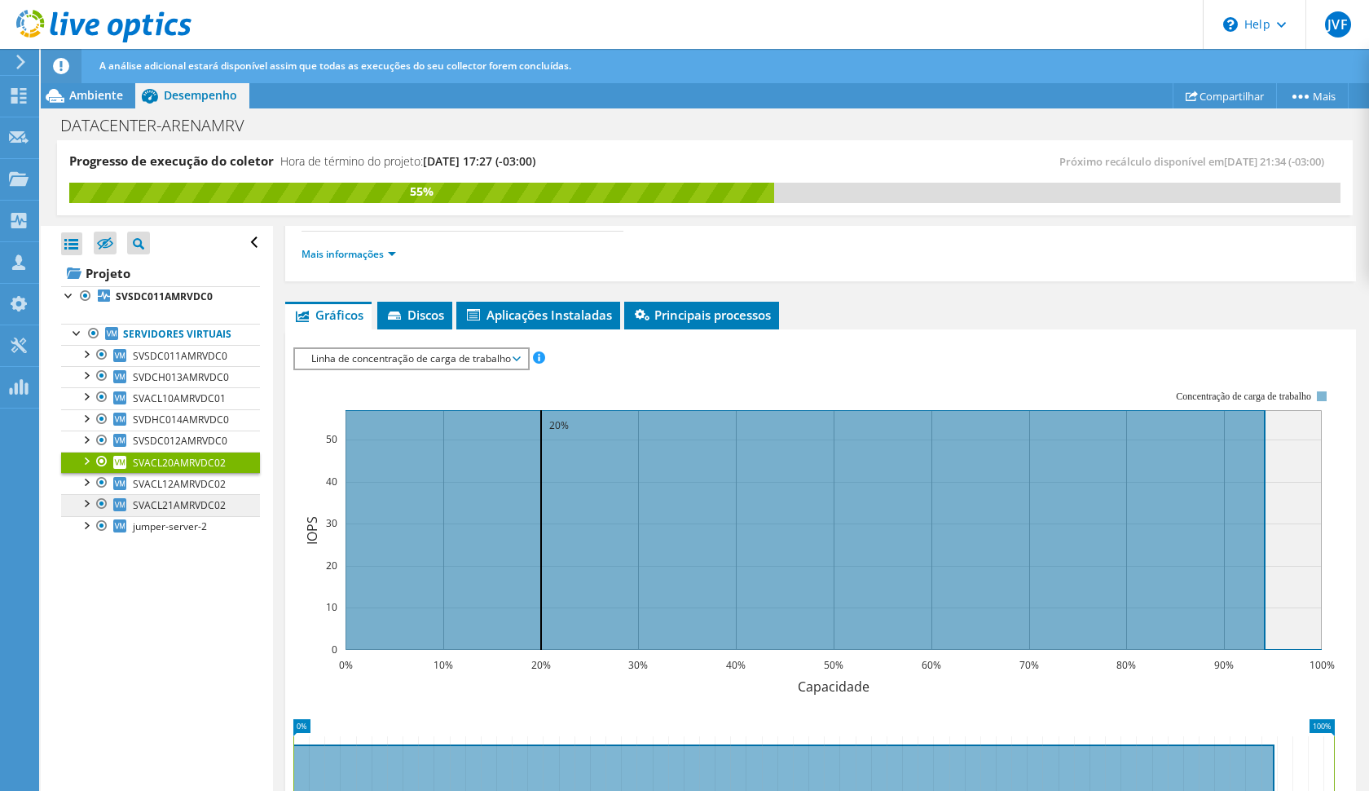
click at [180, 496] on link "SVACL21AMRVDC02" at bounding box center [160, 504] width 199 height 21
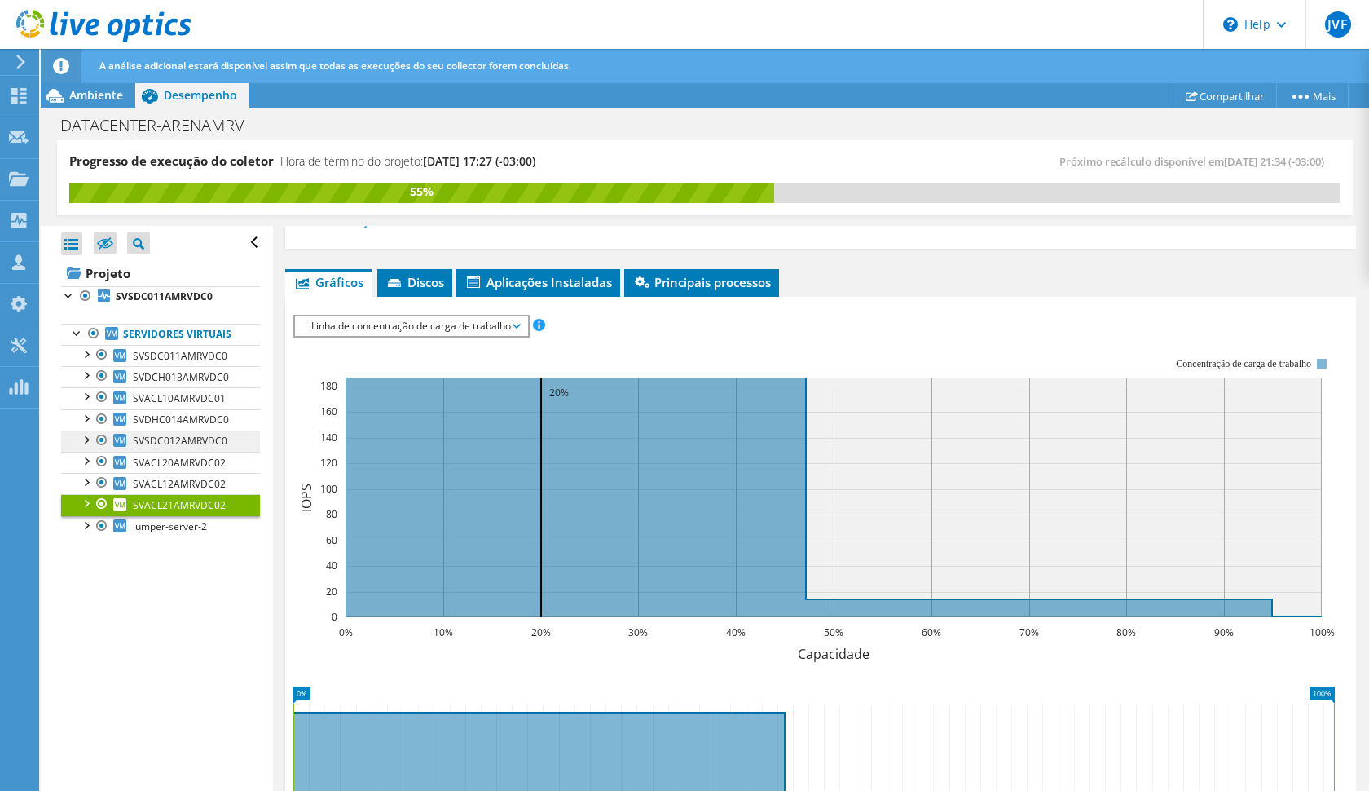
click at [189, 445] on span "SVSDC012AMRVDC0" at bounding box center [180, 441] width 95 height 14
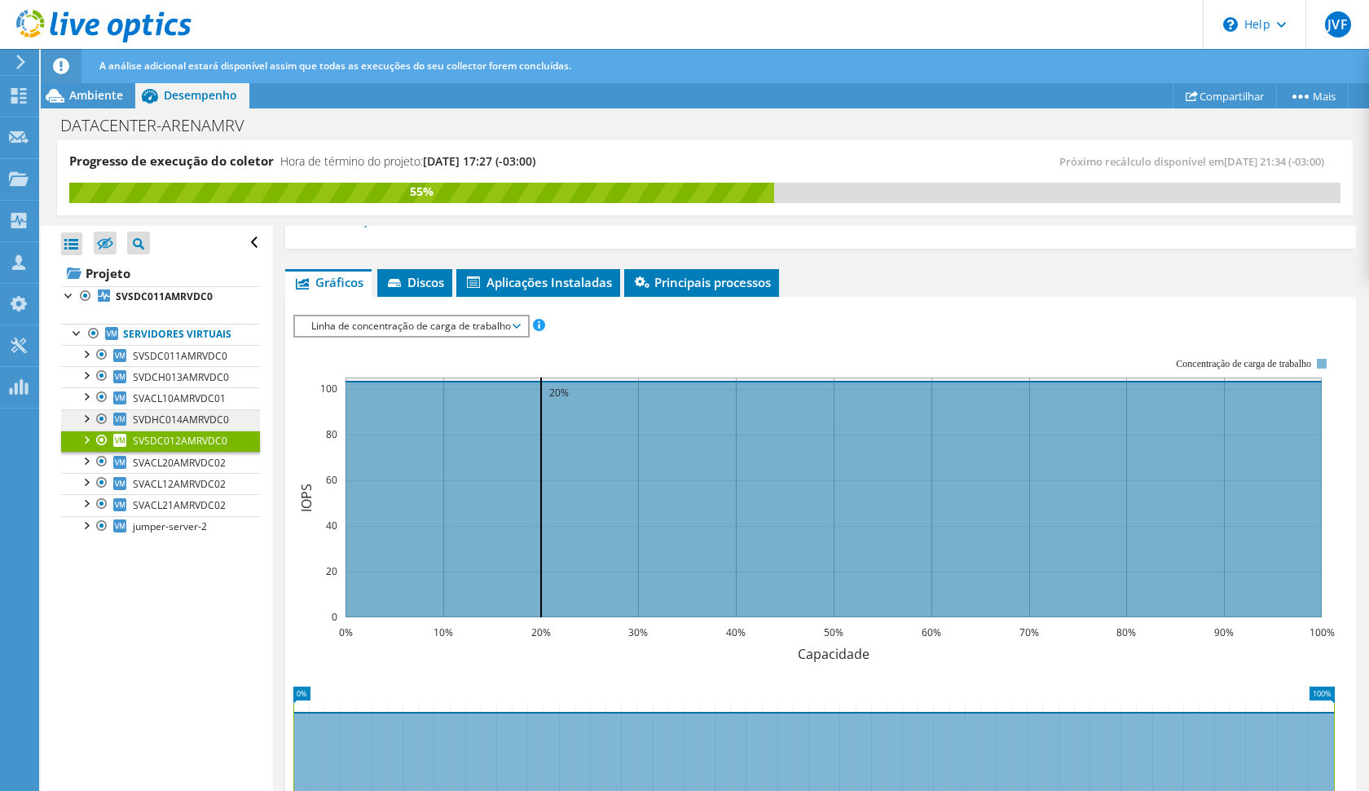
click at [191, 418] on span "SVDHC014AMRVDC0" at bounding box center [181, 419] width 96 height 14
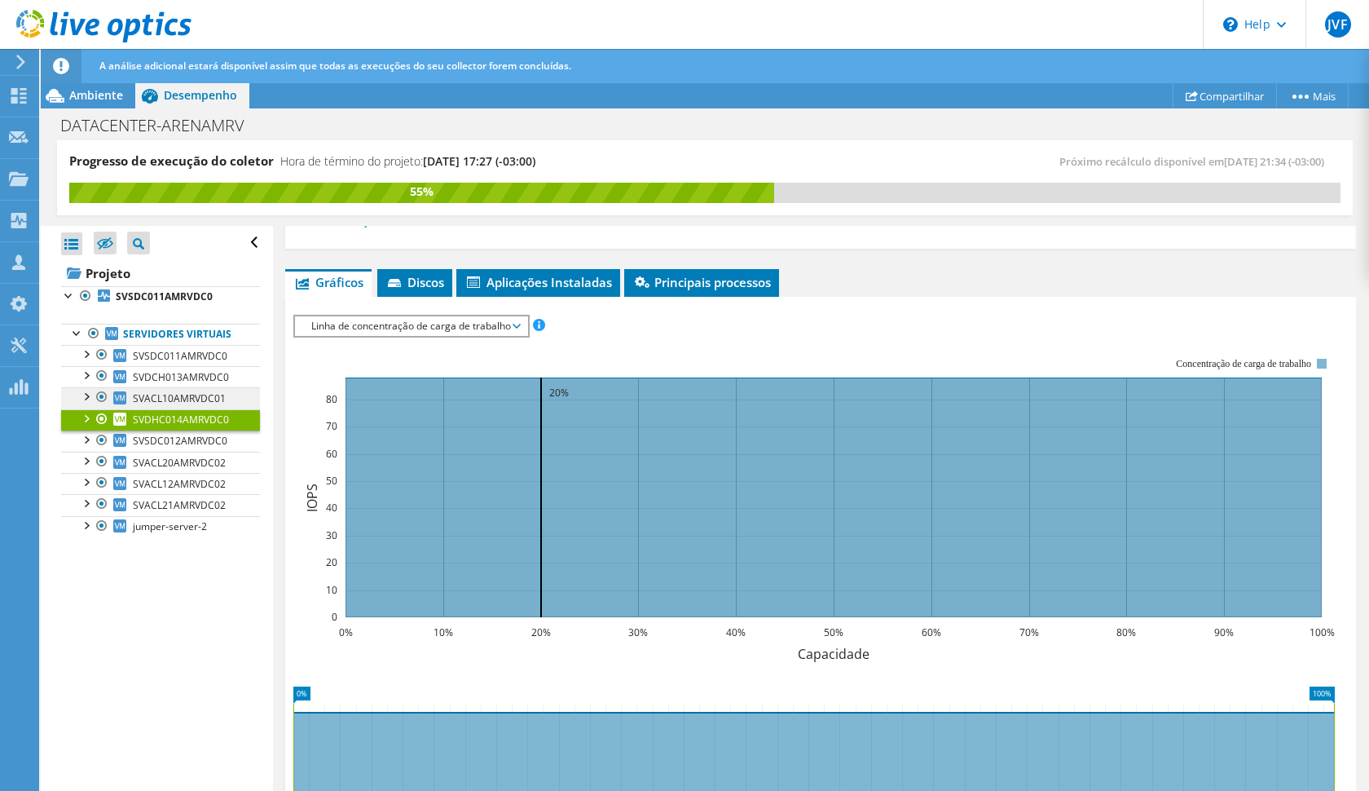
click at [194, 390] on link "SVACL10AMRVDC01" at bounding box center [160, 397] width 199 height 21
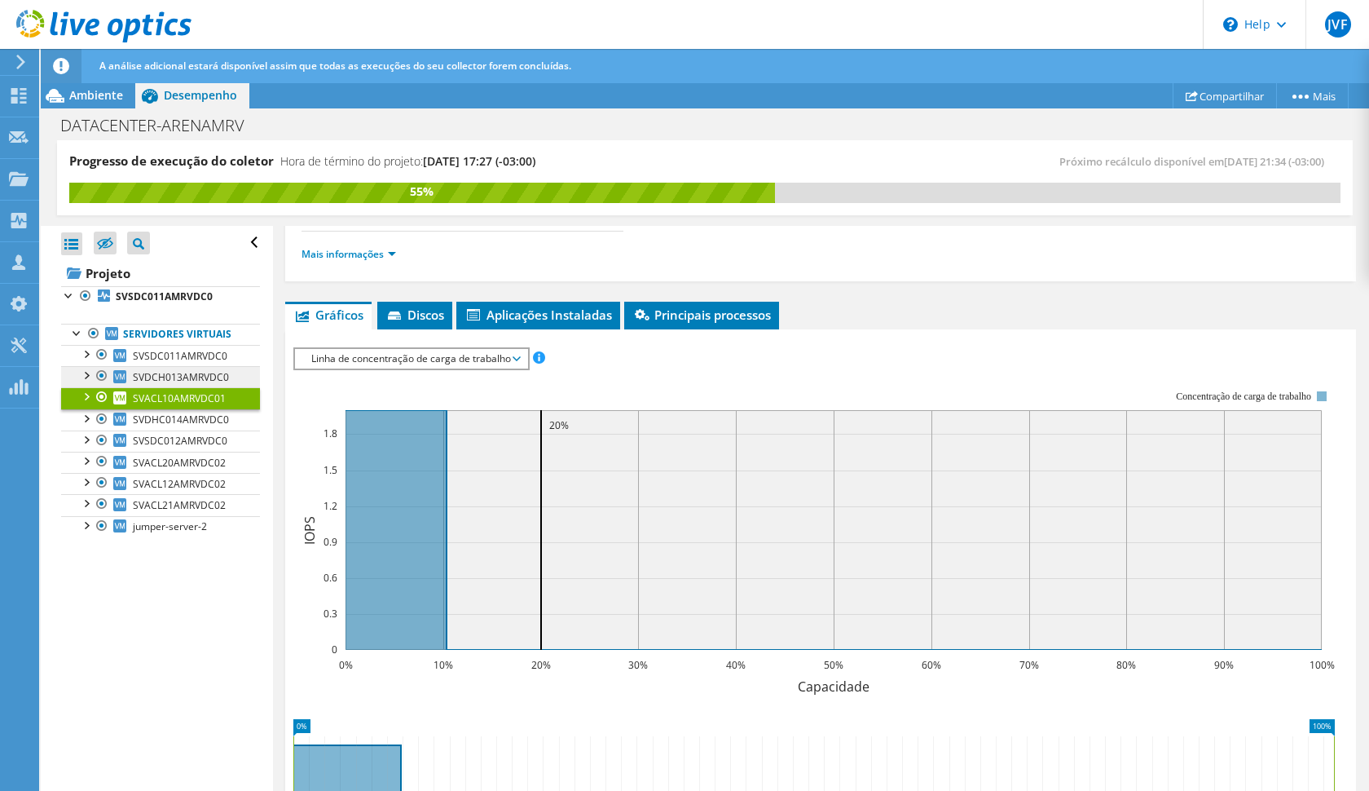
click at [196, 368] on link "SVDCH013AMRVDC0" at bounding box center [160, 376] width 199 height 21
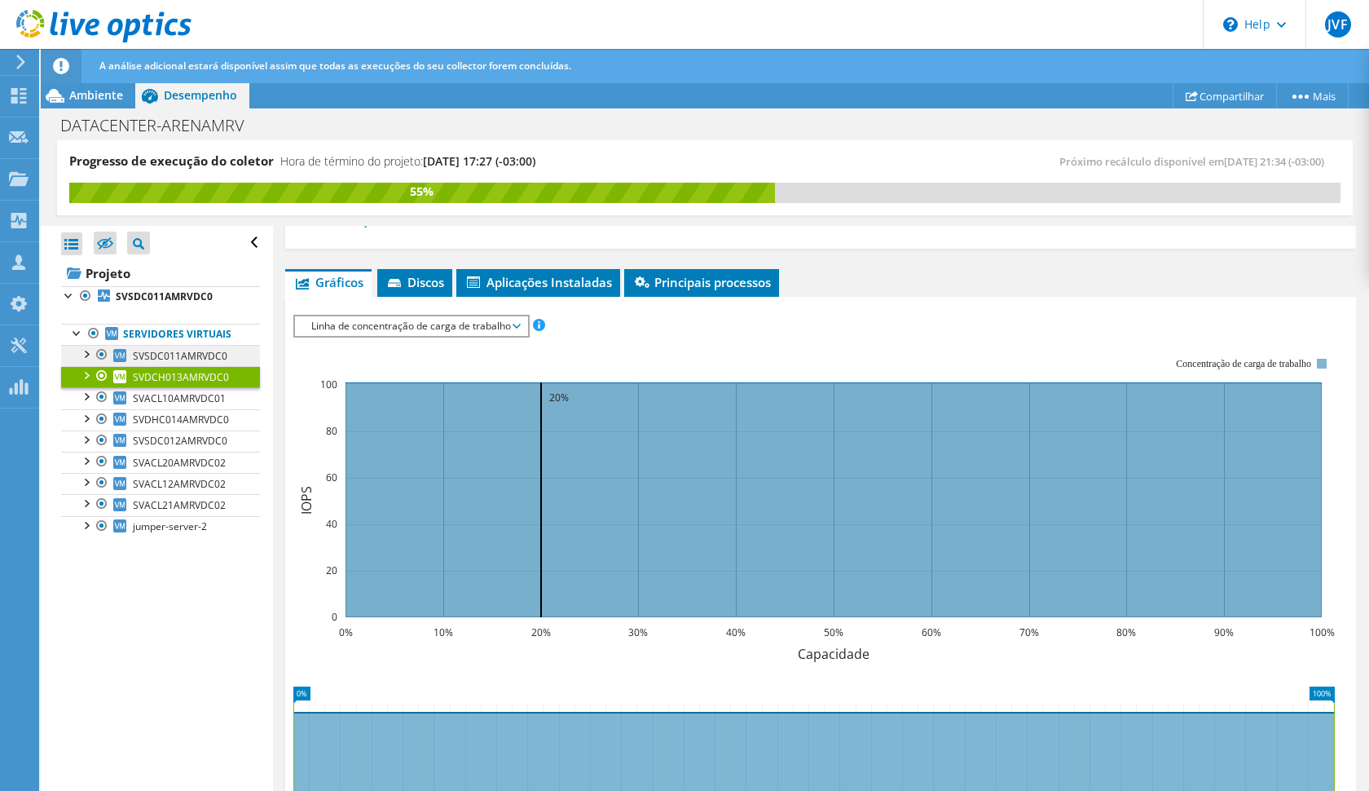
click at [200, 355] on span "SVSDC011AMRVDC0" at bounding box center [180, 356] width 95 height 14
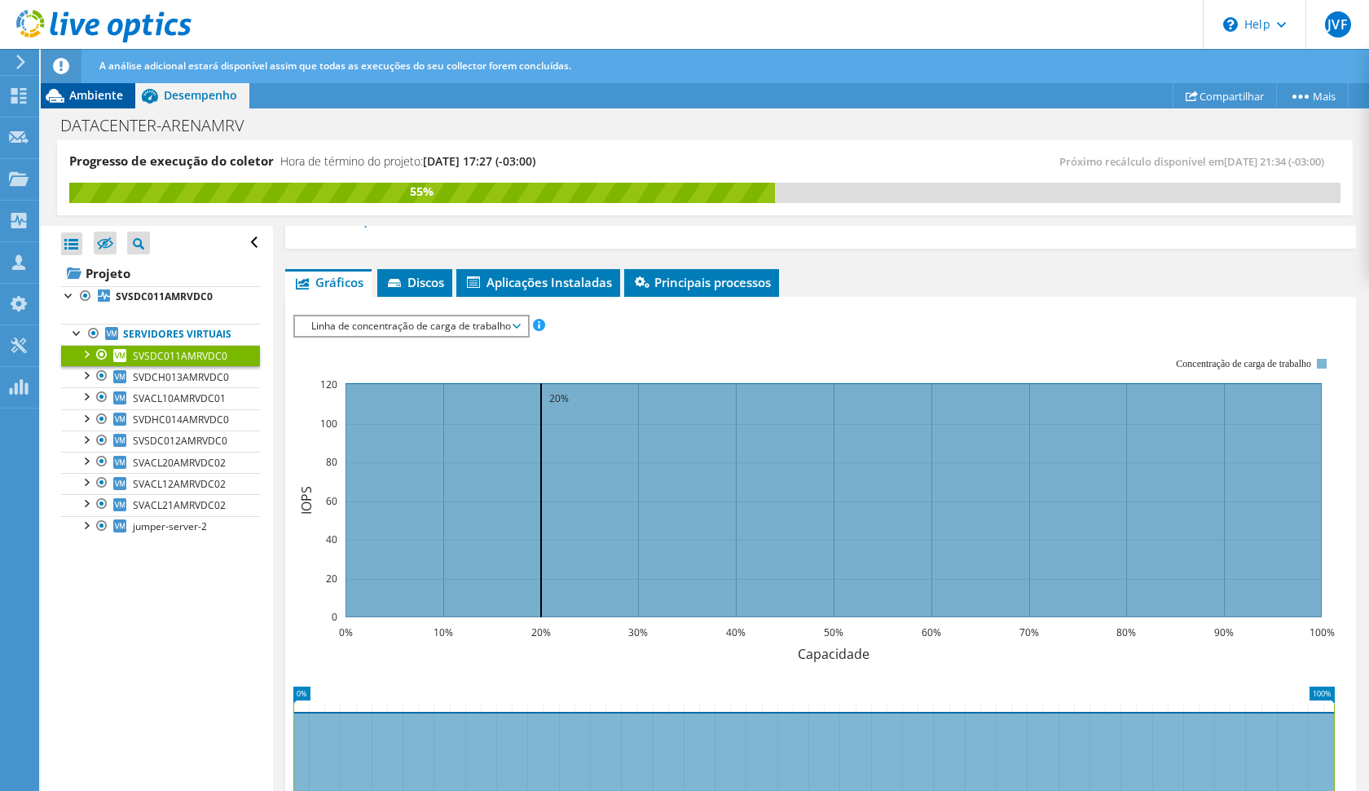
click at [90, 101] on span "Ambiente" at bounding box center [96, 94] width 54 height 15
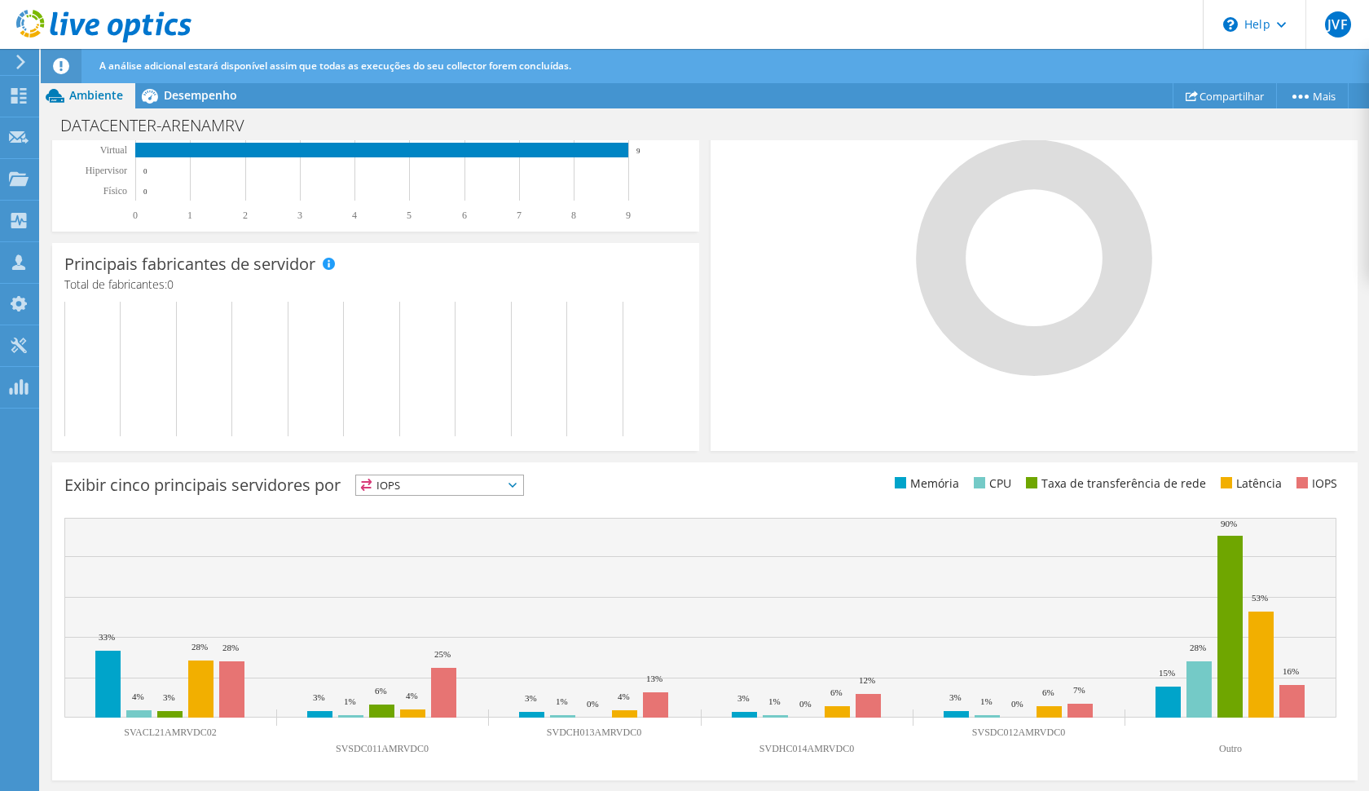
scroll to position [394, 0]
click at [477, 487] on span "IOPS" at bounding box center [439, 485] width 167 height 20
click at [452, 524] on li "Memória" at bounding box center [439, 529] width 167 height 23
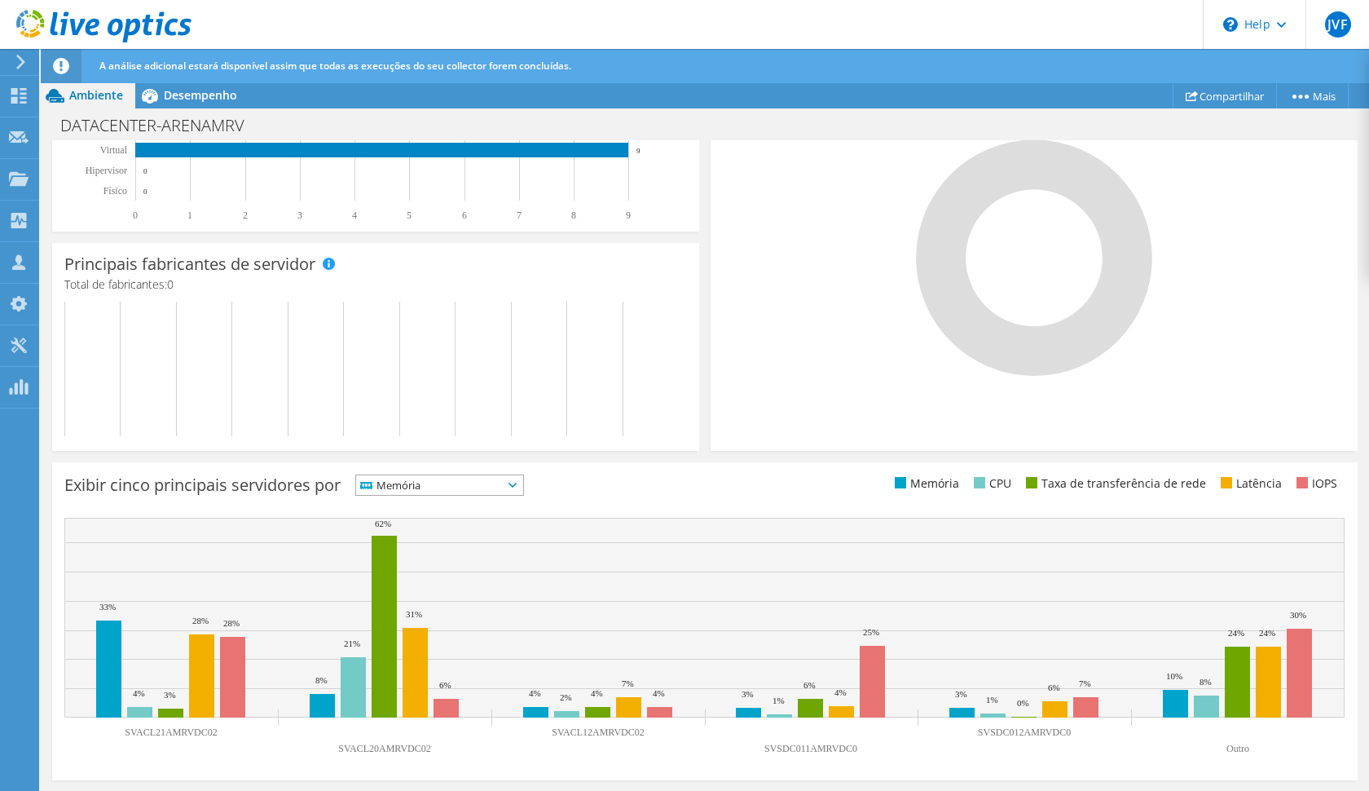
click at [468, 478] on span "Memória" at bounding box center [429, 485] width 147 height 20
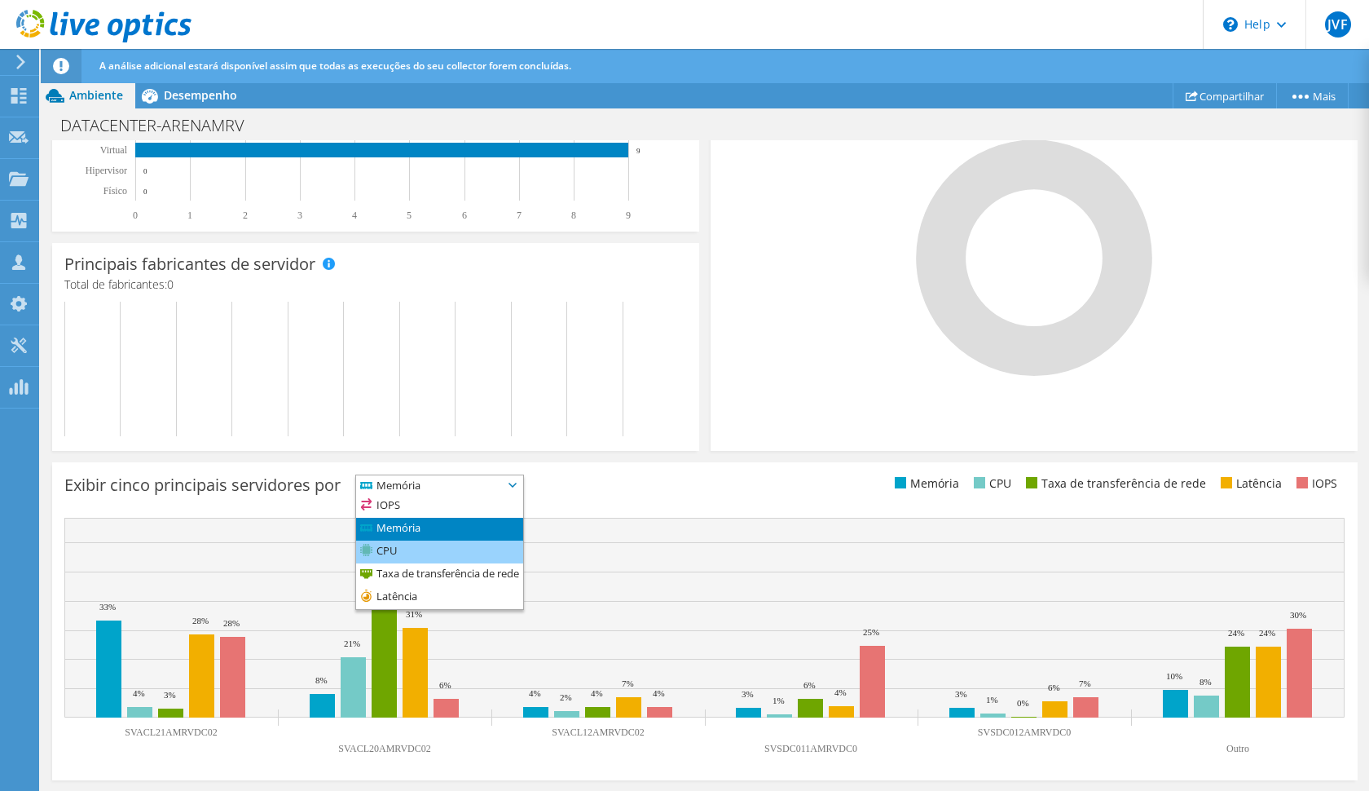
click at [439, 549] on li "CPU" at bounding box center [439, 551] width 167 height 23
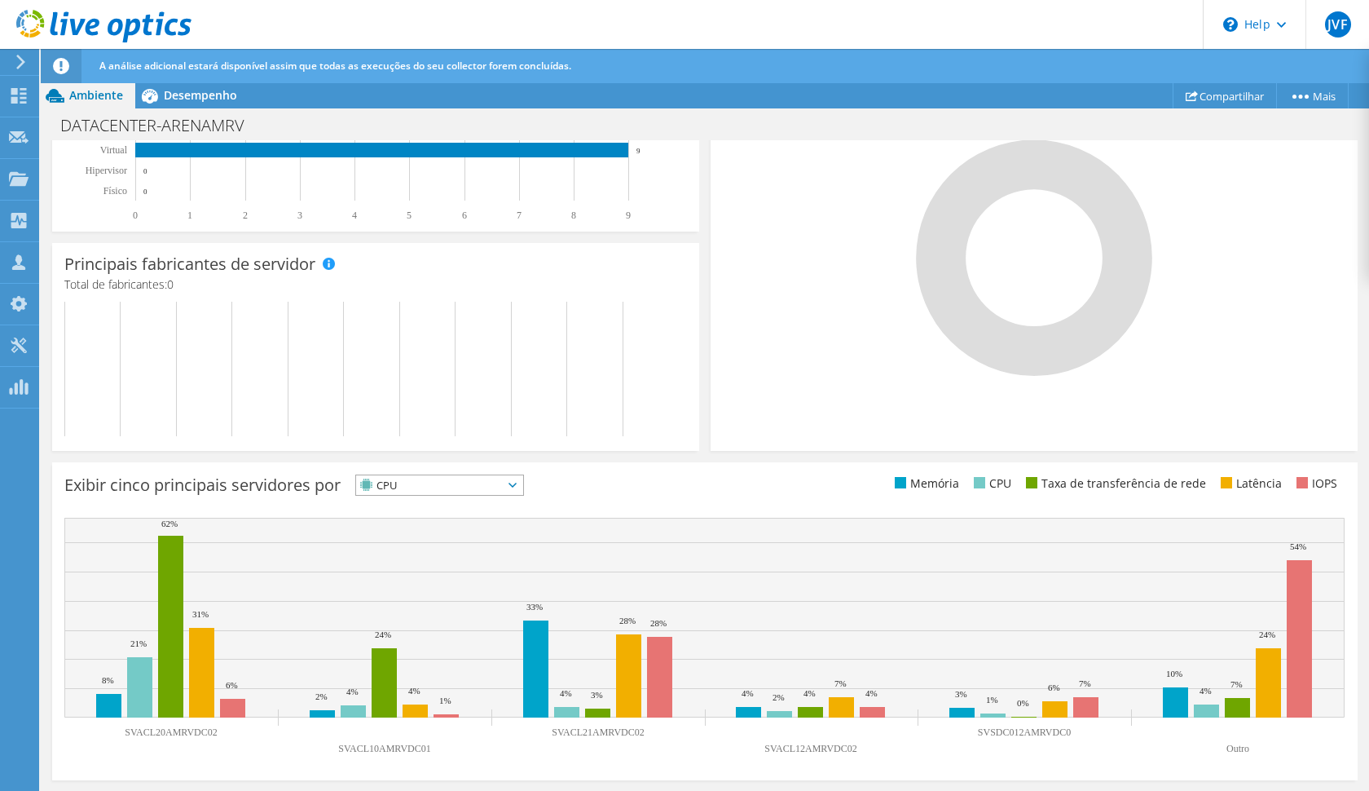
click at [461, 482] on span "CPU" at bounding box center [429, 485] width 147 height 20
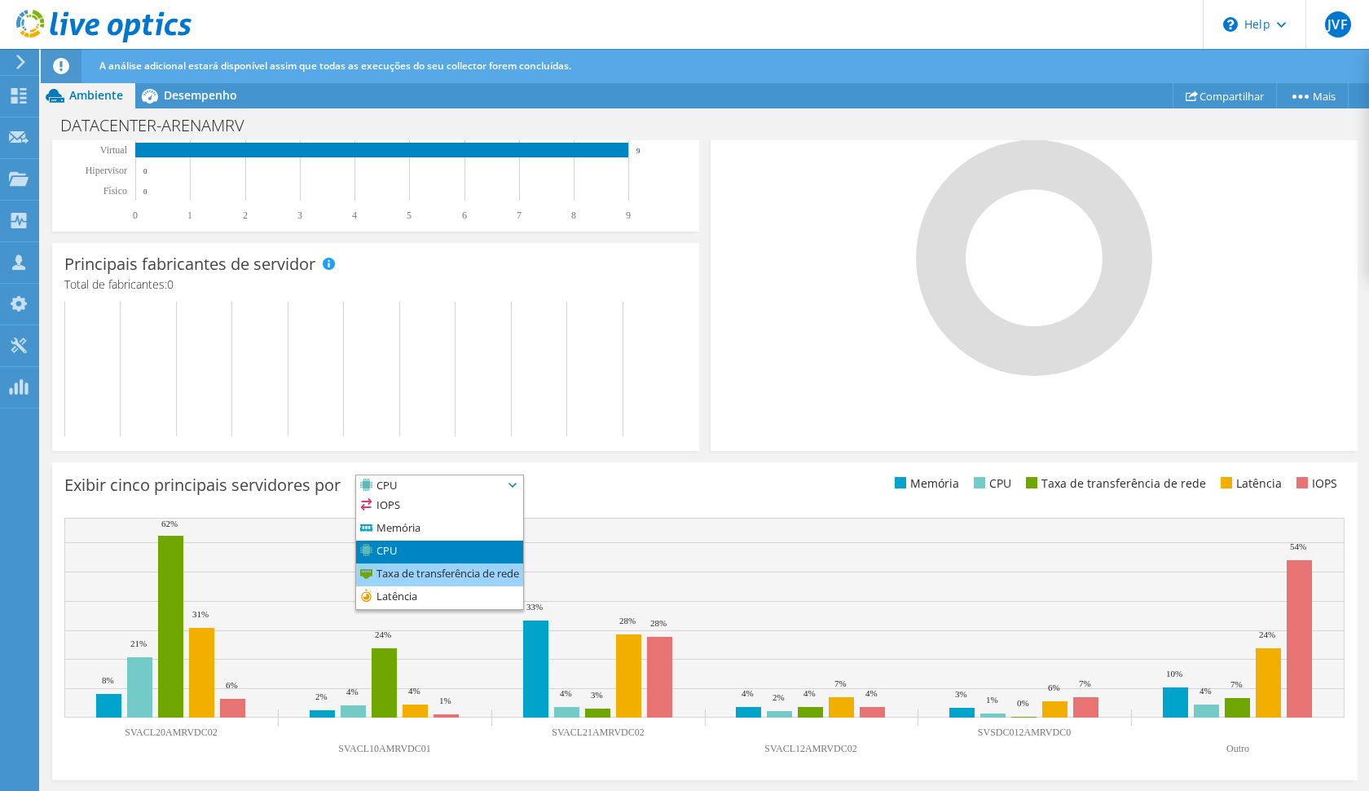
click at [427, 572] on li "Taxa de transferência de rede" at bounding box center [439, 574] width 167 height 23
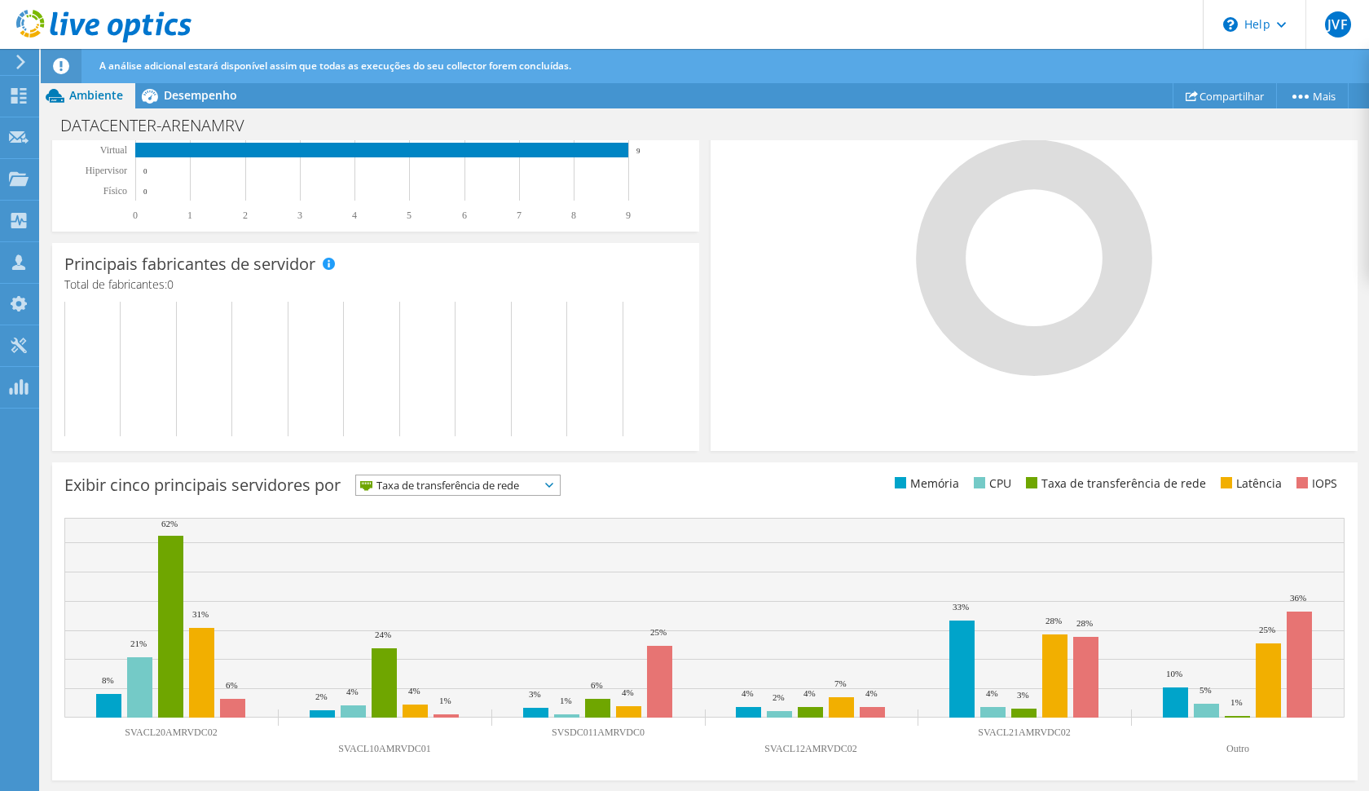
click at [397, 485] on span "Taxa de transferência de rede" at bounding box center [447, 485] width 183 height 20
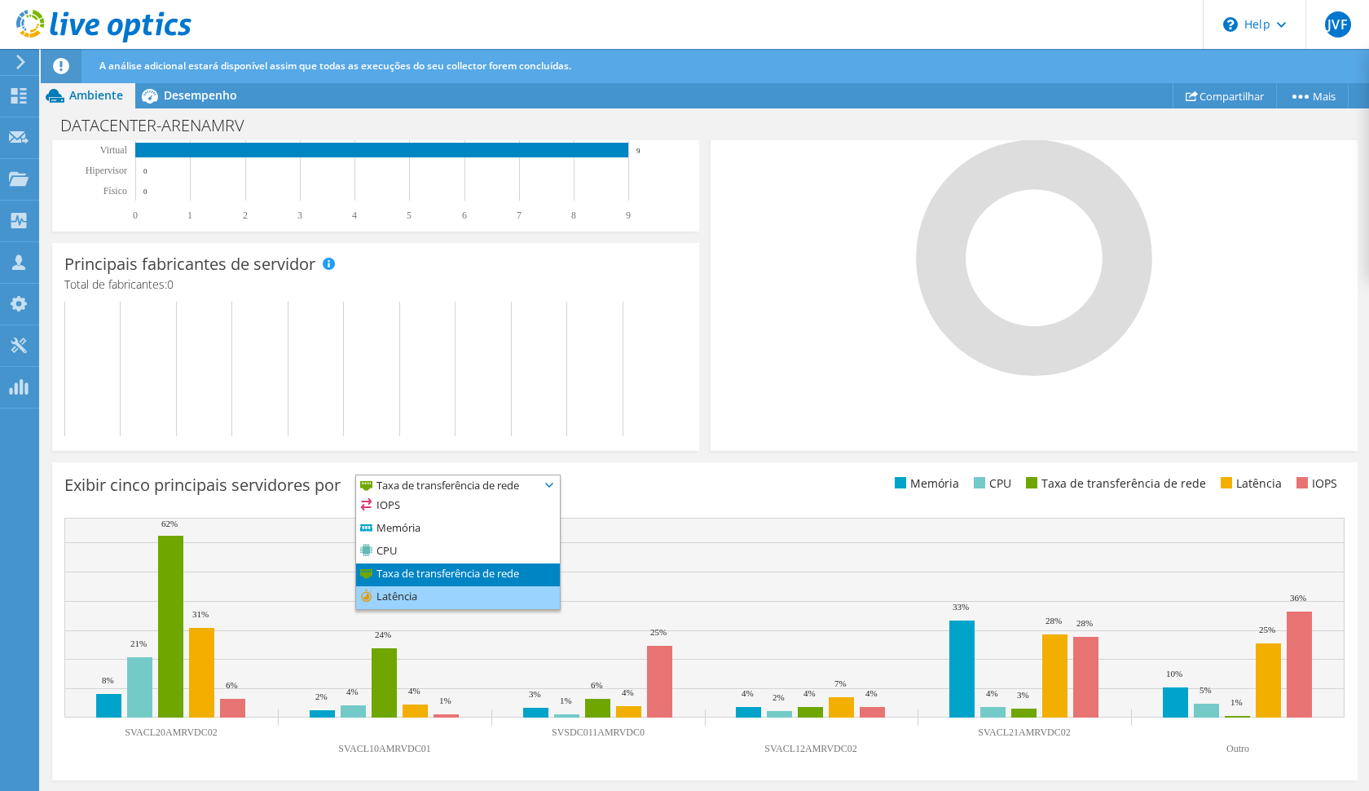
click at [392, 595] on li "Latência" at bounding box center [458, 597] width 204 height 23
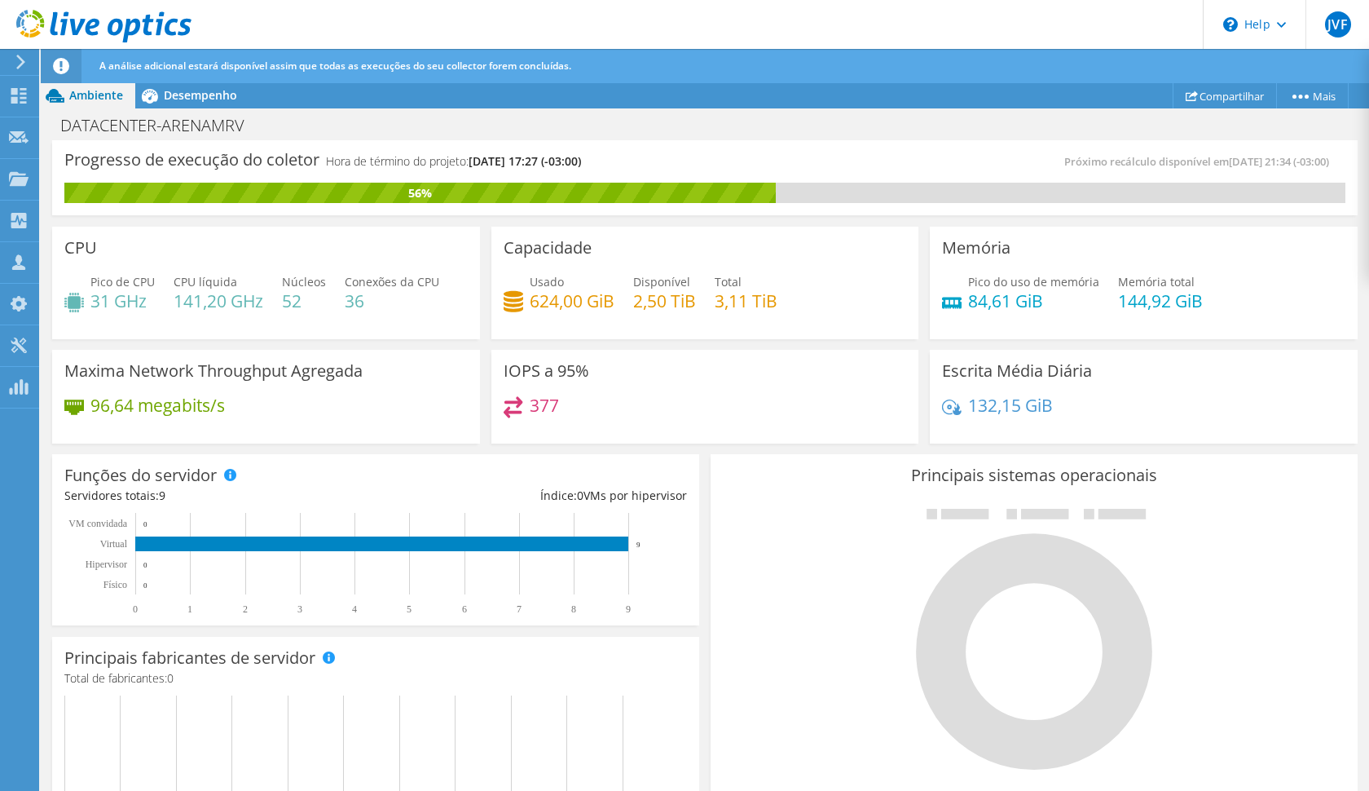
scroll to position [0, 0]
click at [229, 91] on span "Desempenho" at bounding box center [200, 94] width 73 height 15
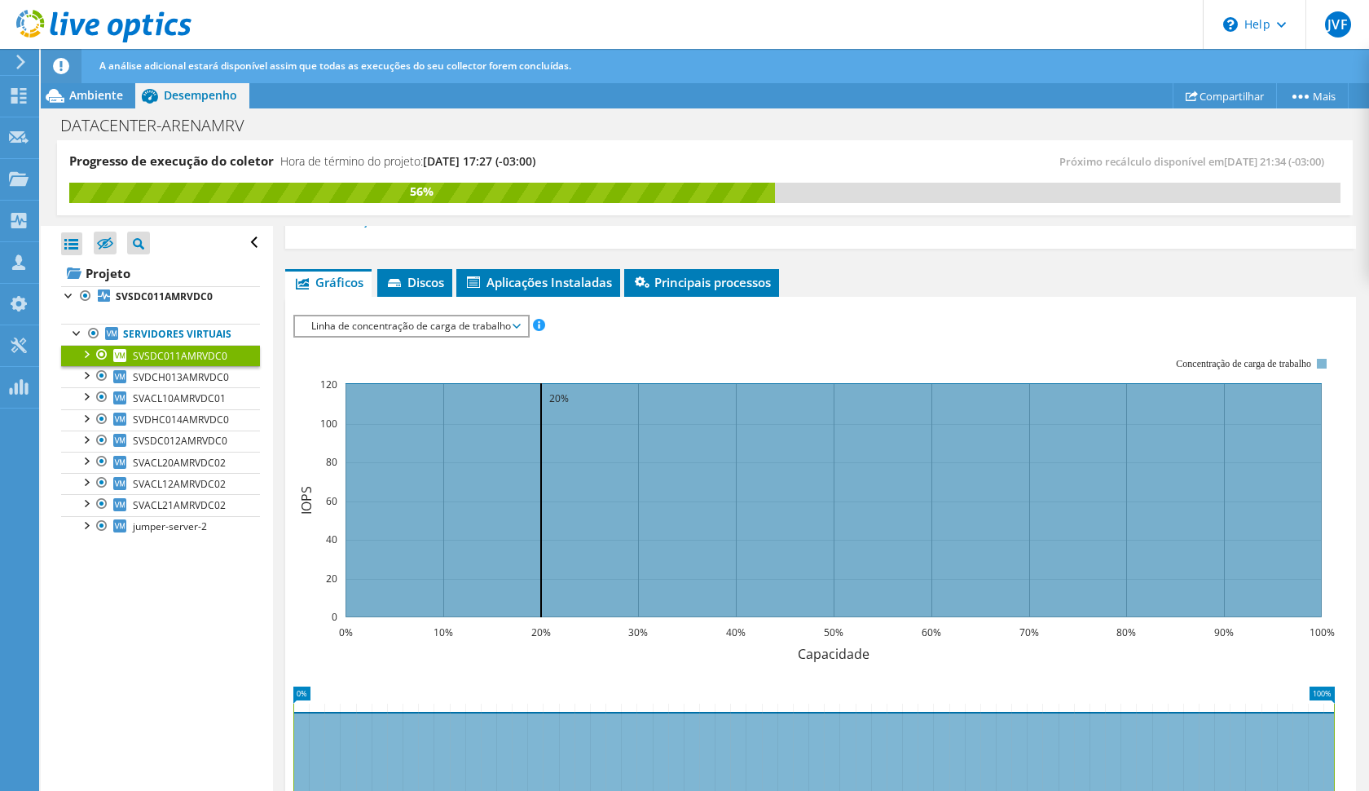
click at [372, 320] on span "Linha de concentração de carga de trabalho" at bounding box center [411, 326] width 216 height 20
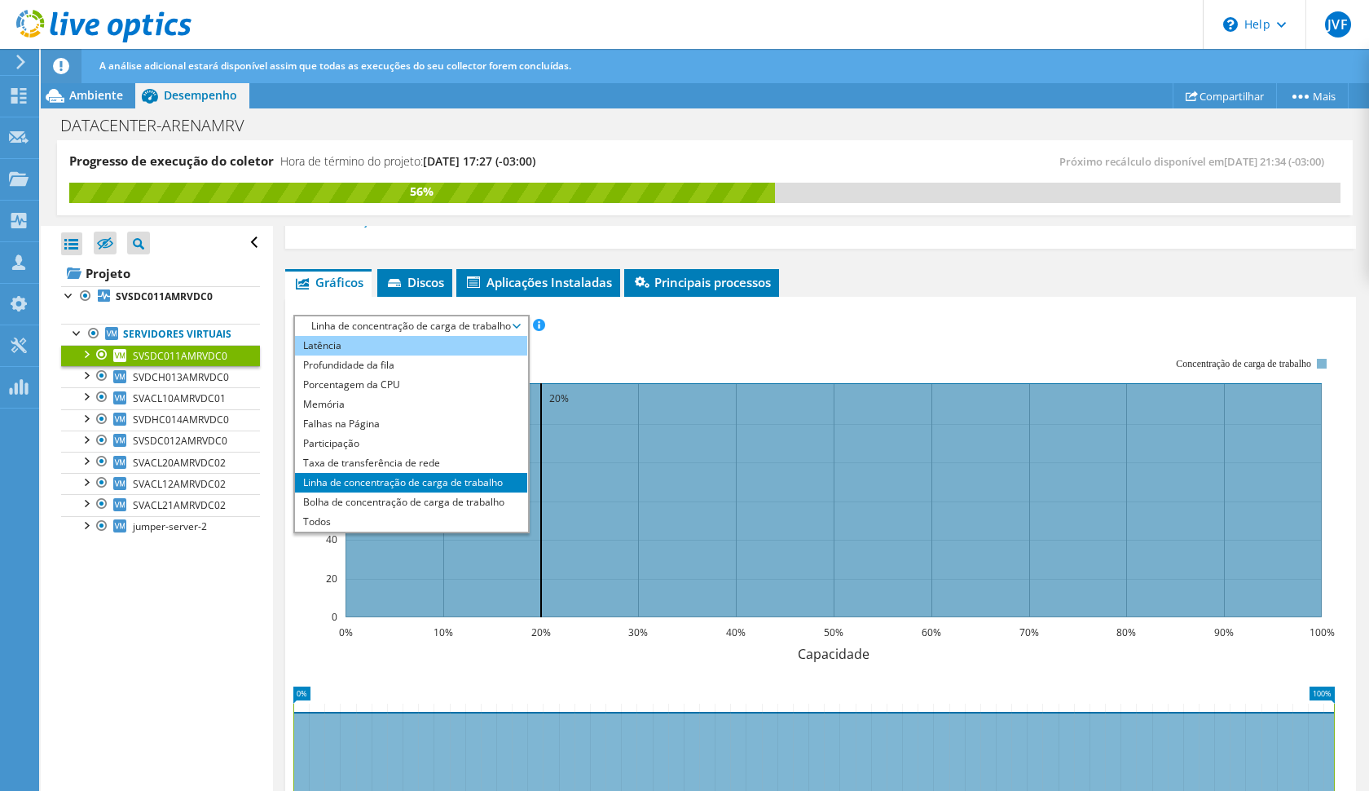
click at [367, 344] on li "Latência" at bounding box center [411, 346] width 232 height 20
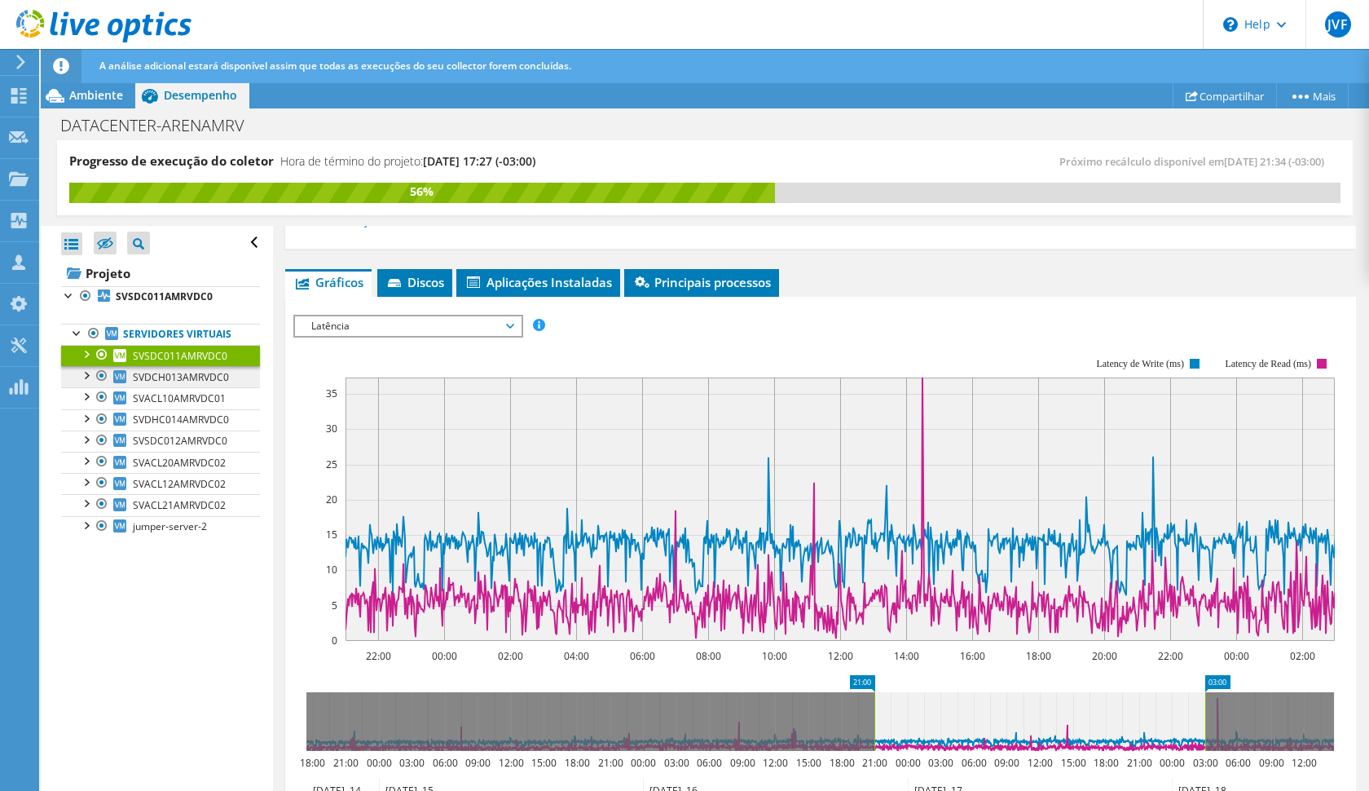
click at [223, 380] on span "SVDCH013AMRVDC0" at bounding box center [181, 377] width 96 height 14
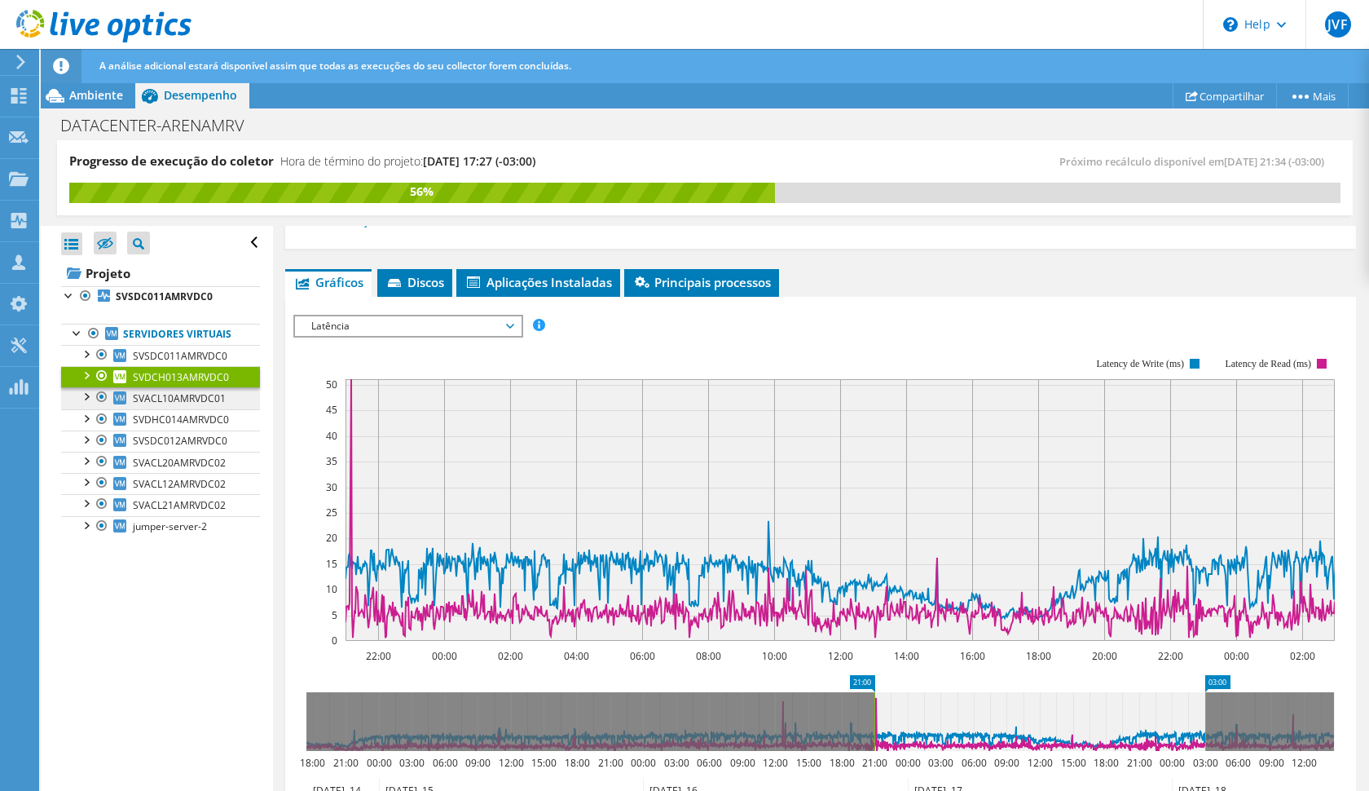
click at [211, 399] on span "SVACL10AMRVDC01" at bounding box center [179, 398] width 93 height 14
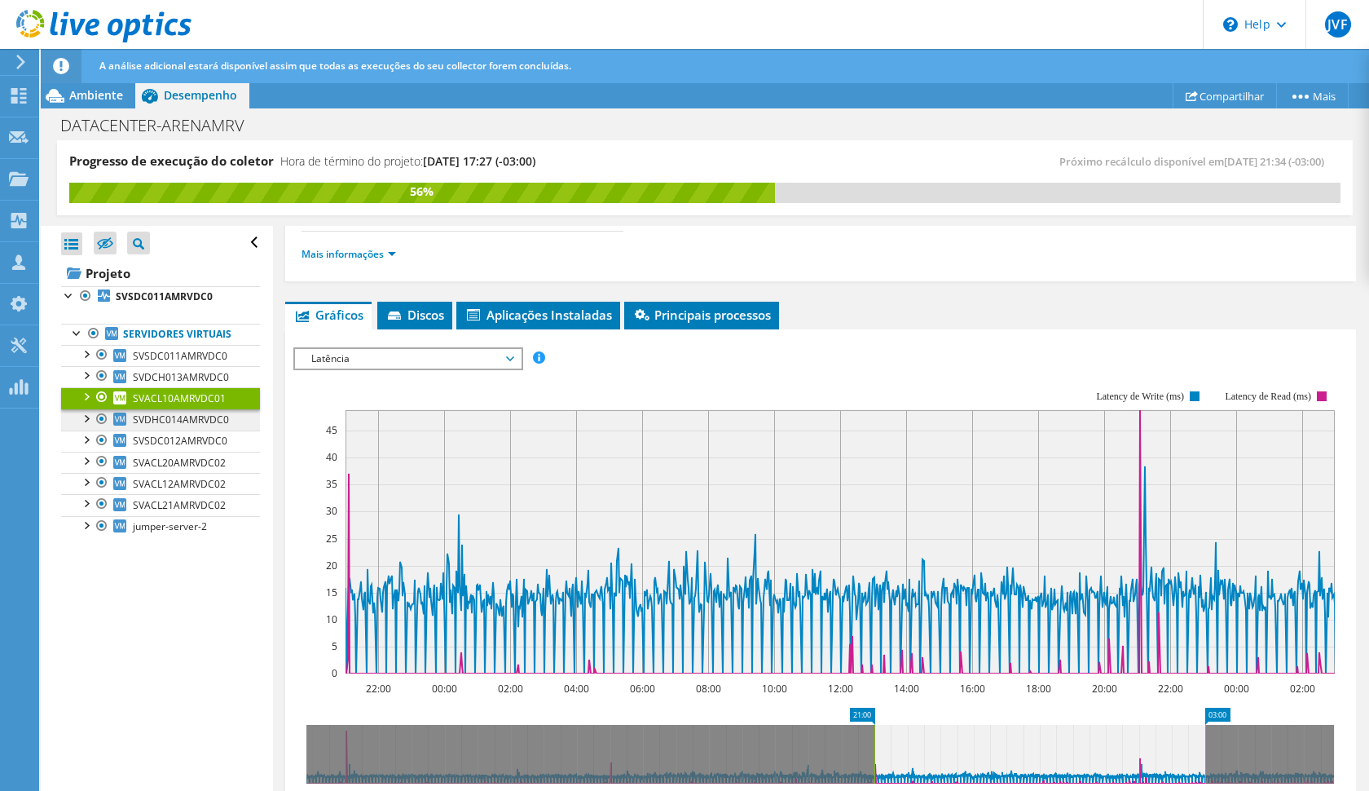
click at [205, 420] on span "SVDHC014AMRVDC0" at bounding box center [181, 419] width 96 height 14
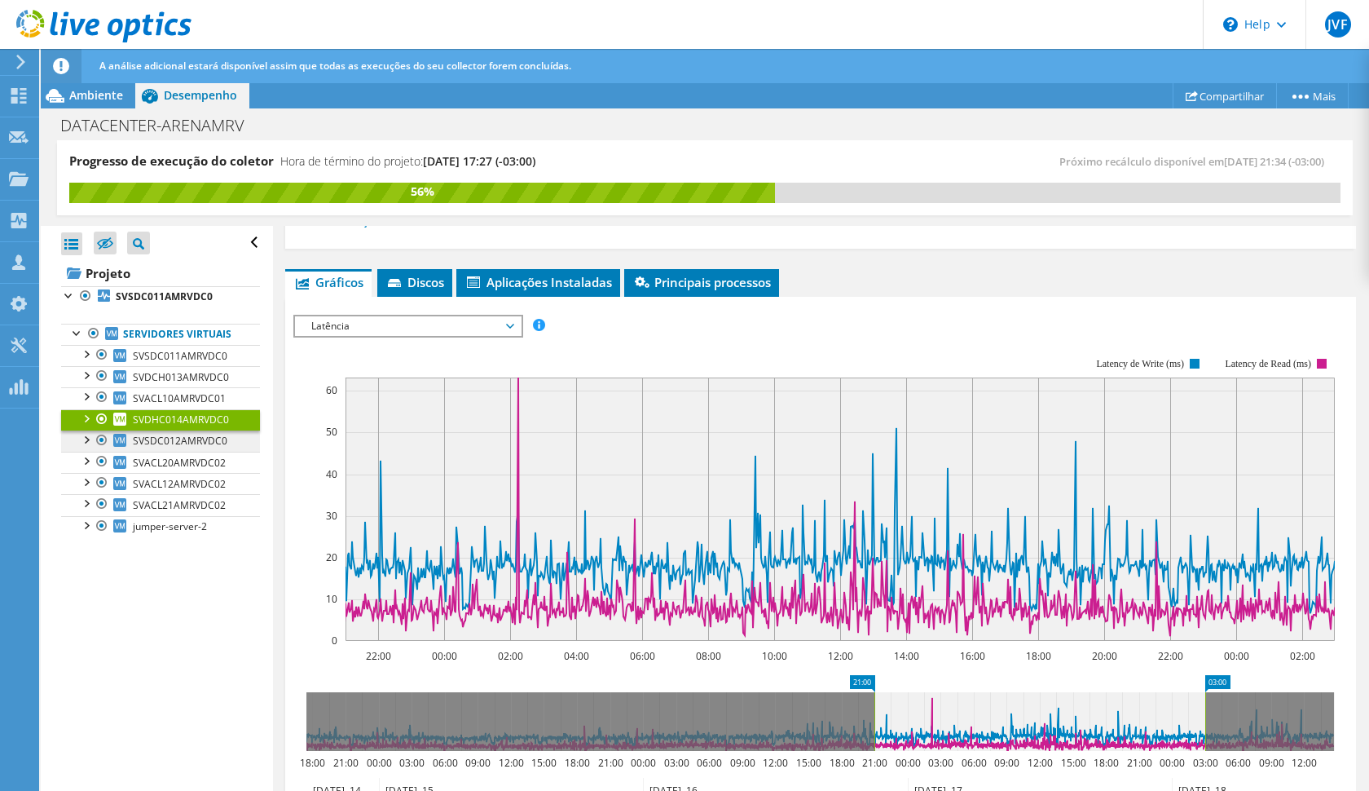
click at [200, 439] on span "SVSDC012AMRVDC0" at bounding box center [180, 441] width 95 height 14
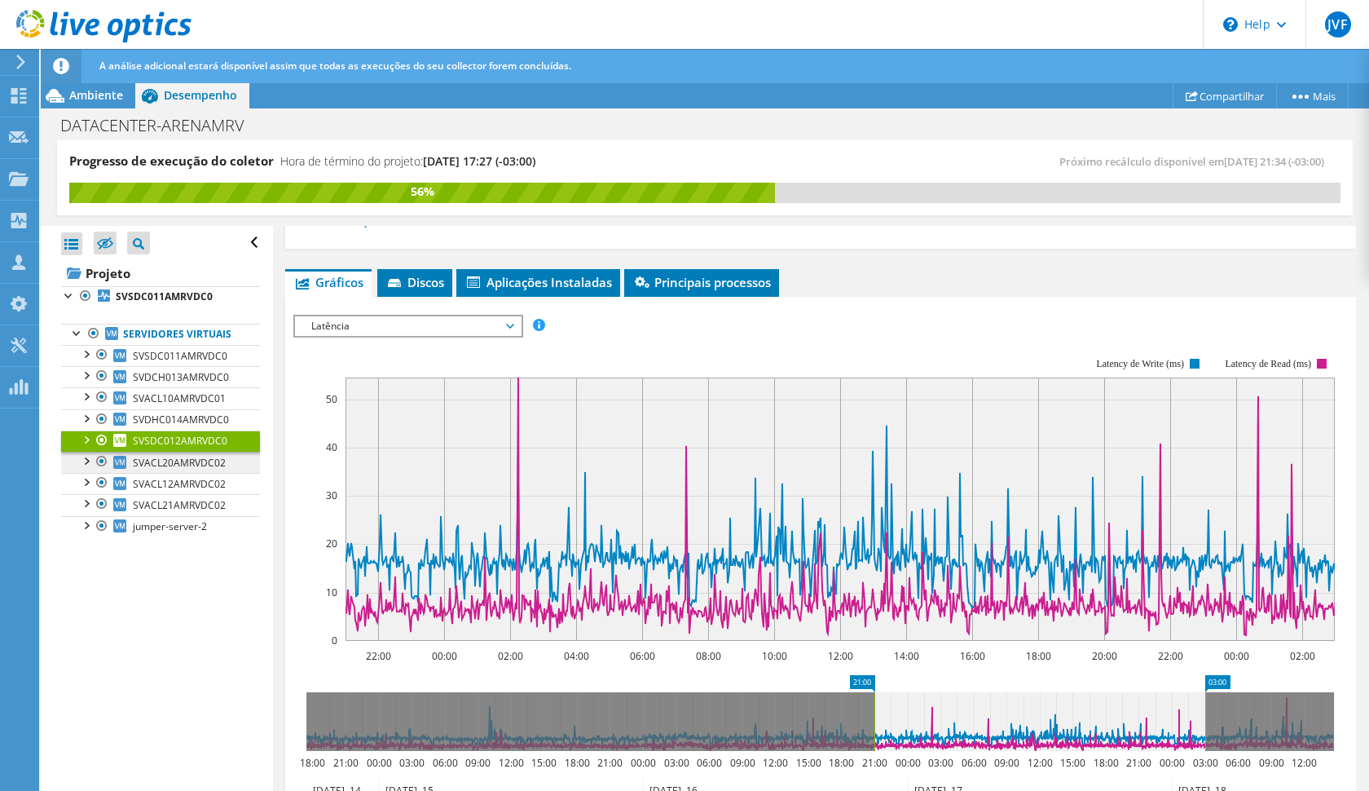
click at [194, 461] on span "SVACL20AMRVDC02" at bounding box center [179, 463] width 93 height 14
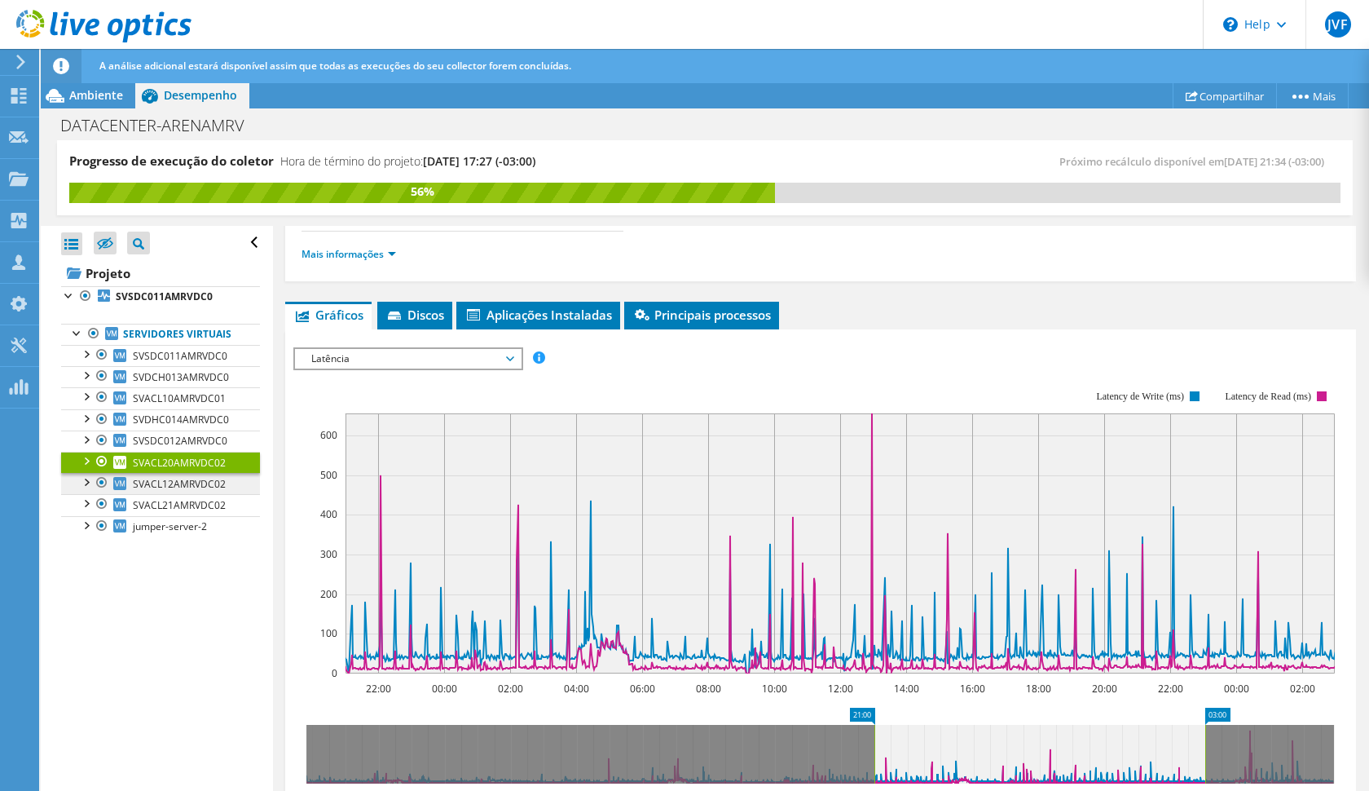
click at [191, 478] on span "SVACL12AMRVDC02" at bounding box center [179, 484] width 93 height 14
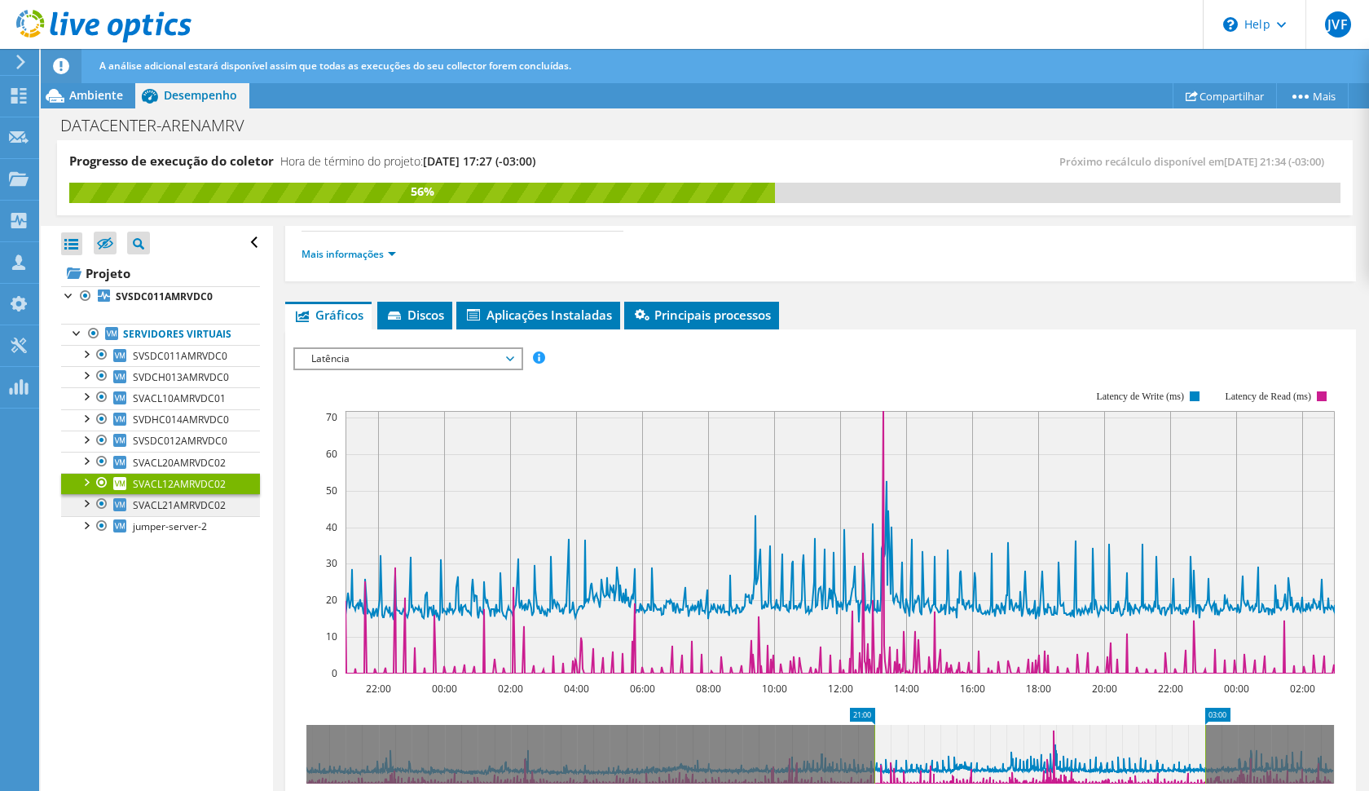
click at [190, 503] on span "SVACL21AMRVDC02" at bounding box center [179, 505] width 93 height 14
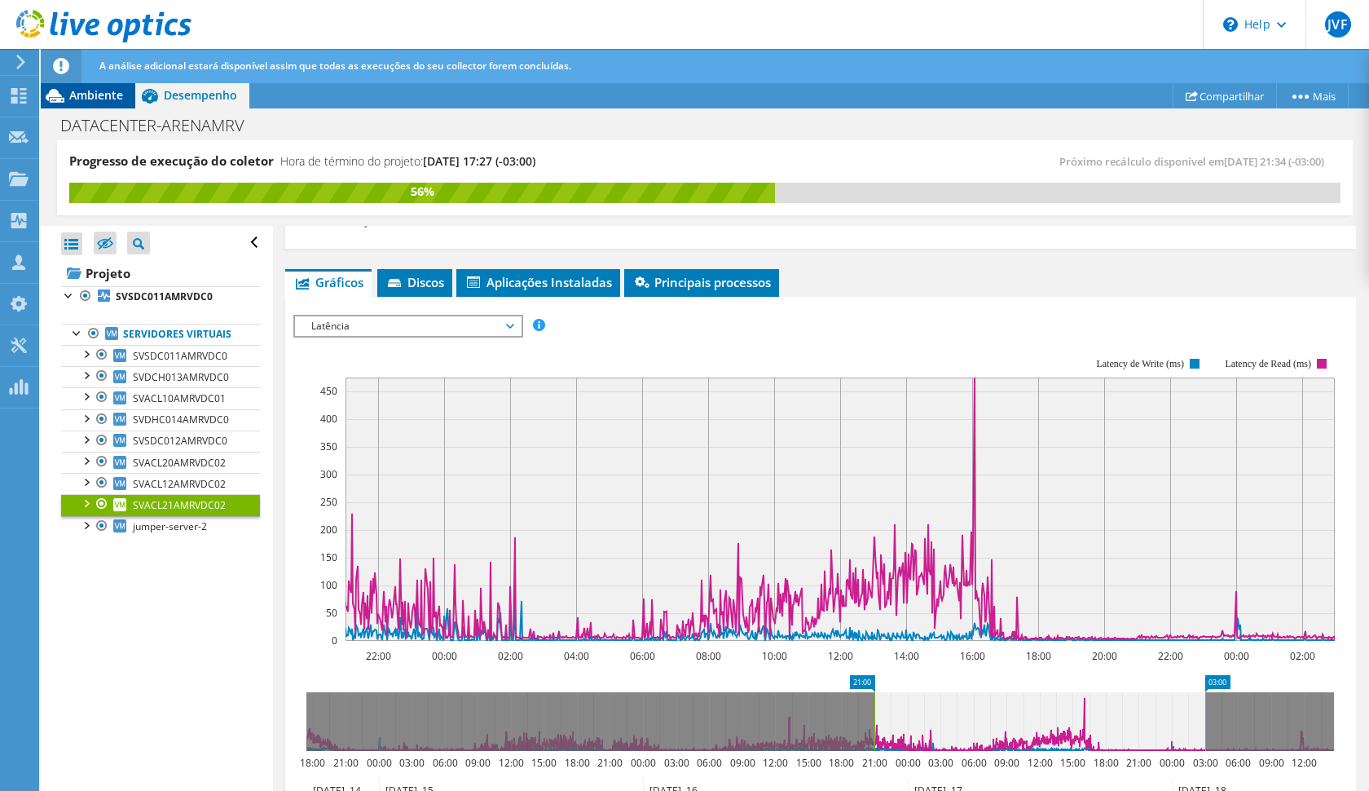
click at [82, 84] on div "Ambiente" at bounding box center [88, 95] width 95 height 26
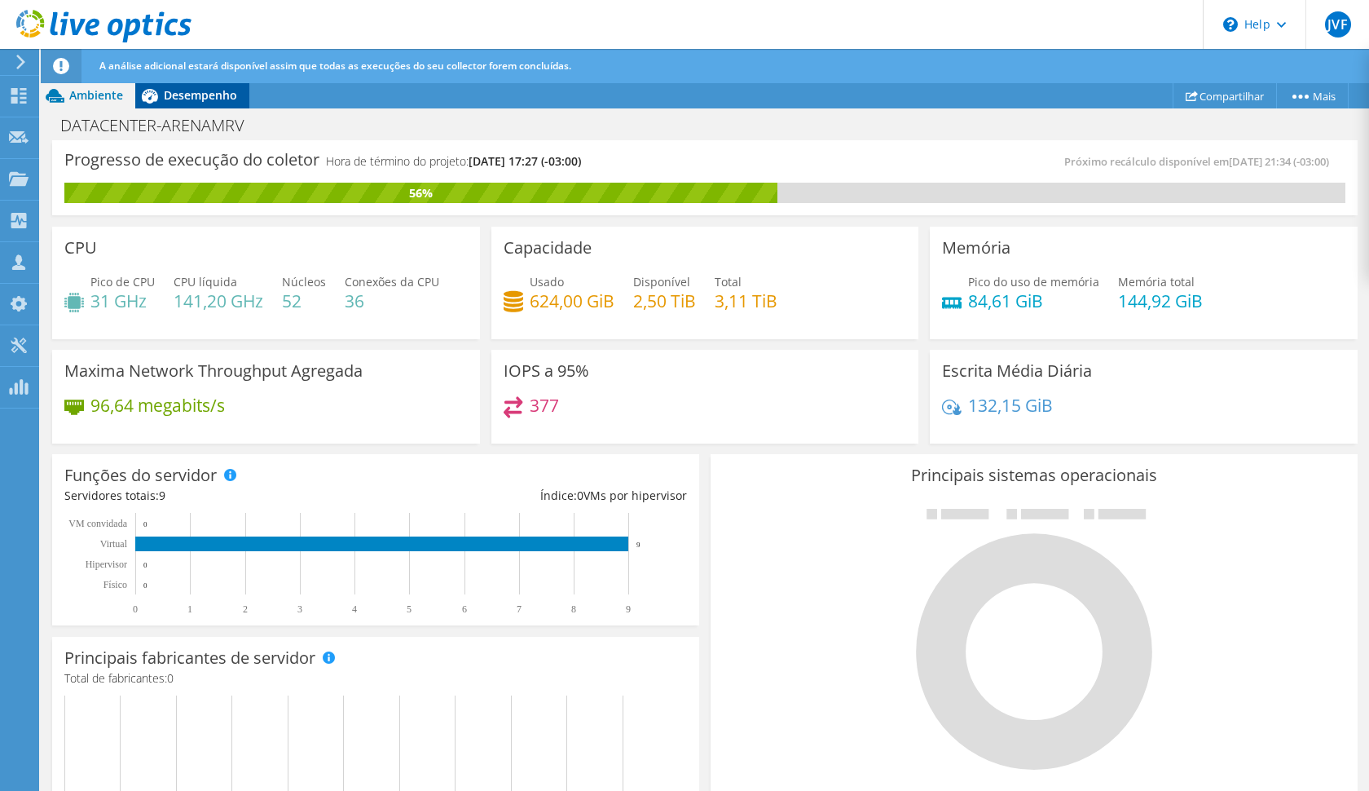
click at [178, 87] on span "Desempenho" at bounding box center [200, 94] width 73 height 15
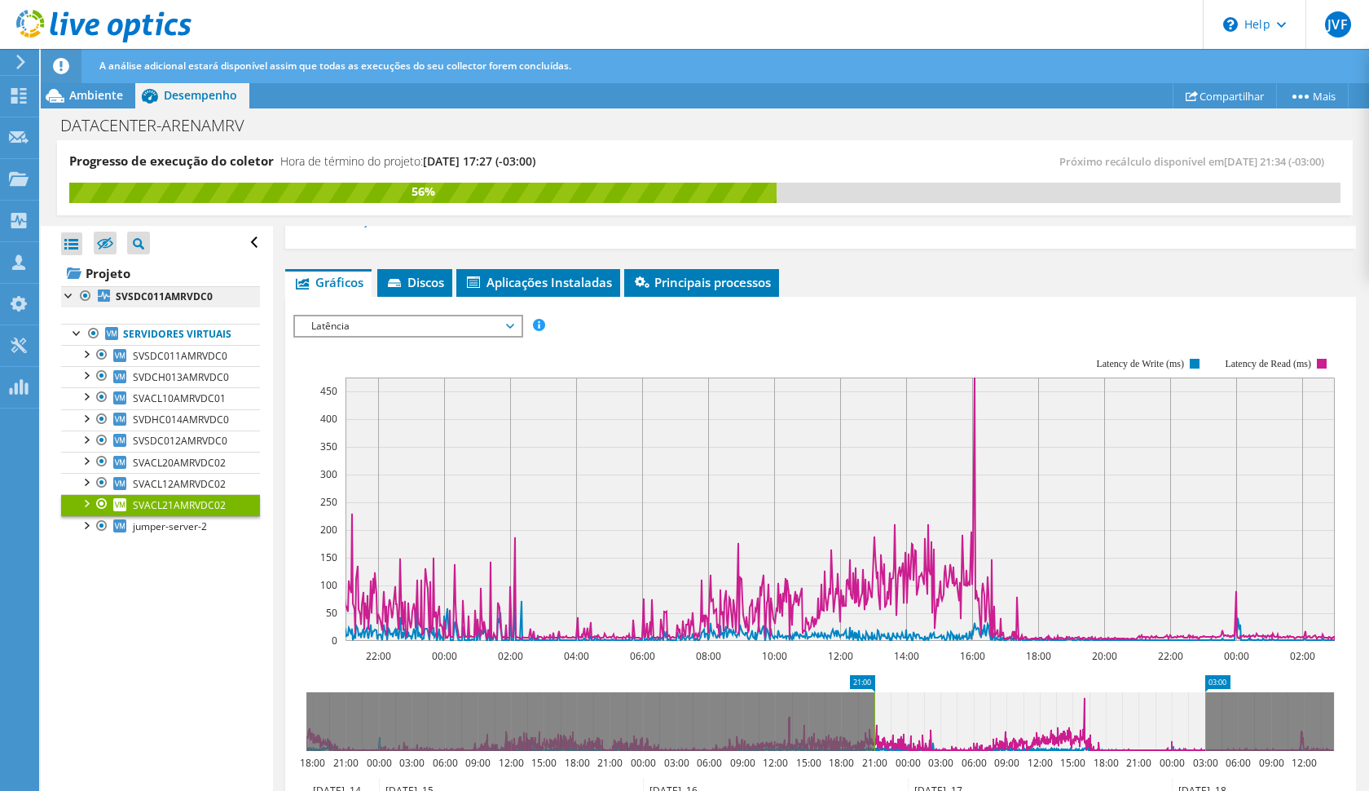
click at [151, 299] on b "SVSDC011AMRVDC0" at bounding box center [164, 296] width 97 height 14
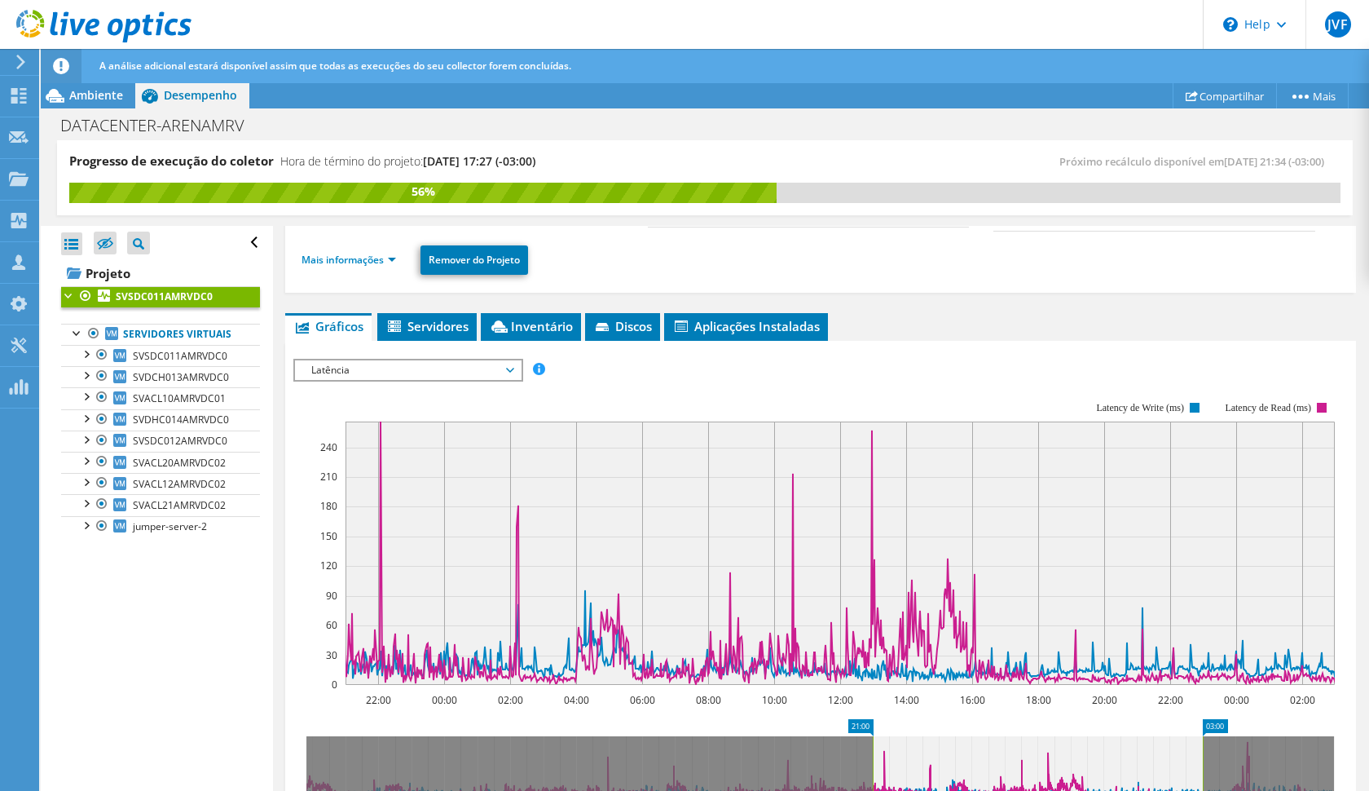
click at [370, 245] on ul "Mais informações Remover do Projeto" at bounding box center [821, 257] width 1038 height 33
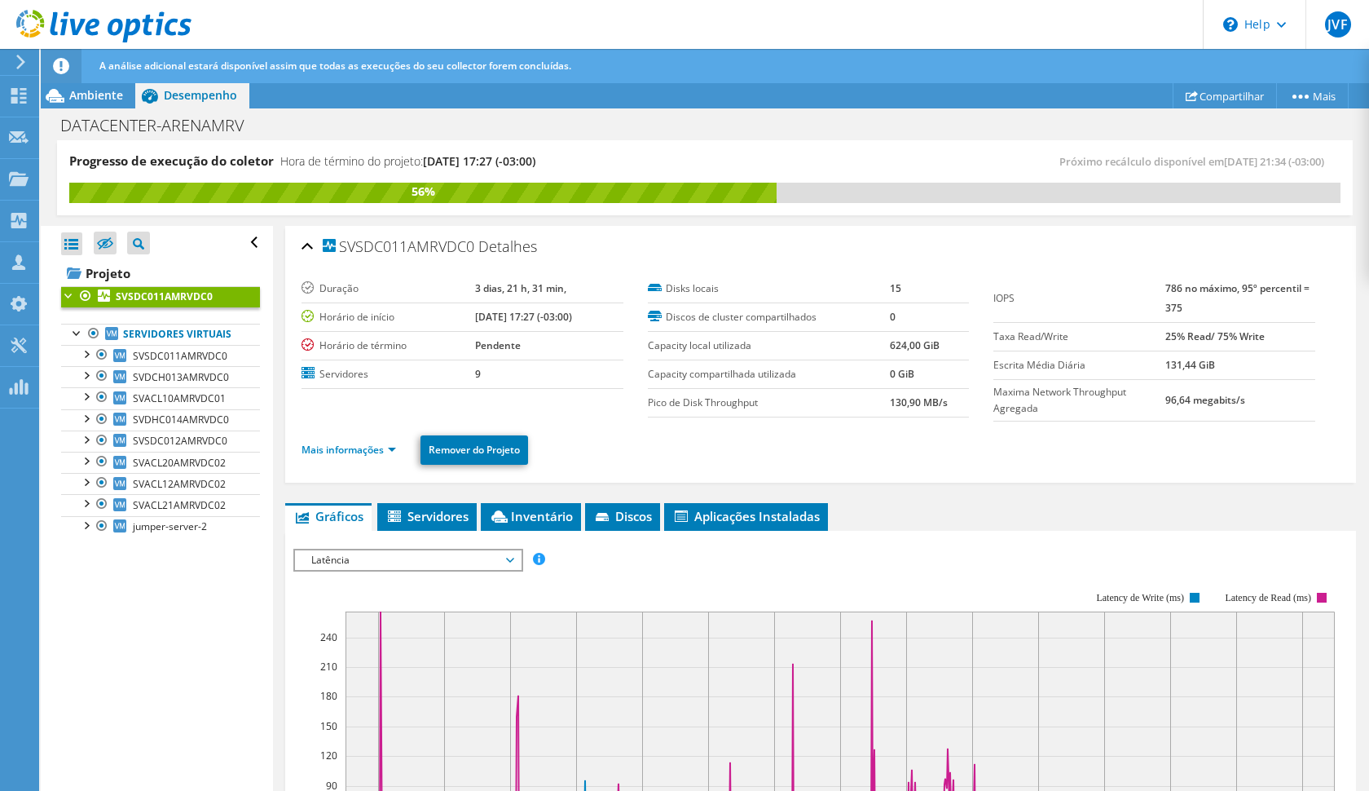
click at [475, 351] on b "Pendente" at bounding box center [498, 345] width 46 height 14
click at [475, 315] on b "[DATE] 17:27 (-03:00)" at bounding box center [523, 317] width 97 height 14
click at [484, 318] on b "[DATE] 17:27 (-03:00)" at bounding box center [523, 317] width 97 height 14
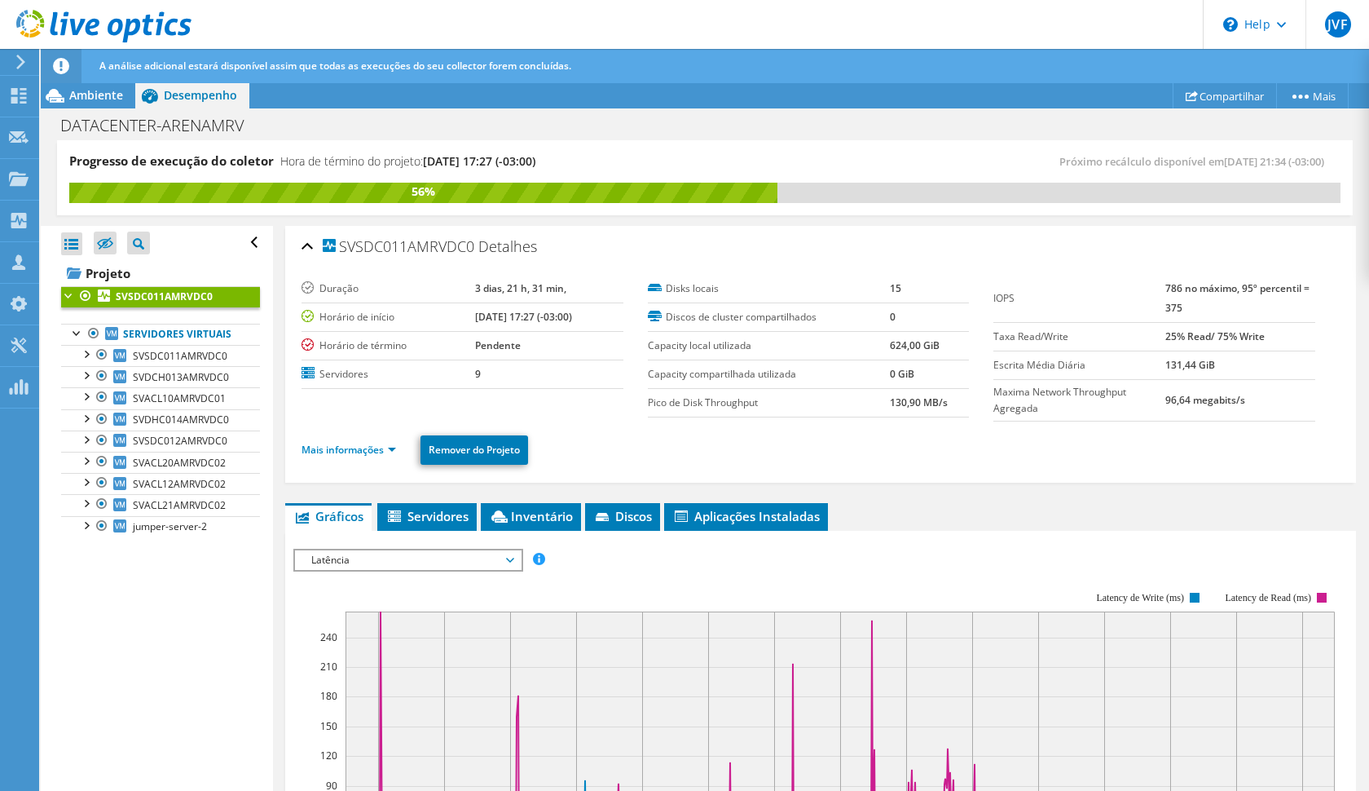
click at [478, 315] on b "[DATE] 17:27 (-03:00)" at bounding box center [523, 317] width 97 height 14
click at [382, 446] on link "Mais informações" at bounding box center [349, 450] width 95 height 14
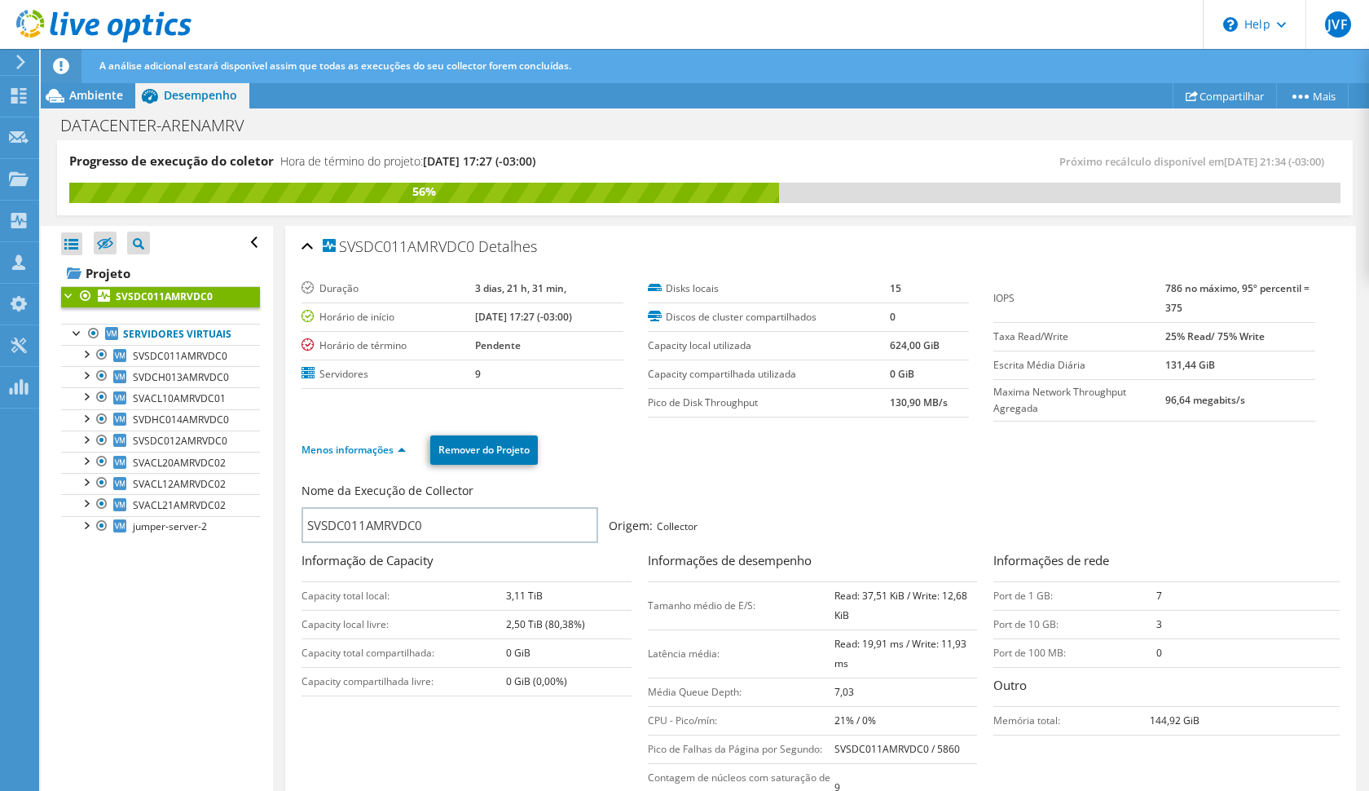
click at [388, 315] on label "Horário de início" at bounding box center [389, 317] width 174 height 16
click at [100, 99] on span "Ambiente" at bounding box center [96, 94] width 54 height 15
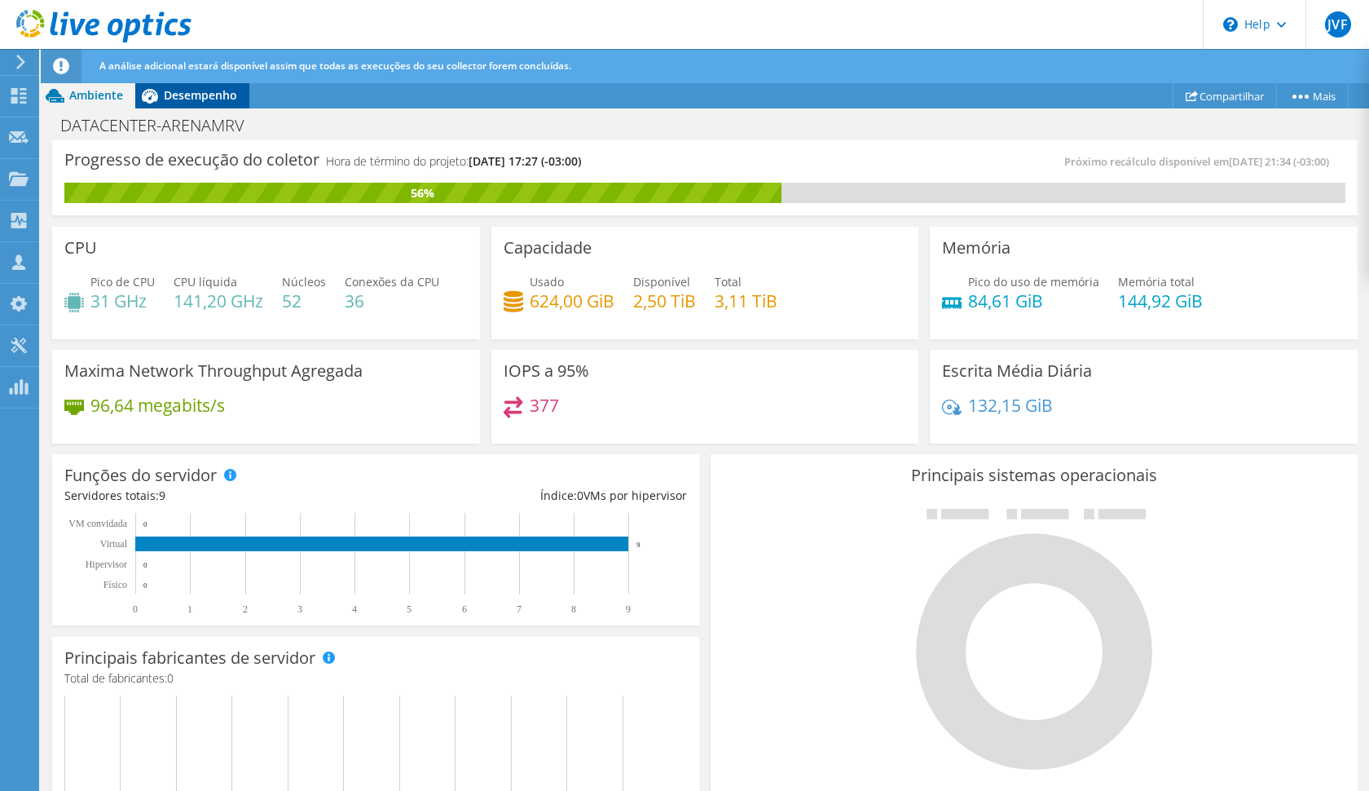
click at [183, 86] on div "Desempenho" at bounding box center [192, 95] width 114 height 26
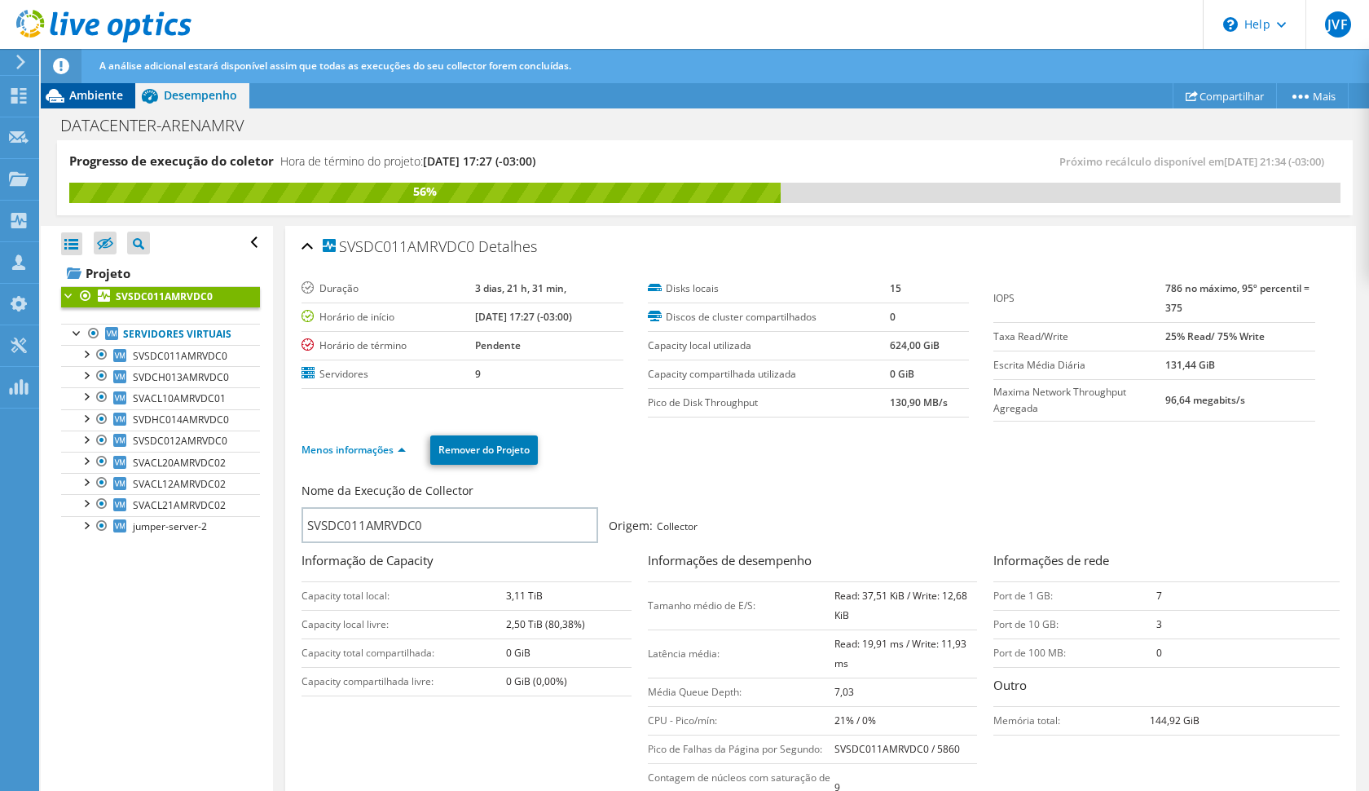
click at [128, 91] on div "Ambiente" at bounding box center [88, 95] width 95 height 26
